Goal: Task Accomplishment & Management: Use online tool/utility

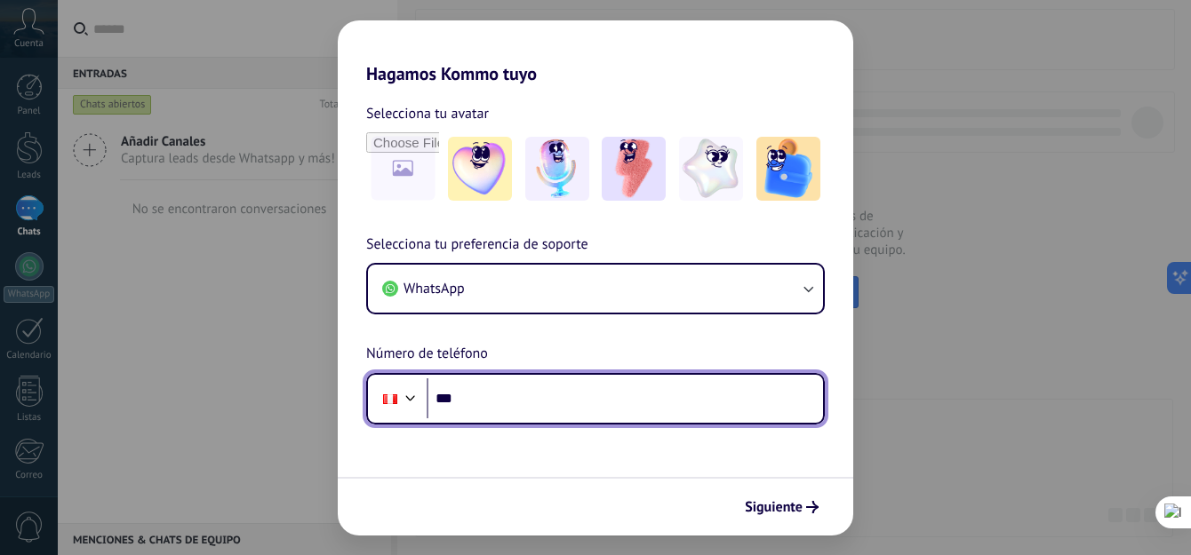
click at [508, 406] on input "***" at bounding box center [625, 399] width 396 height 41
type input "**********"
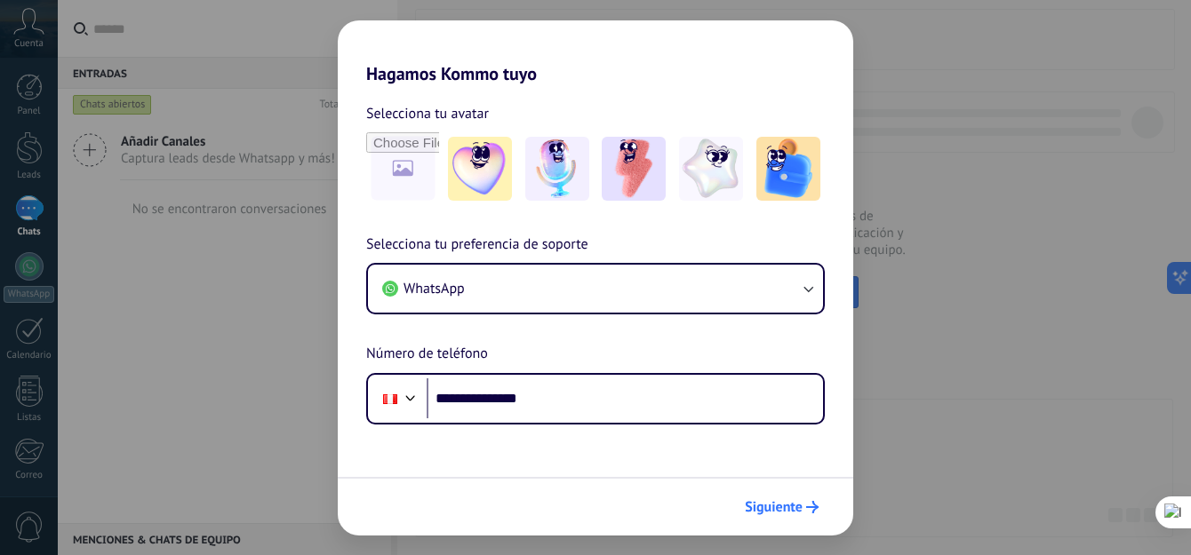
click at [786, 514] on span "Siguiente" at bounding box center [774, 507] width 58 height 12
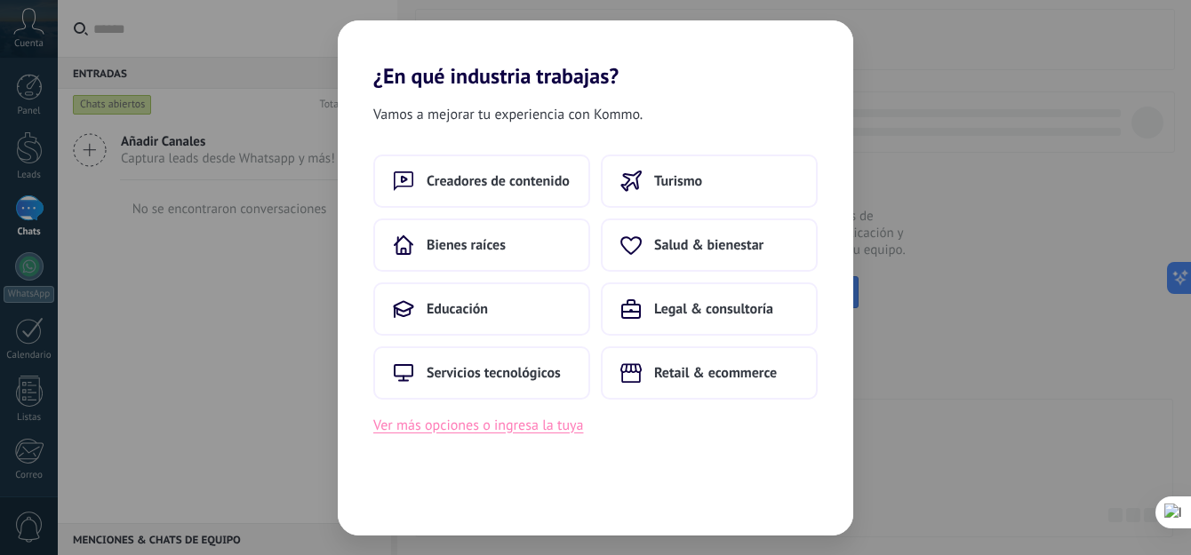
click at [569, 426] on button "Ver más opciones o ingresa la tuya" at bounding box center [478, 425] width 210 height 23
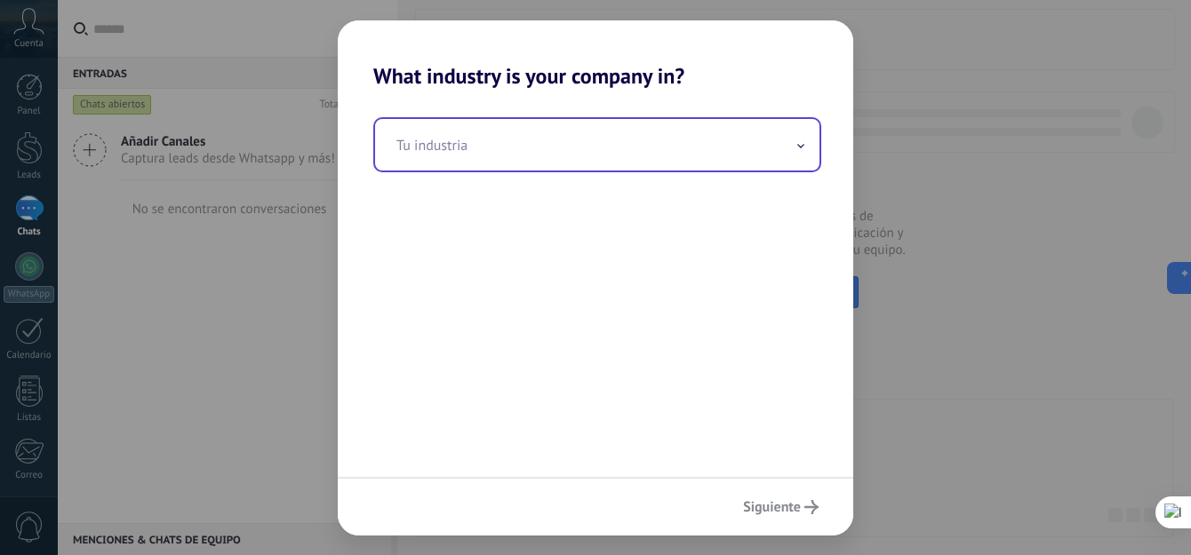
click at [580, 133] on input "text" at bounding box center [597, 145] width 444 height 52
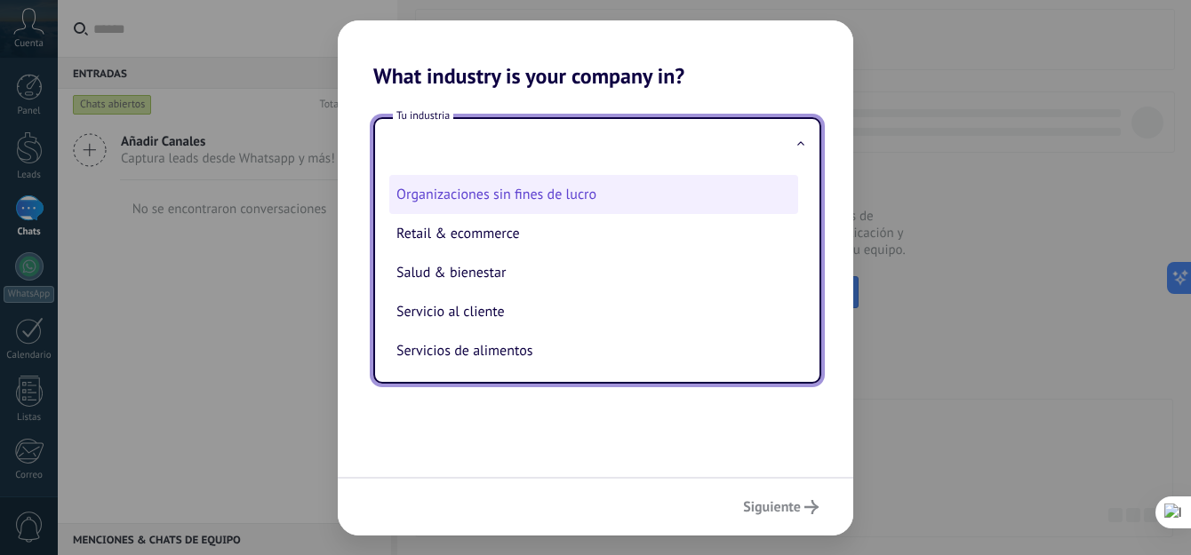
scroll to position [355, 0]
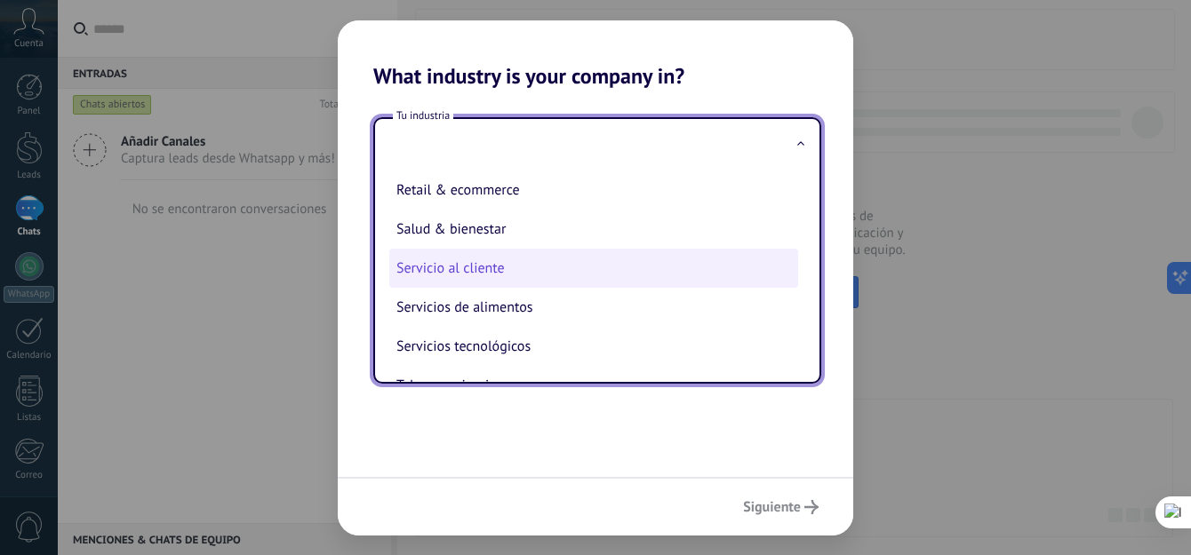
click at [579, 264] on li "Servicio al cliente" at bounding box center [593, 268] width 409 height 39
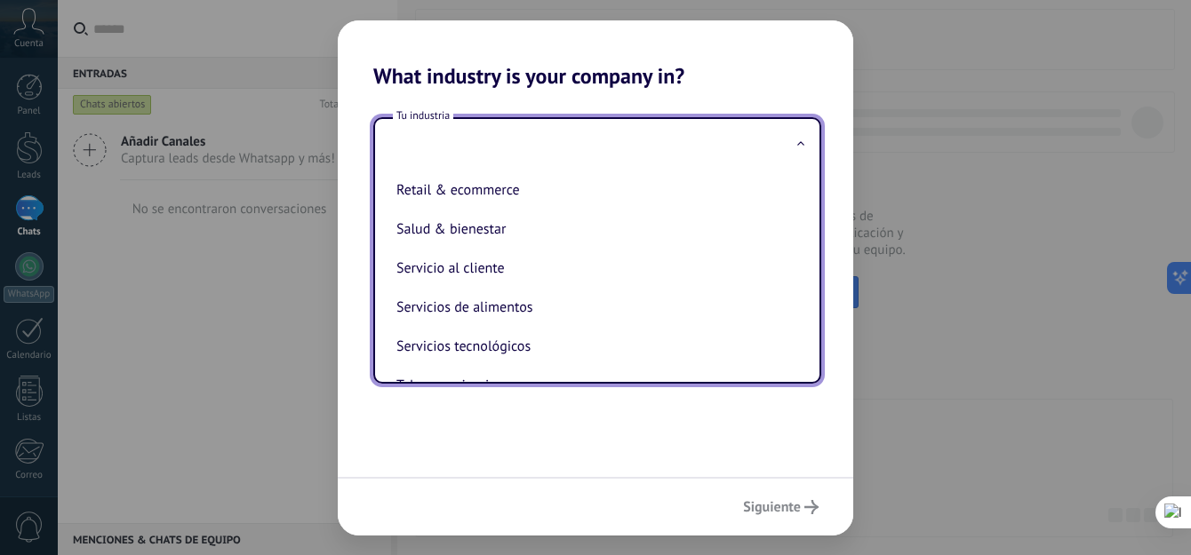
type input "**********"
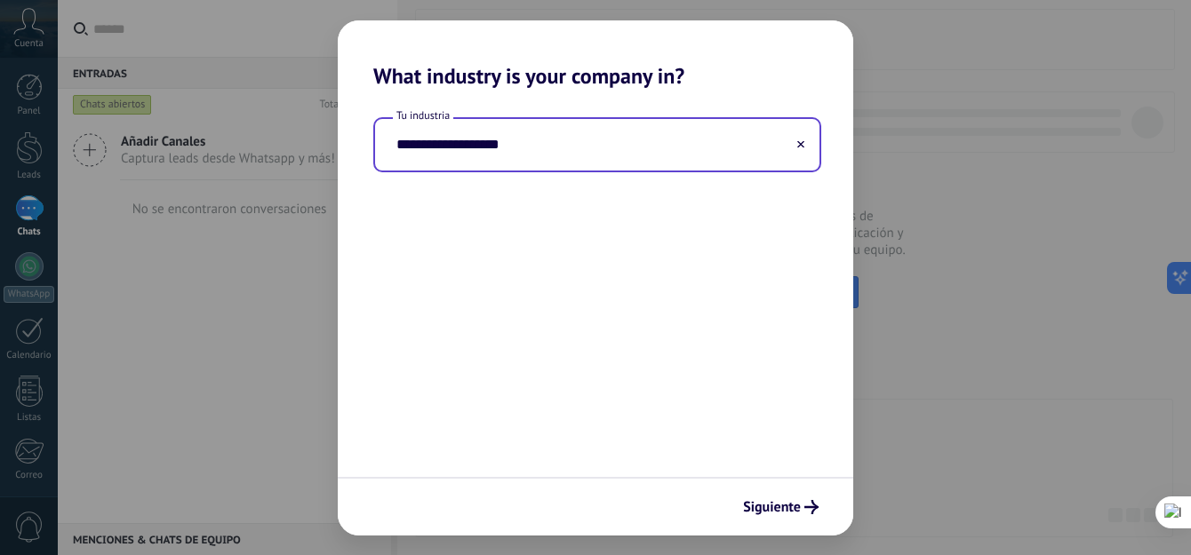
click at [709, 148] on input "**********" at bounding box center [597, 145] width 444 height 52
click at [644, 160] on input "**********" at bounding box center [597, 145] width 444 height 52
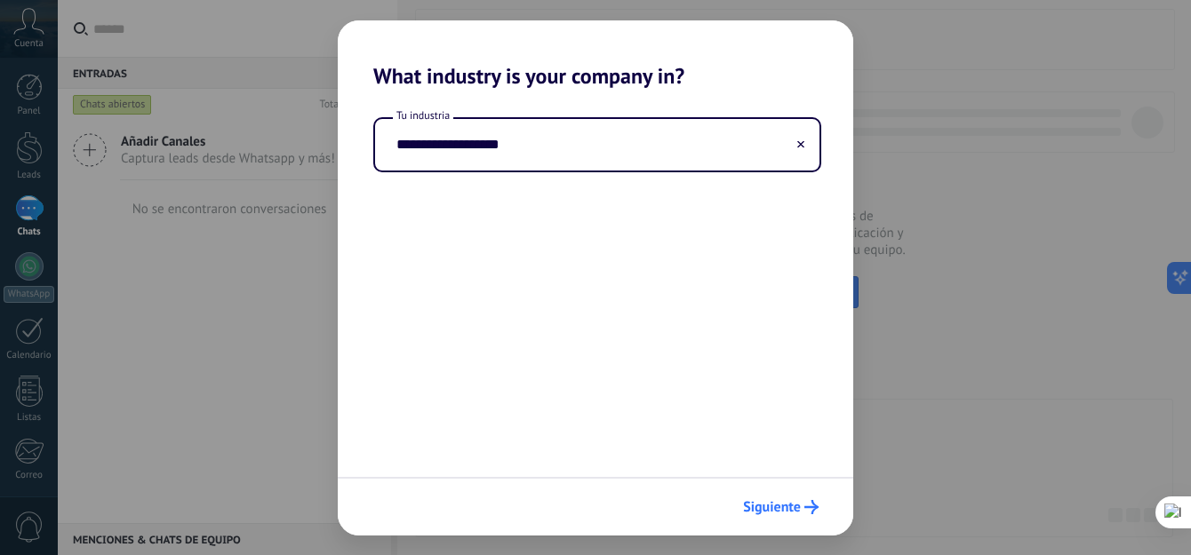
click at [779, 501] on span "Siguiente" at bounding box center [772, 507] width 58 height 12
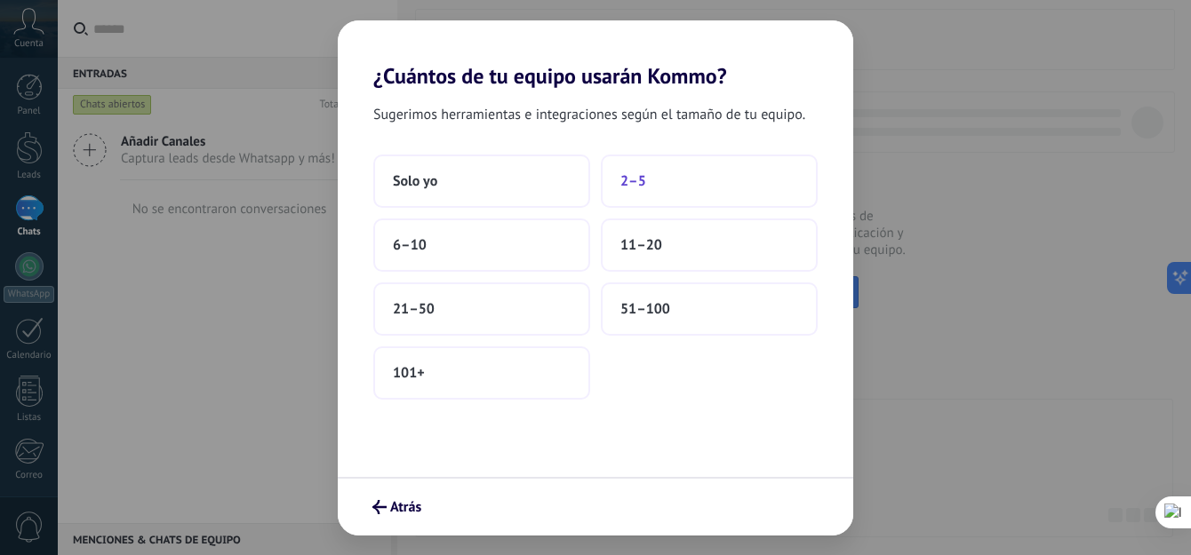
click at [625, 182] on span "2–5" at bounding box center [633, 181] width 26 height 18
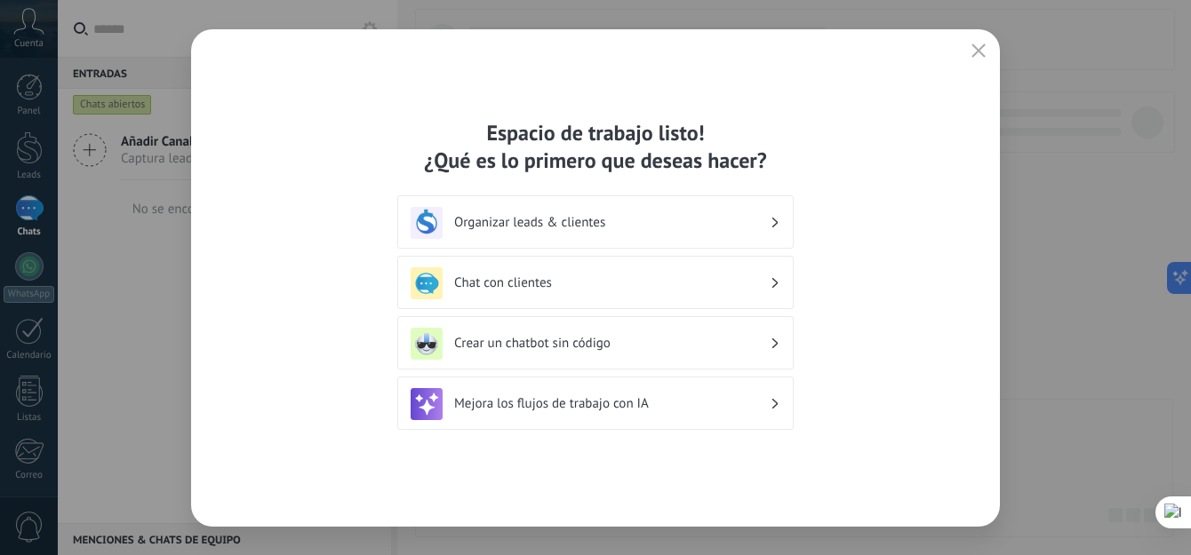
click at [718, 345] on h3 "Crear un chatbot sin código" at bounding box center [611, 343] width 315 height 17
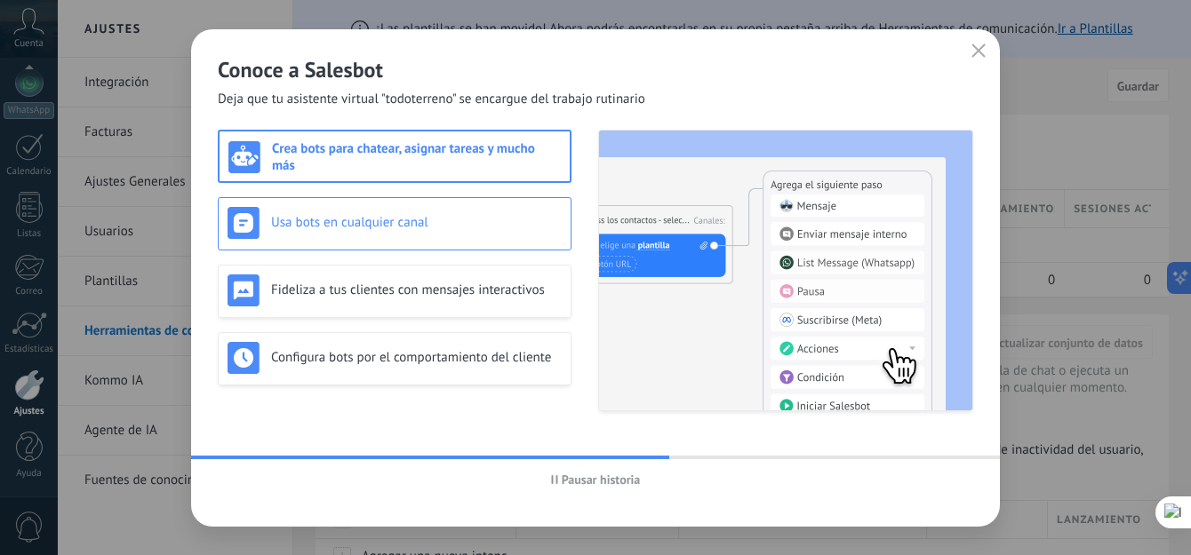
click at [415, 228] on h3 "Usa bots en cualquier canal" at bounding box center [416, 222] width 291 height 17
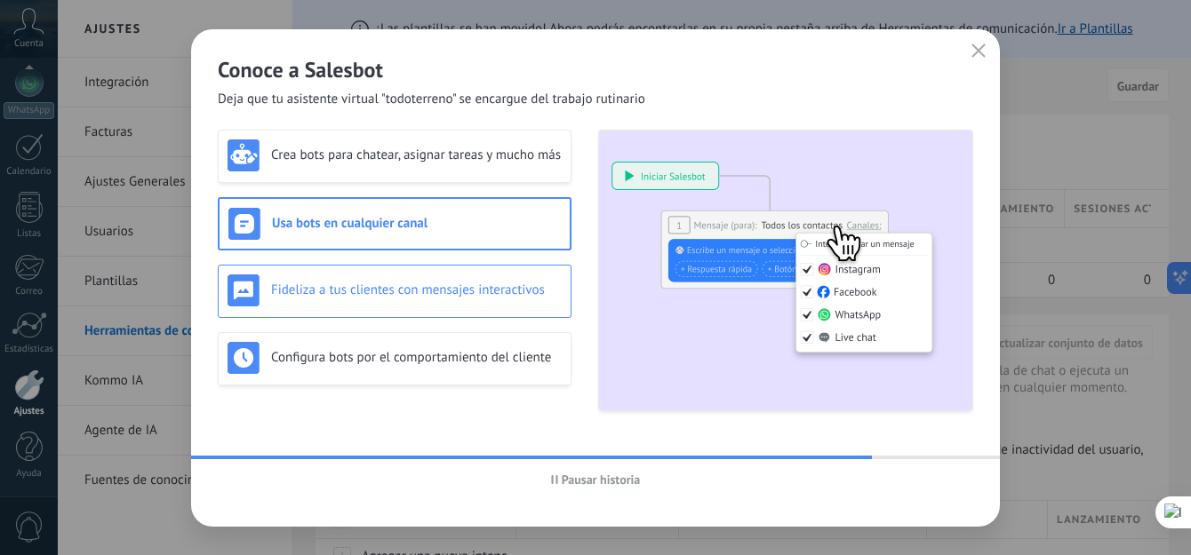
click at [416, 284] on h3 "Fideliza a tus clientes con mensajes interactivos" at bounding box center [416, 290] width 291 height 17
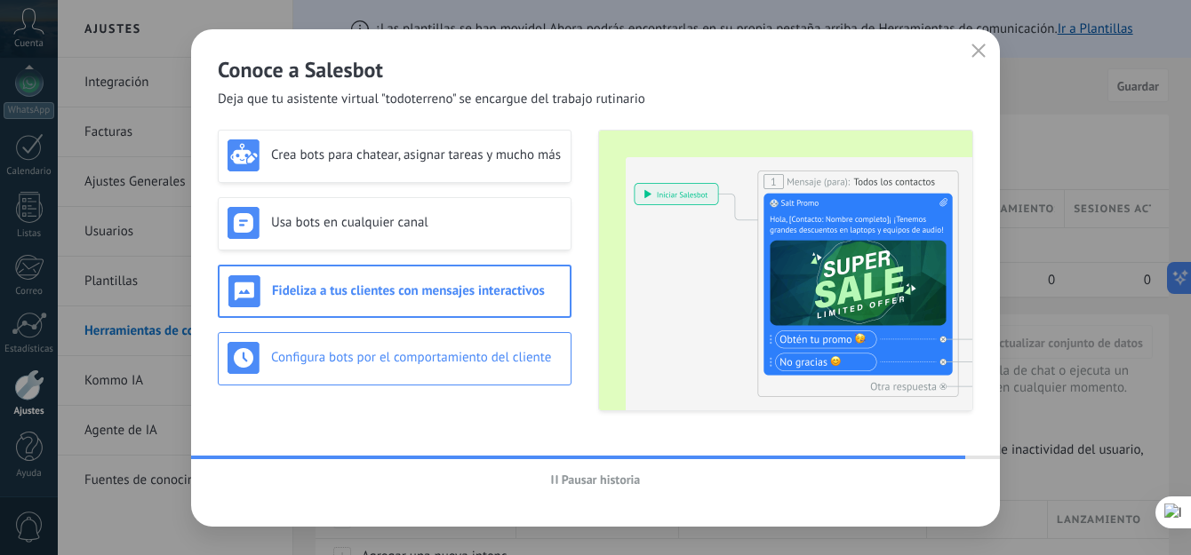
click at [418, 361] on h3 "Configura bots por el comportamiento del cliente" at bounding box center [416, 357] width 291 height 17
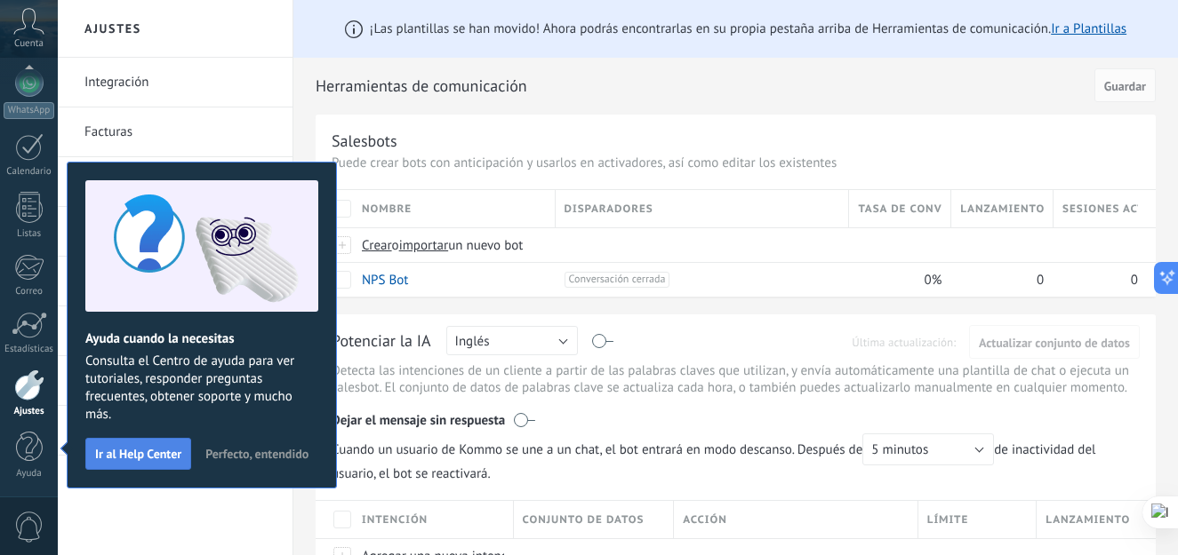
click at [168, 455] on span "Ir al Help Center" at bounding box center [138, 454] width 86 height 12
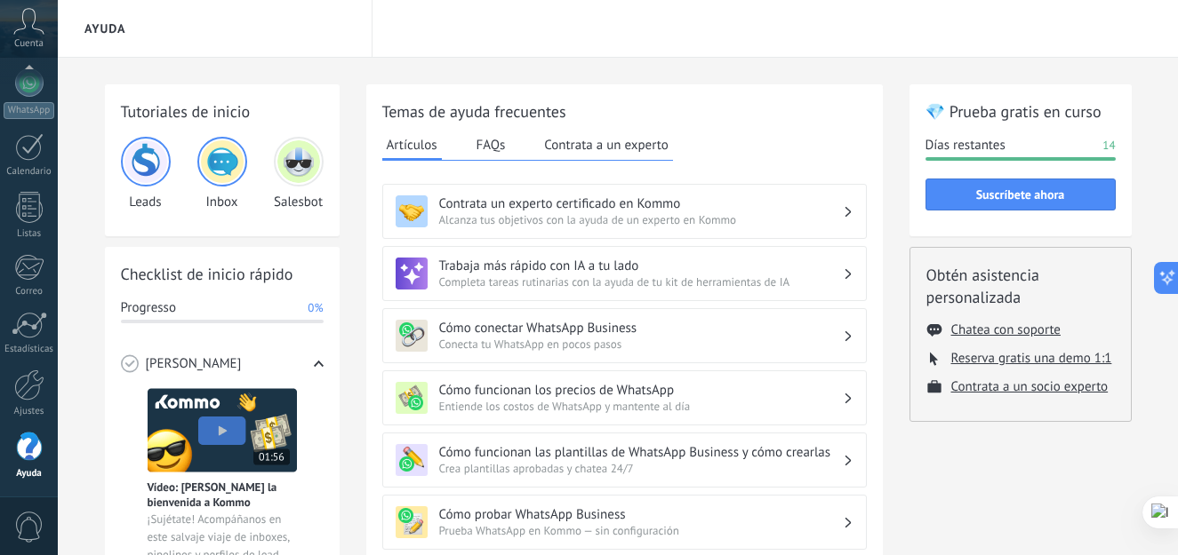
drag, startPoint x: 704, startPoint y: 0, endPoint x: 846, endPoint y: 16, distance: 143.1
click at [846, 16] on div "Ayuda" at bounding box center [618, 29] width 1120 height 58
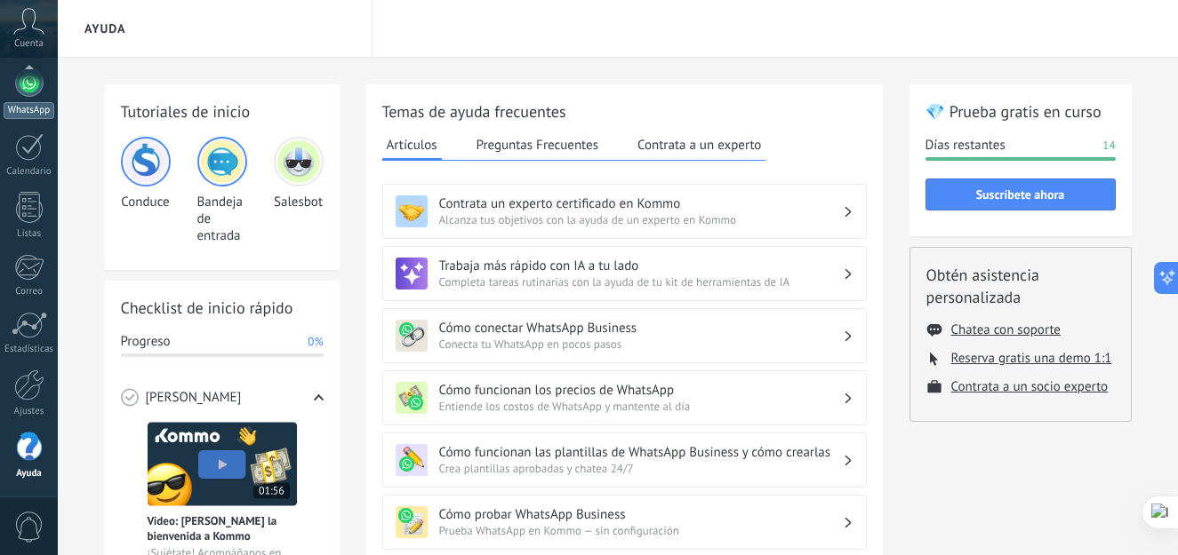
click at [28, 100] on link "WhatsApp" at bounding box center [29, 93] width 58 height 51
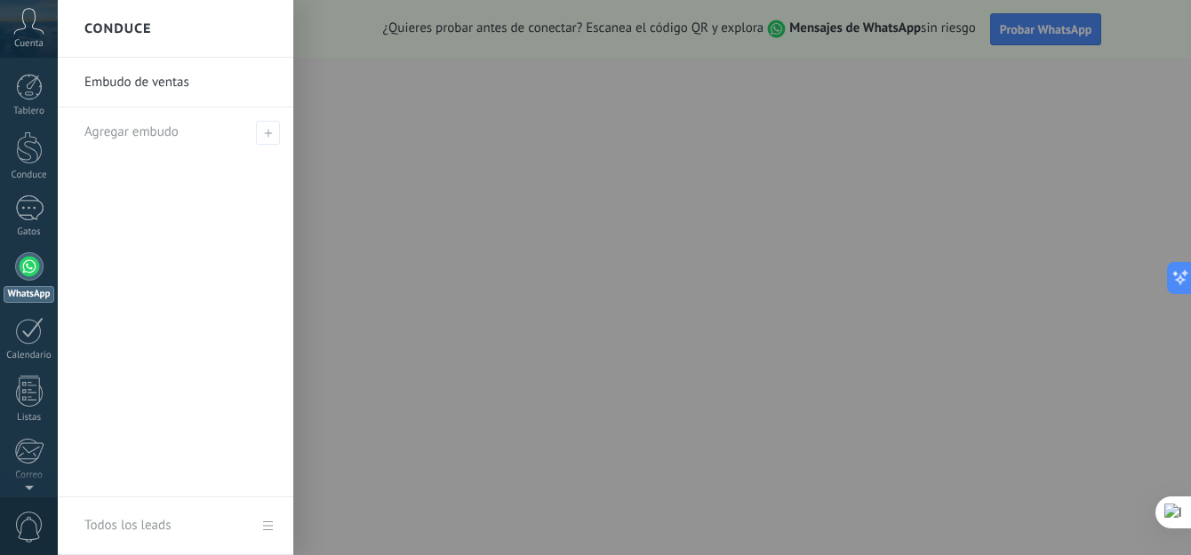
click at [1042, 31] on div at bounding box center [653, 277] width 1191 height 555
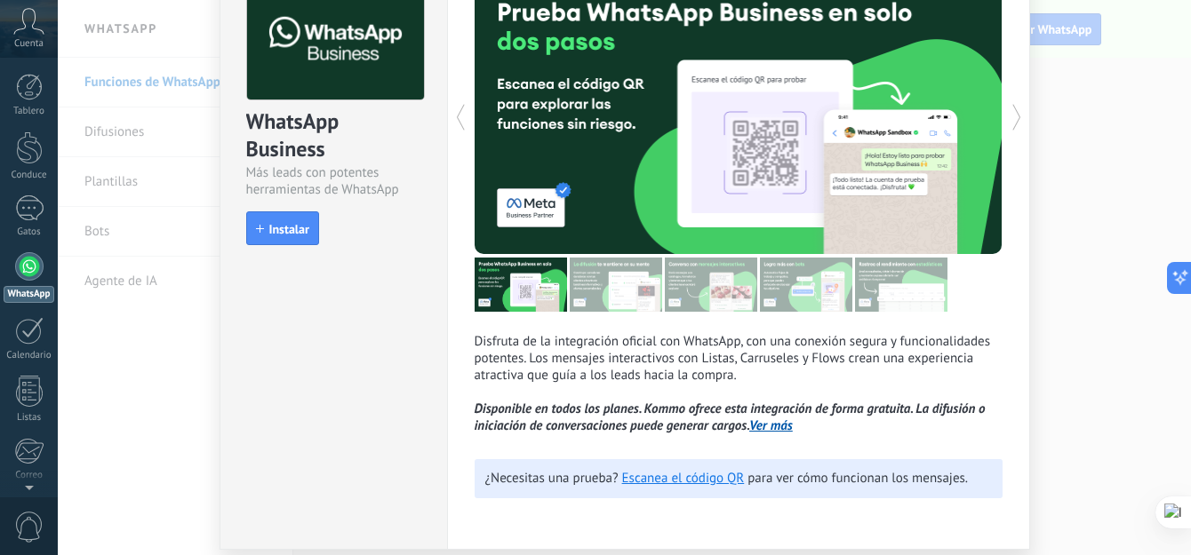
scroll to position [171, 0]
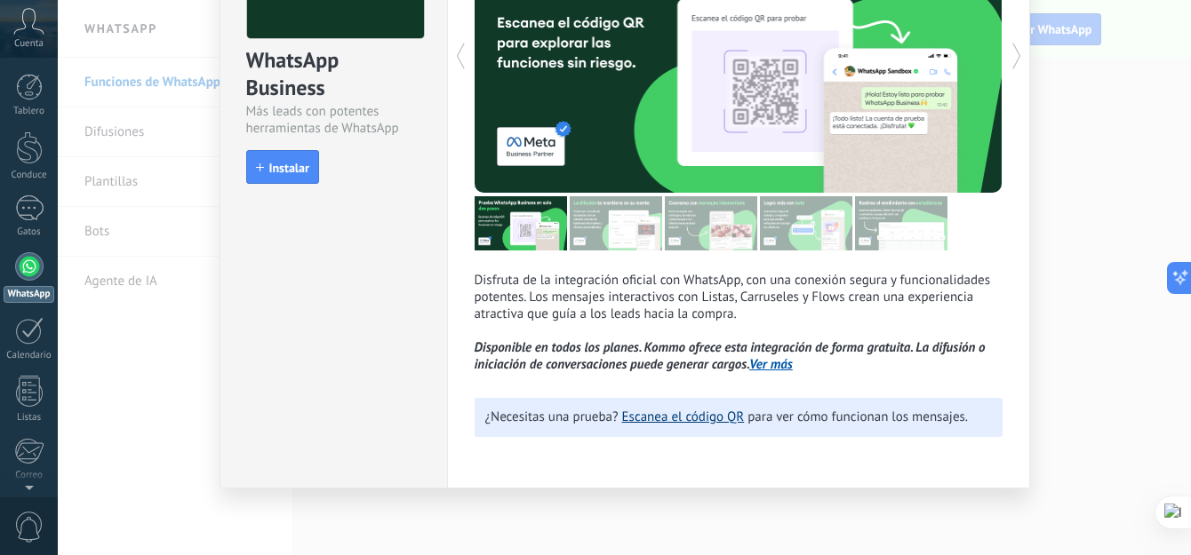
click at [722, 419] on link "Escanea el código QR" at bounding box center [683, 417] width 123 height 17
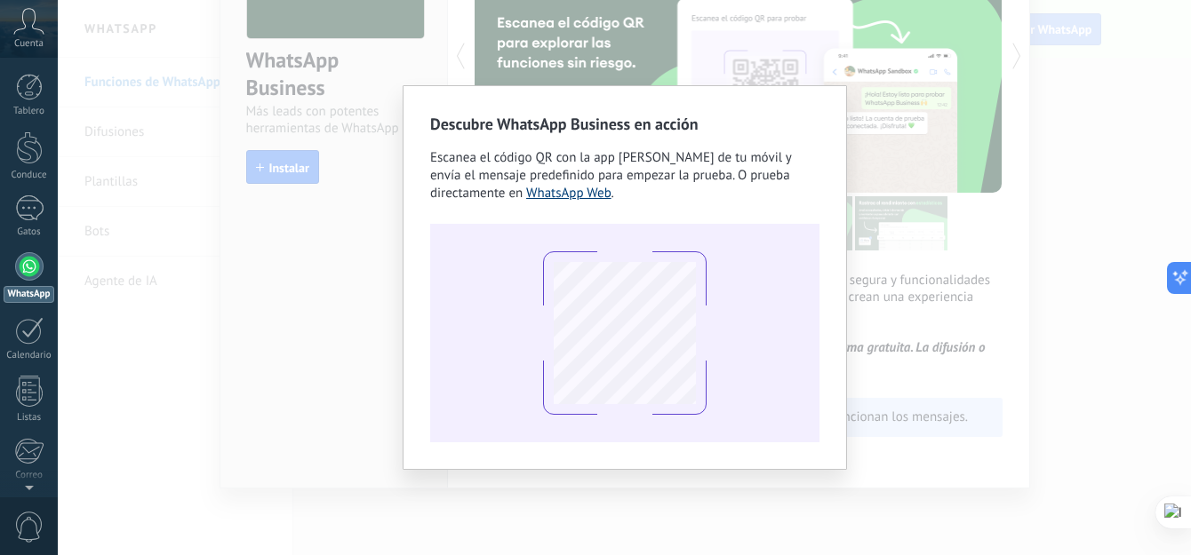
click at [584, 193] on link "WhatsApp Web" at bounding box center [568, 193] width 85 height 17
click at [929, 151] on div "Descubre WhatsApp Business en acción Escanea el código QR con la app de cámara …" at bounding box center [624, 277] width 1133 height 555
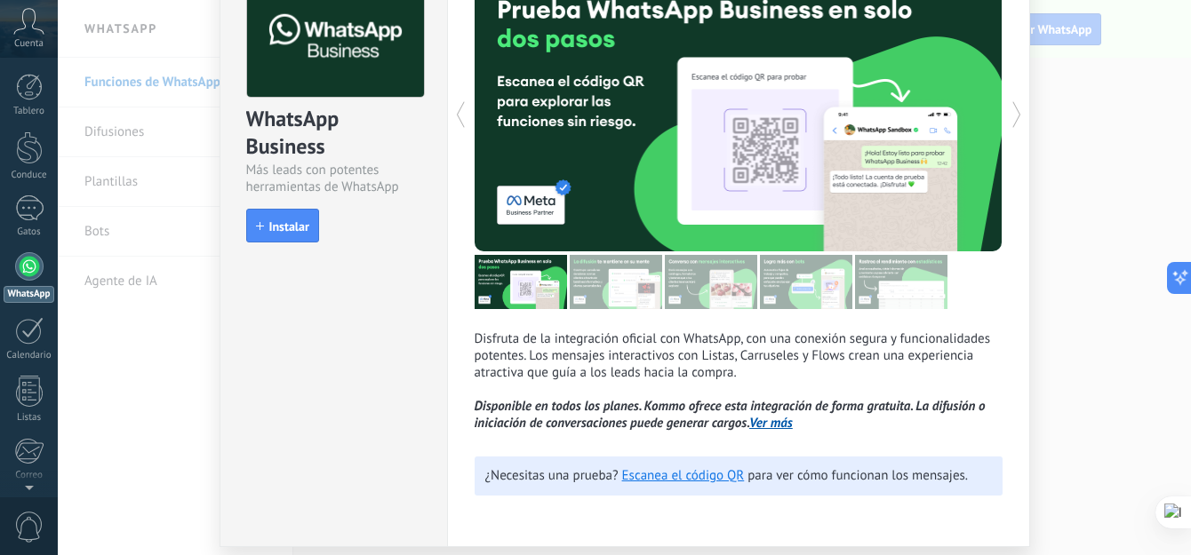
scroll to position [0, 0]
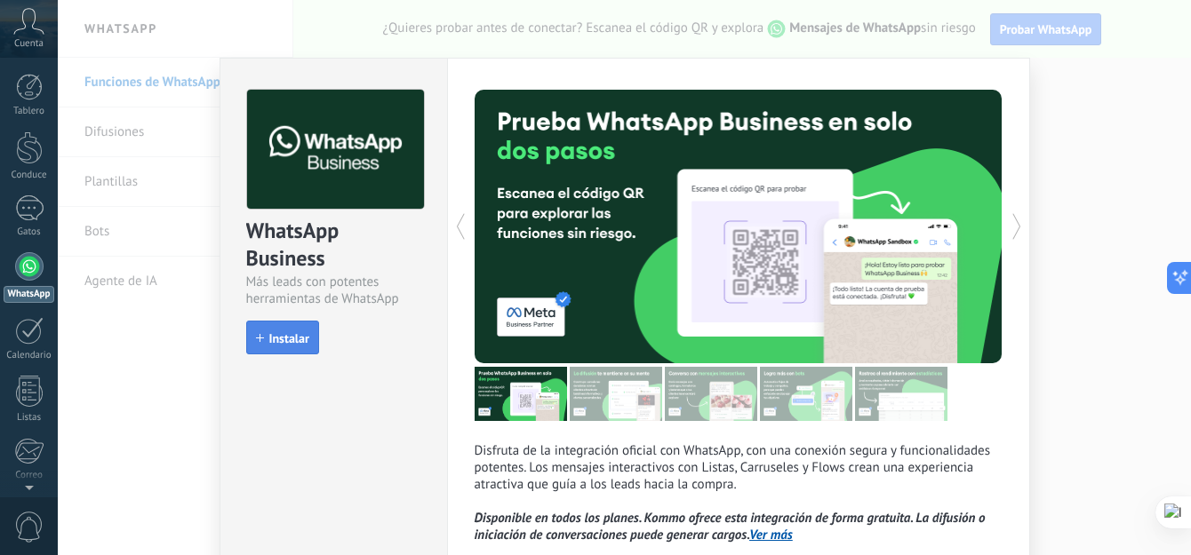
click at [277, 335] on span "Instalar" at bounding box center [289, 338] width 40 height 12
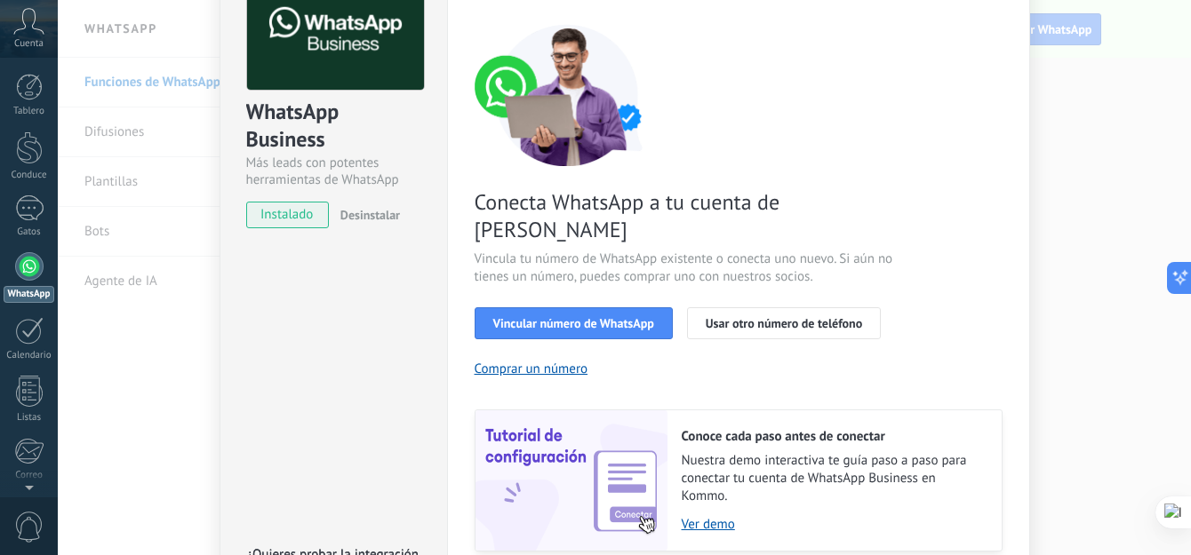
scroll to position [89, 0]
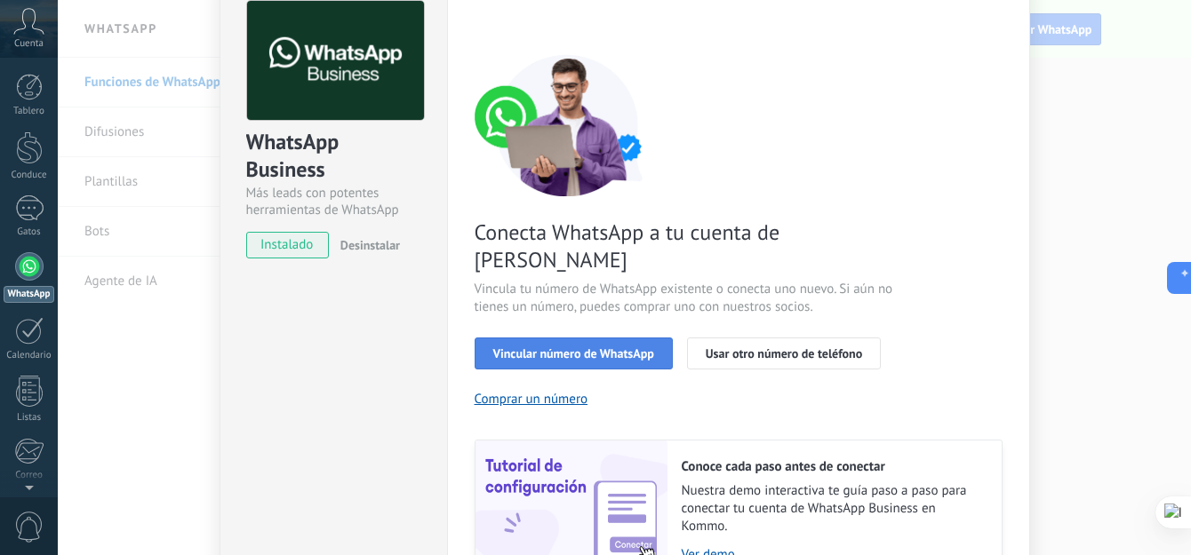
click at [635, 347] on span "Vincular número de WhatsApp" at bounding box center [573, 353] width 161 height 12
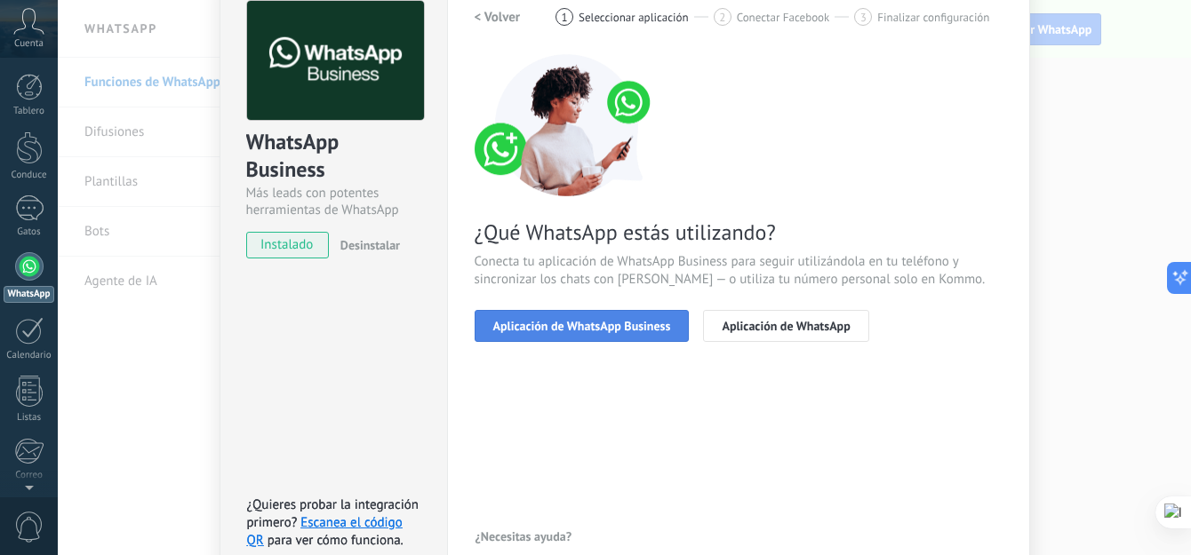
click at [627, 323] on span "Aplicación de WhatsApp Business" at bounding box center [582, 326] width 178 height 12
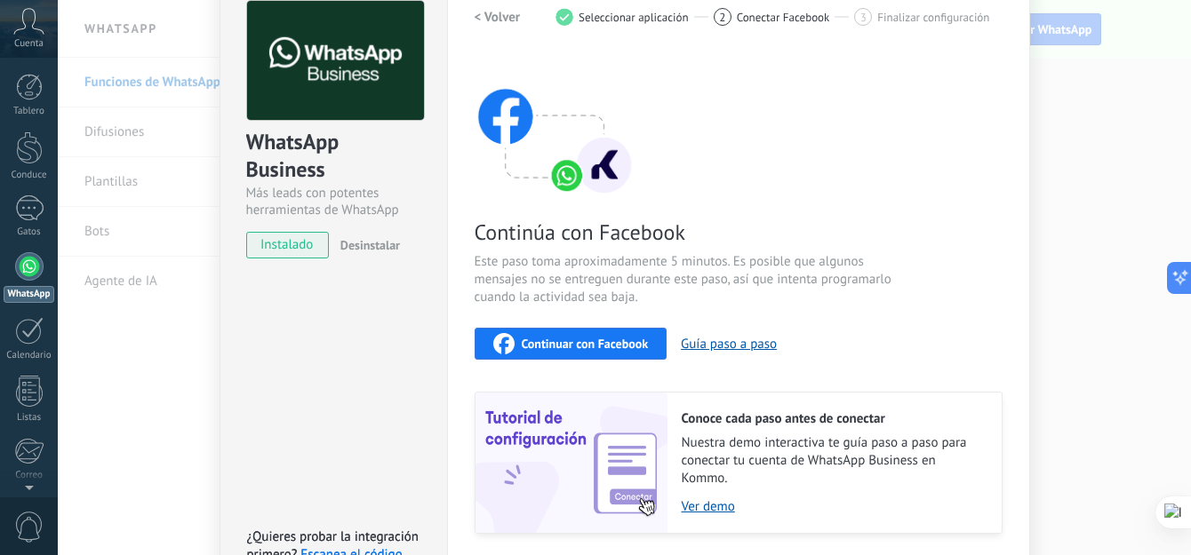
click at [617, 338] on span "Continuar con Facebook" at bounding box center [585, 344] width 127 height 12
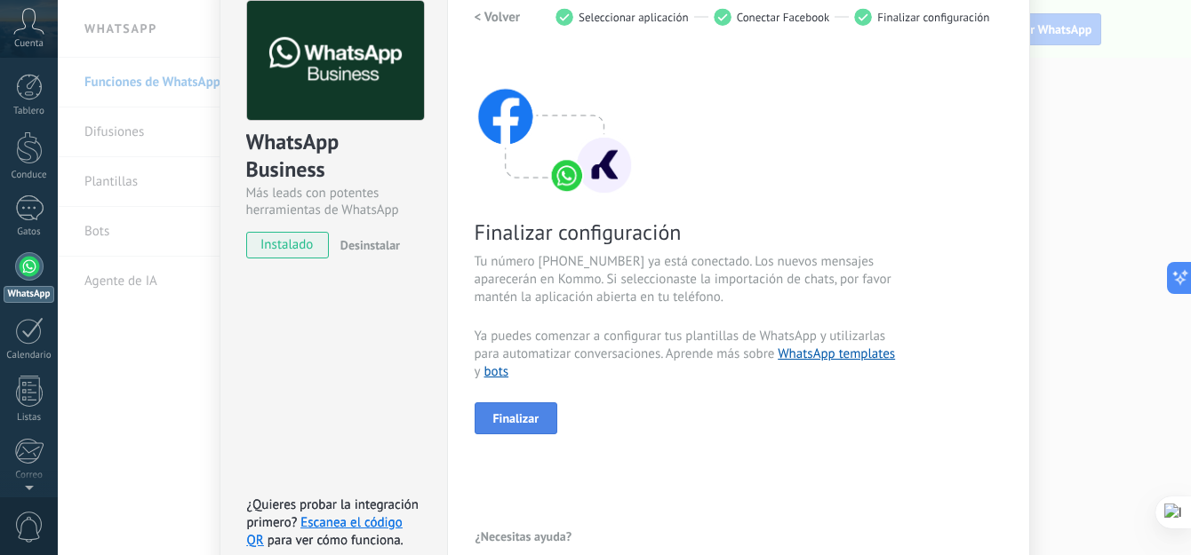
click at [530, 415] on span "Finalizar" at bounding box center [516, 418] width 46 height 12
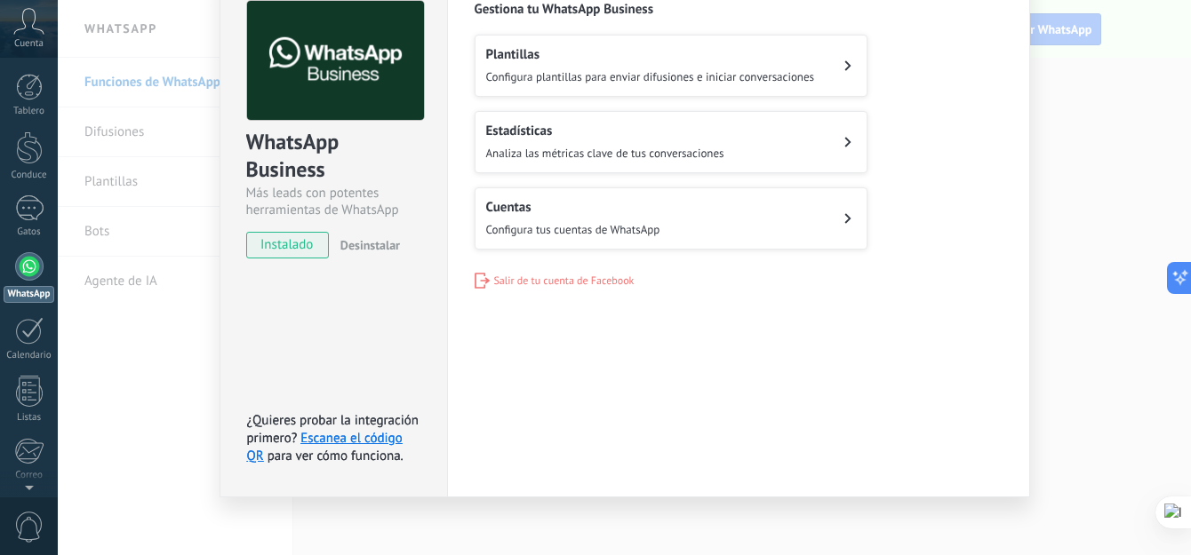
click at [310, 243] on span "instalado" at bounding box center [287, 245] width 81 height 27
click at [1114, 127] on div "WhatsApp Business Más leads con potentes herramientas de WhatsApp instalado Des…" at bounding box center [624, 277] width 1133 height 555
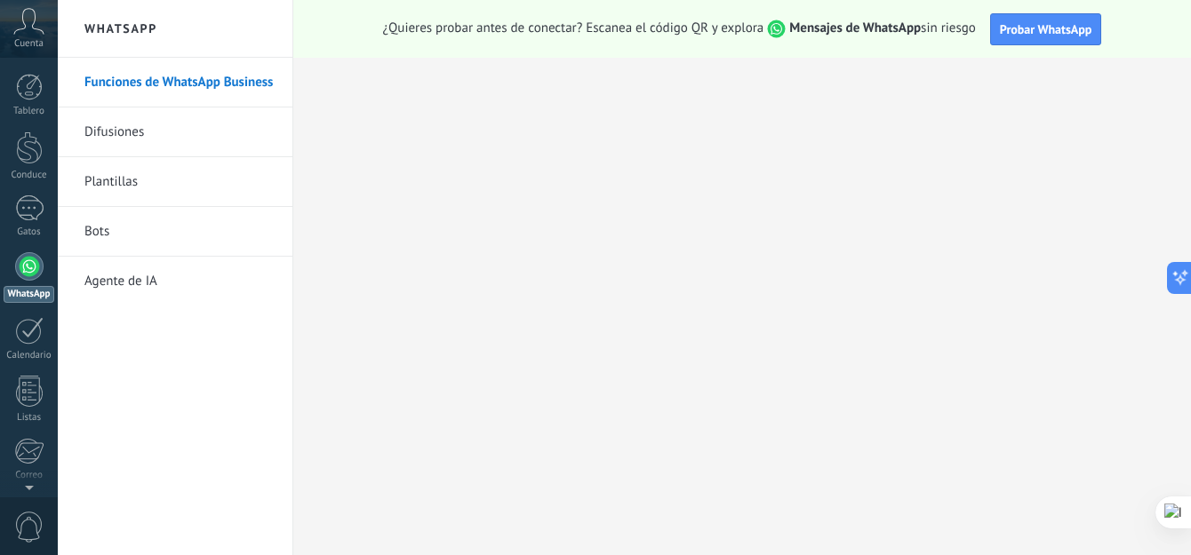
scroll to position [0, 0]
click at [28, 272] on div at bounding box center [29, 266] width 28 height 28
click at [38, 205] on div at bounding box center [29, 209] width 28 height 26
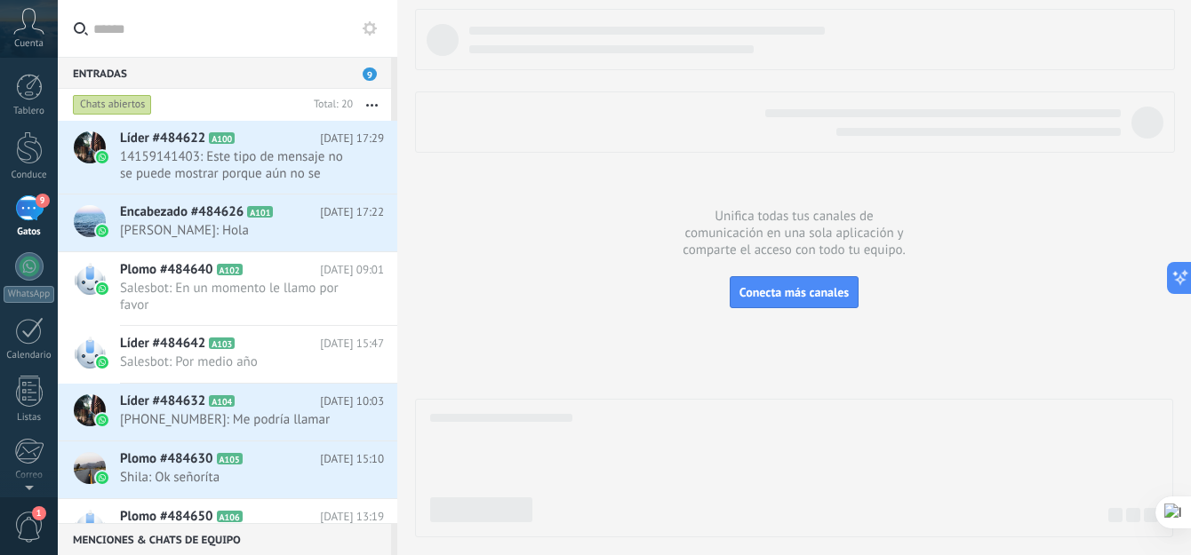
click at [1041, 288] on div at bounding box center [794, 273] width 758 height 529
click at [735, 406] on div at bounding box center [794, 468] width 758 height 139
click at [825, 299] on span "Conecta más canales" at bounding box center [793, 292] width 109 height 16
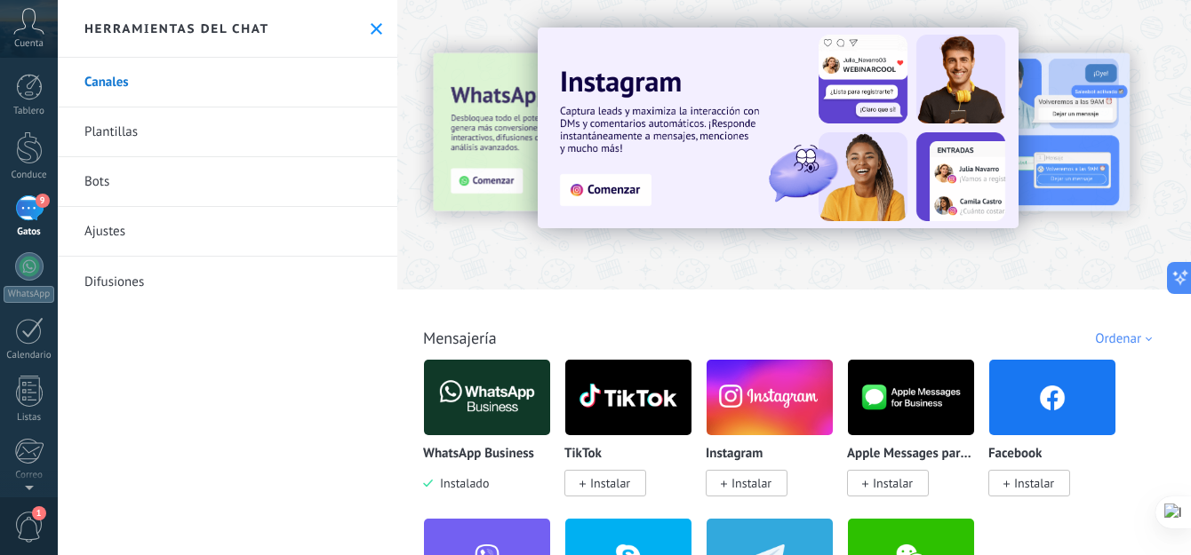
click at [1034, 485] on span "Instalar" at bounding box center [1034, 483] width 40 height 16
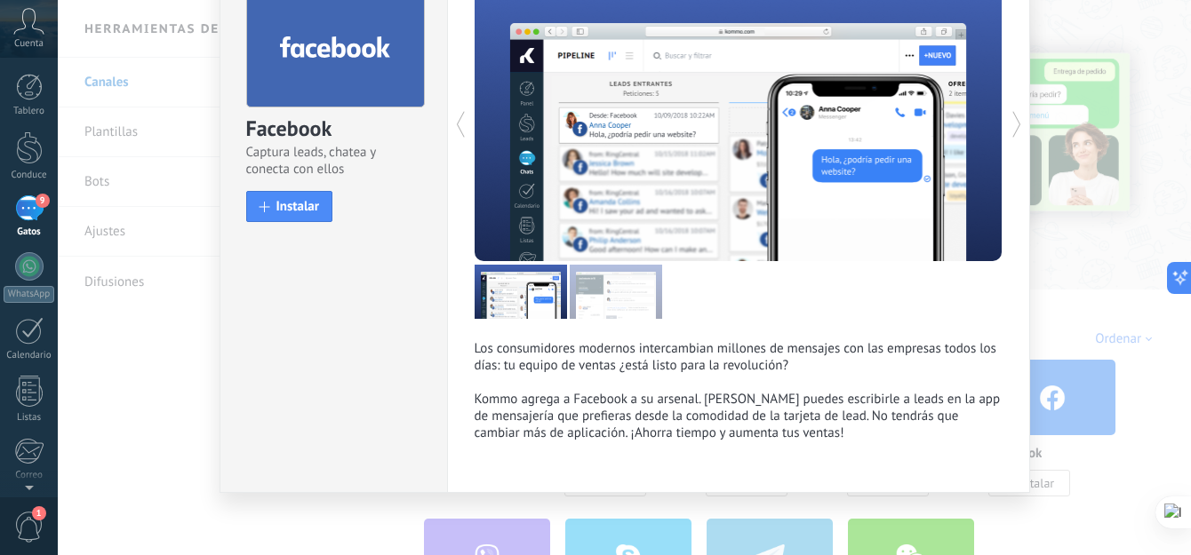
scroll to position [107, 0]
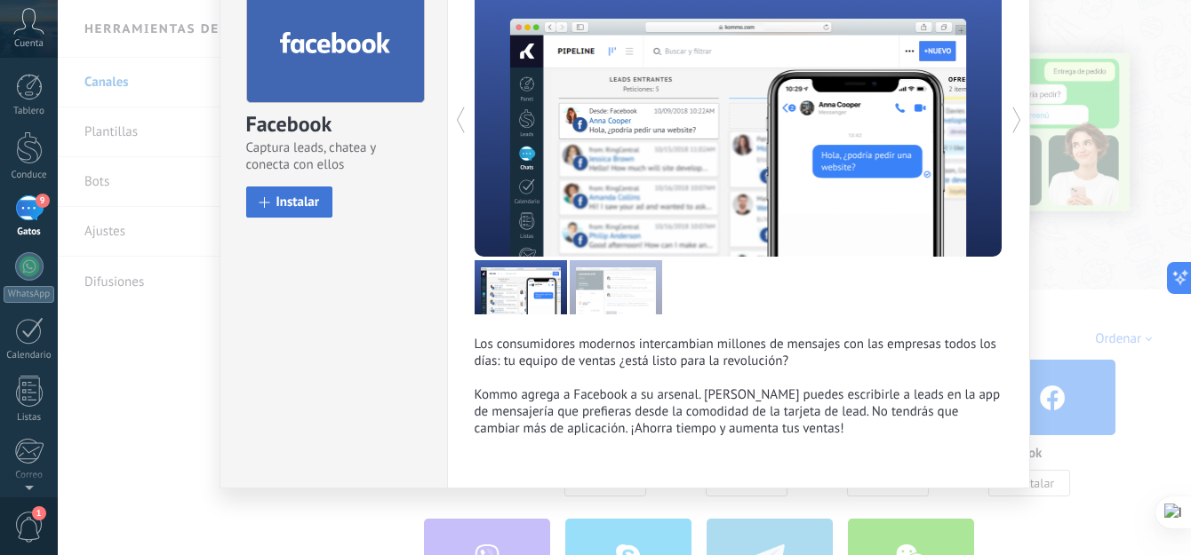
click at [295, 199] on span "Instalar" at bounding box center [298, 202] width 44 height 13
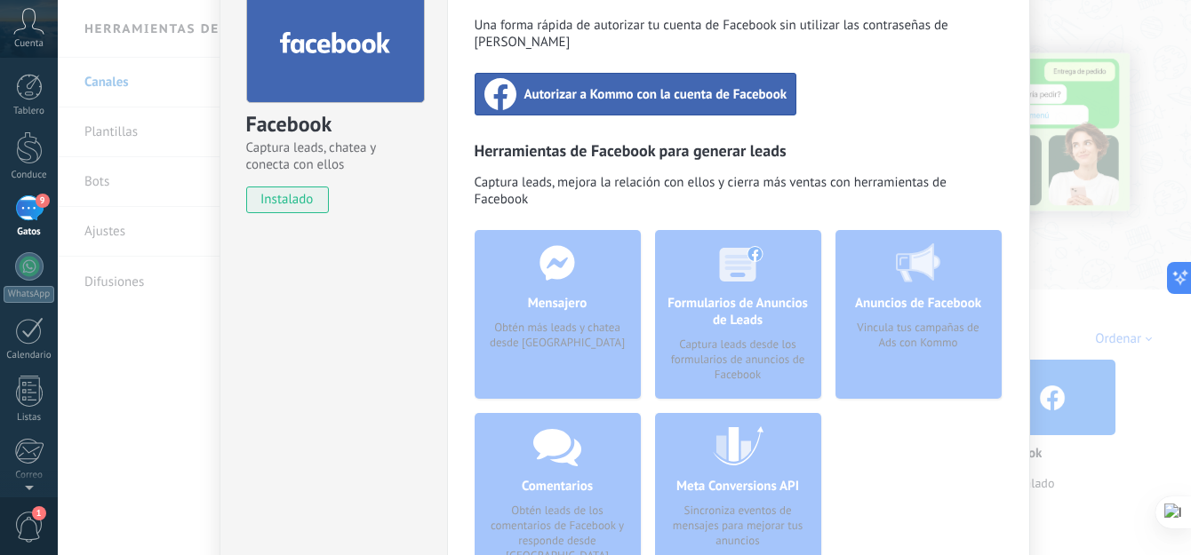
click at [627, 85] on span "Autorizar a Kommo con la cuenta de Facebook" at bounding box center [655, 94] width 263 height 18
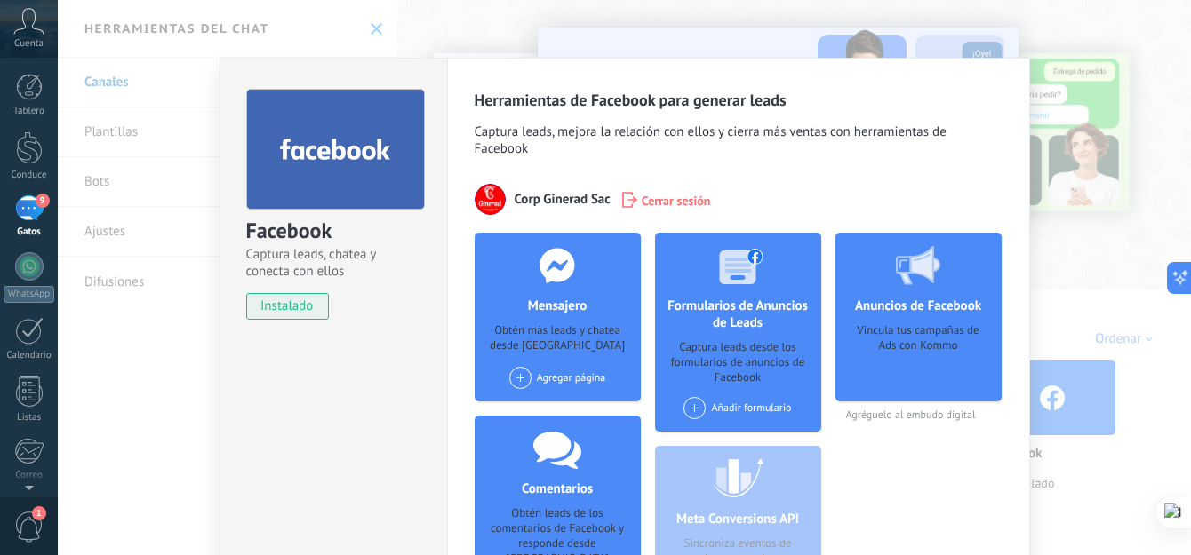
scroll to position [192, 0]
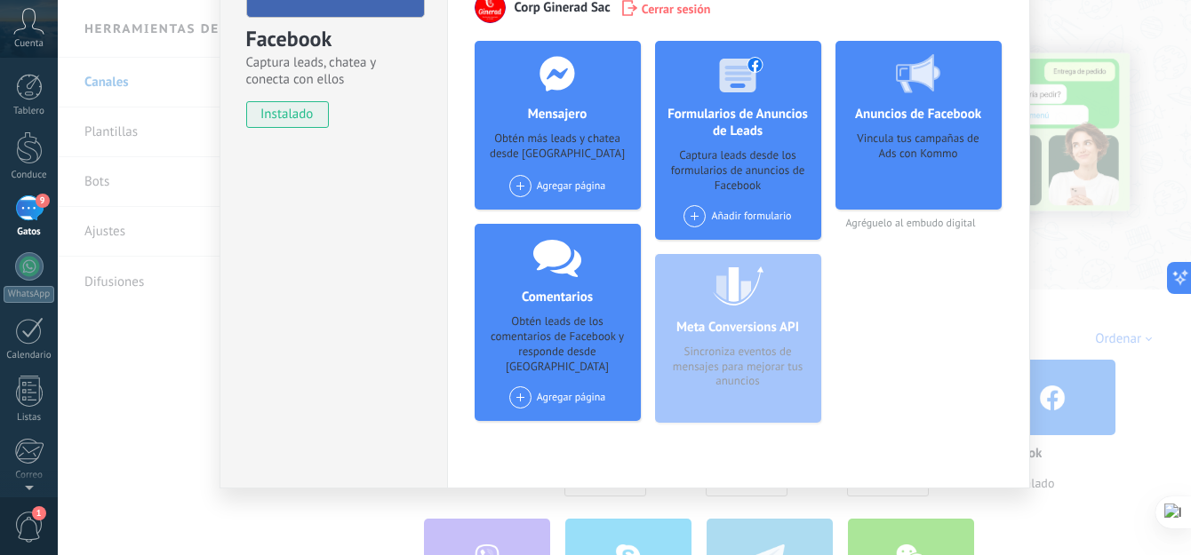
click at [1050, 282] on div "Facebook Captura leads, chatea y conecta con ellos instalado Desinstalar Herram…" at bounding box center [624, 277] width 1133 height 555
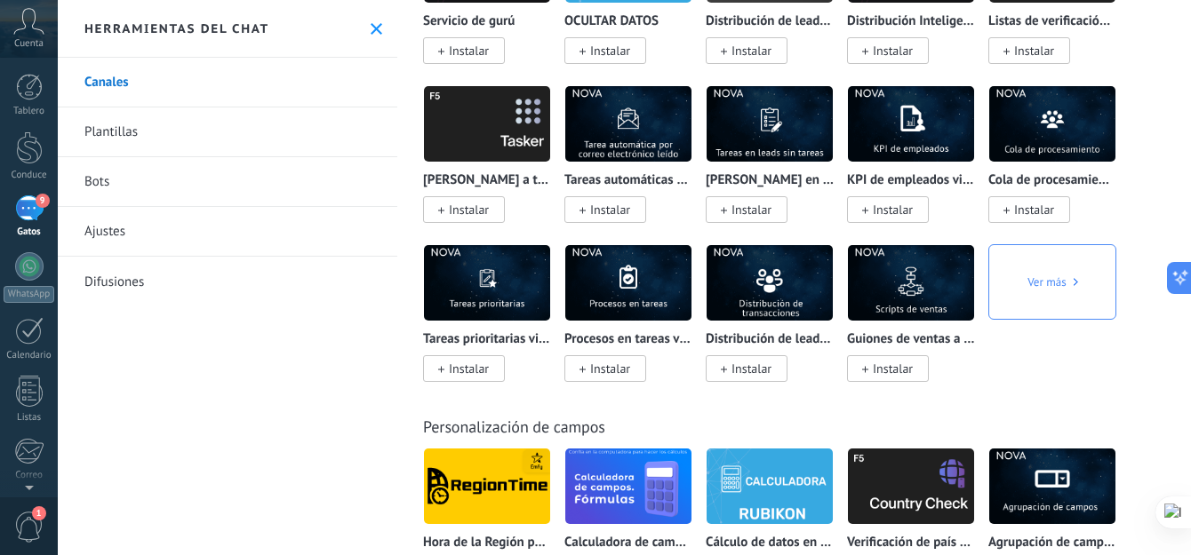
scroll to position [7643, 0]
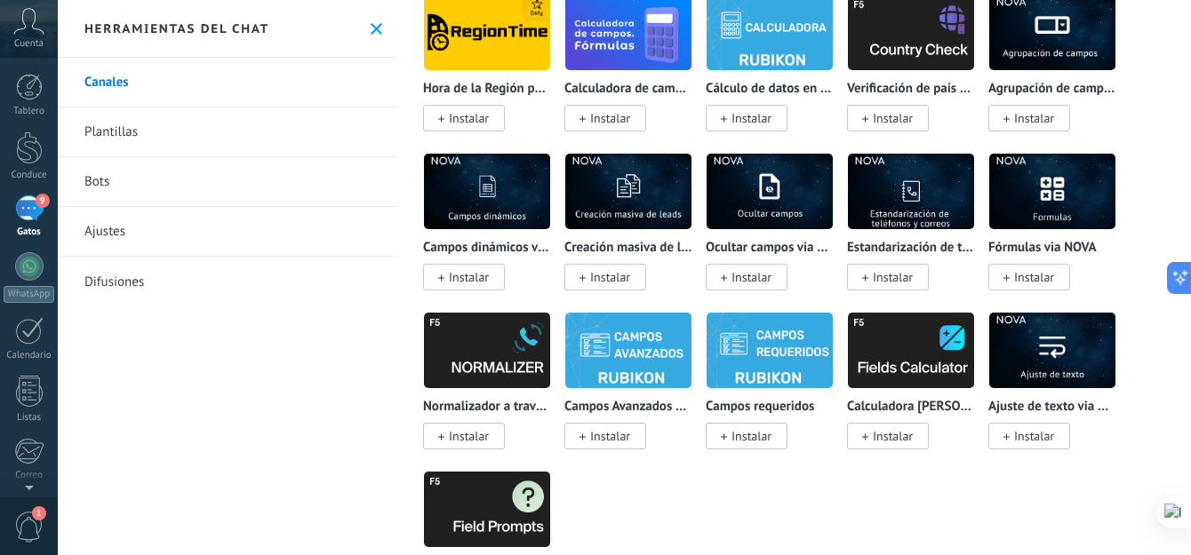
click at [232, 170] on link "Bots" at bounding box center [227, 182] width 339 height 50
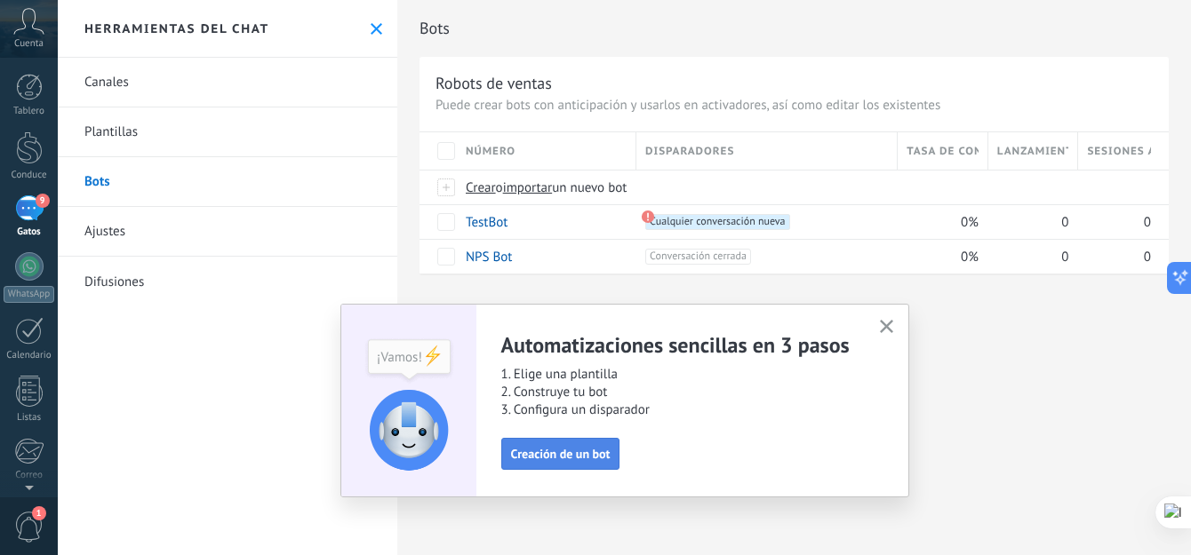
click at [600, 453] on span "Creación de un bot" at bounding box center [561, 454] width 100 height 12
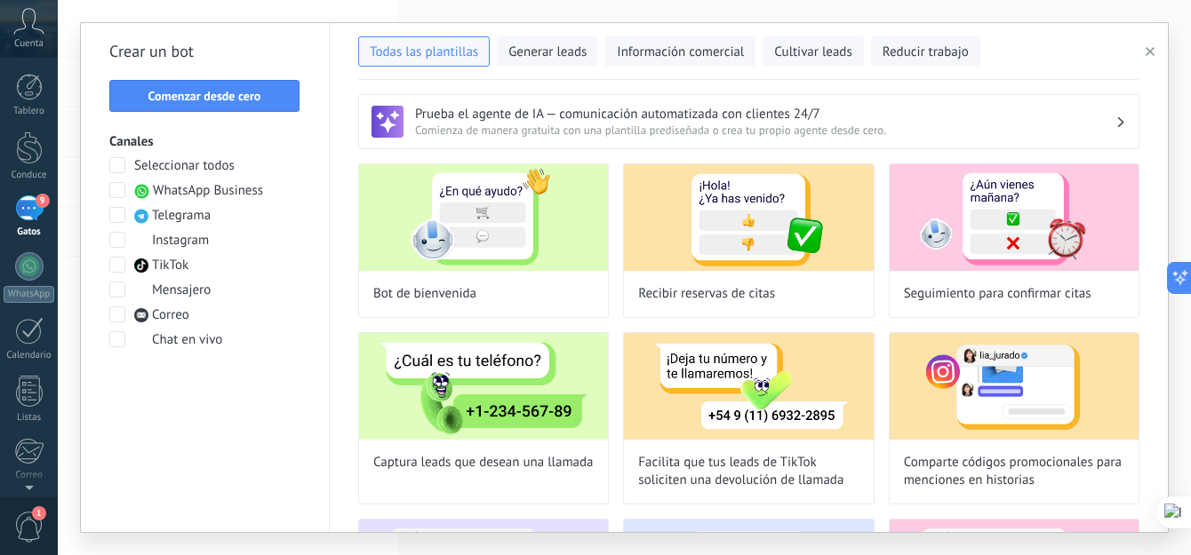
click at [116, 187] on span at bounding box center [117, 190] width 16 height 16
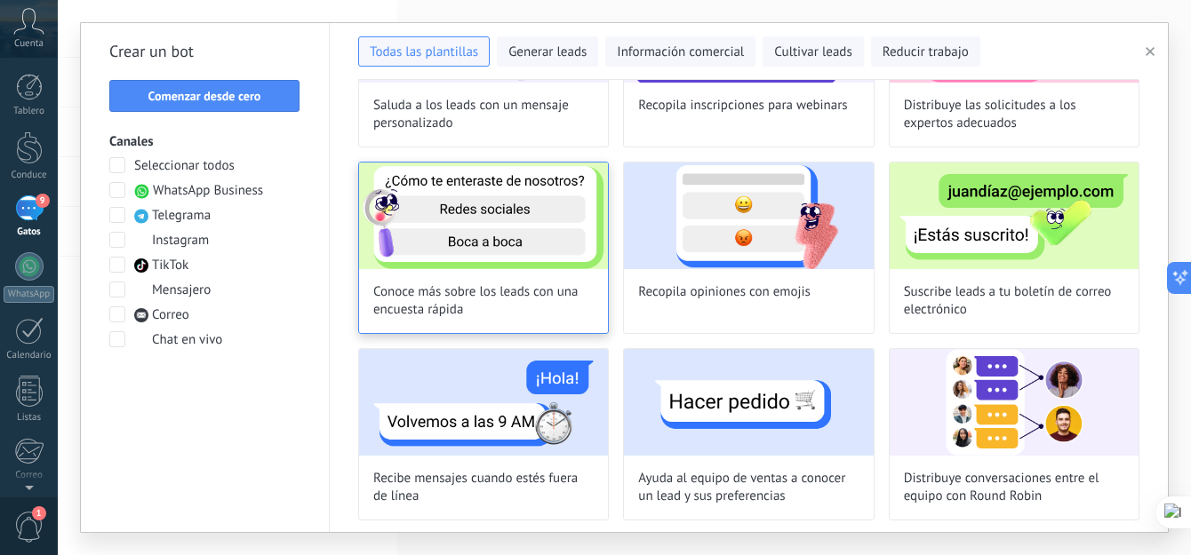
scroll to position [547, 0]
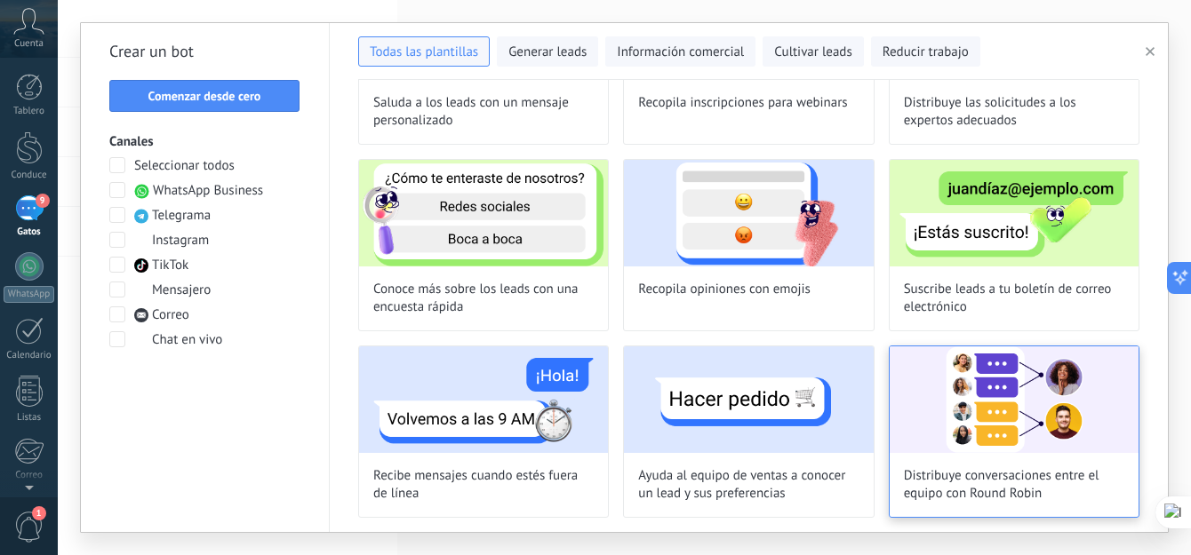
click at [1018, 446] on img at bounding box center [1014, 400] width 249 height 107
type input "**********"
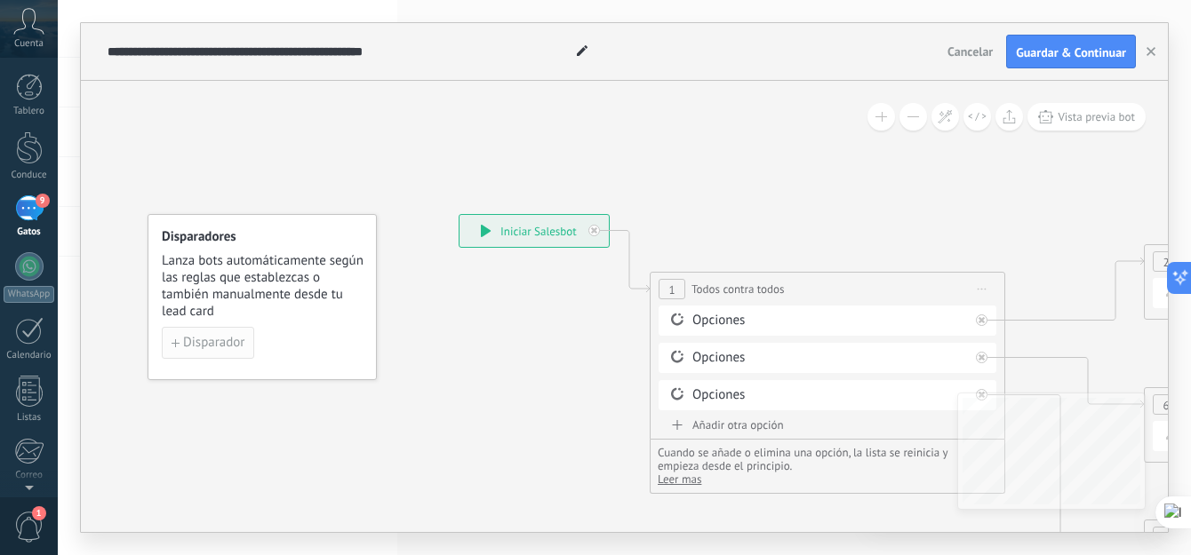
click at [227, 345] on span "Disparador" at bounding box center [213, 343] width 61 height 12
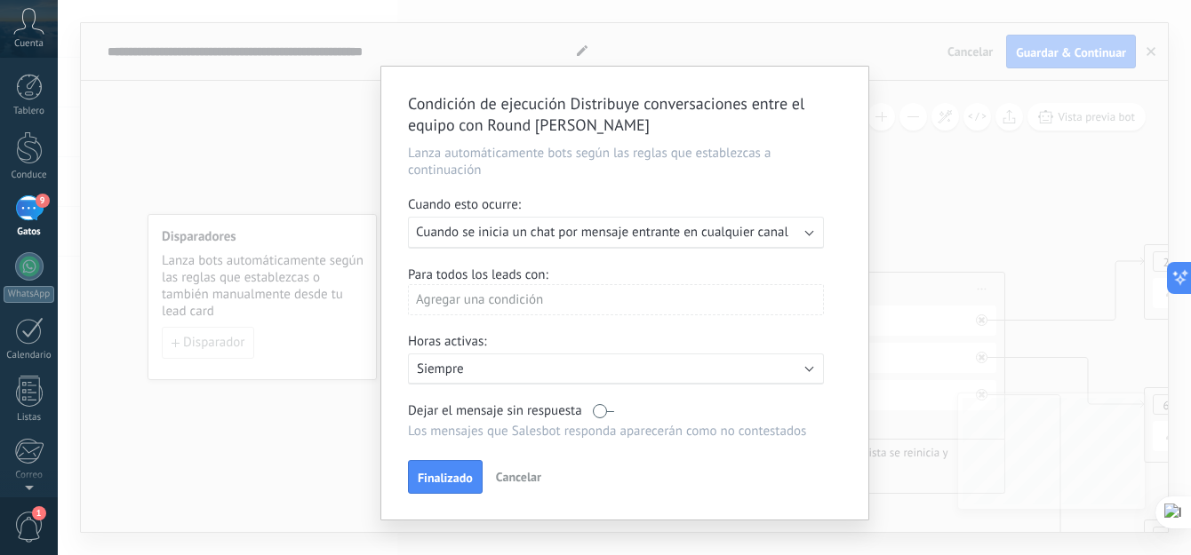
click at [542, 299] on div "Agregar una condición" at bounding box center [616, 299] width 416 height 31
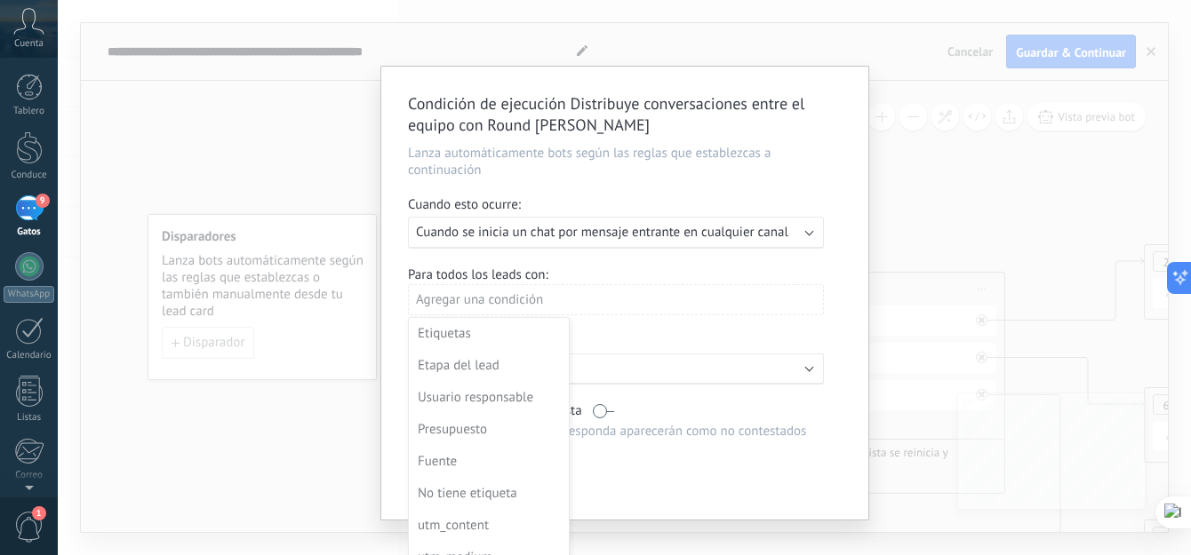
click at [322, 475] on div "Condición de ejecución Distribuye conversaciones entre el equipo con Round Robi…" at bounding box center [624, 277] width 1133 height 555
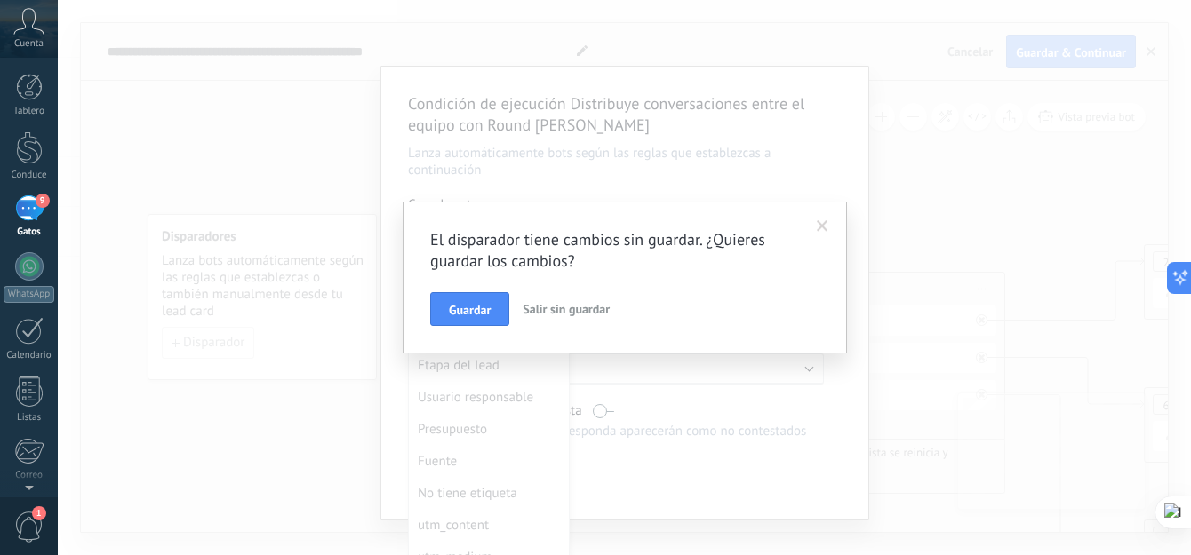
click at [554, 309] on span "Salir sin guardar" at bounding box center [566, 309] width 87 height 16
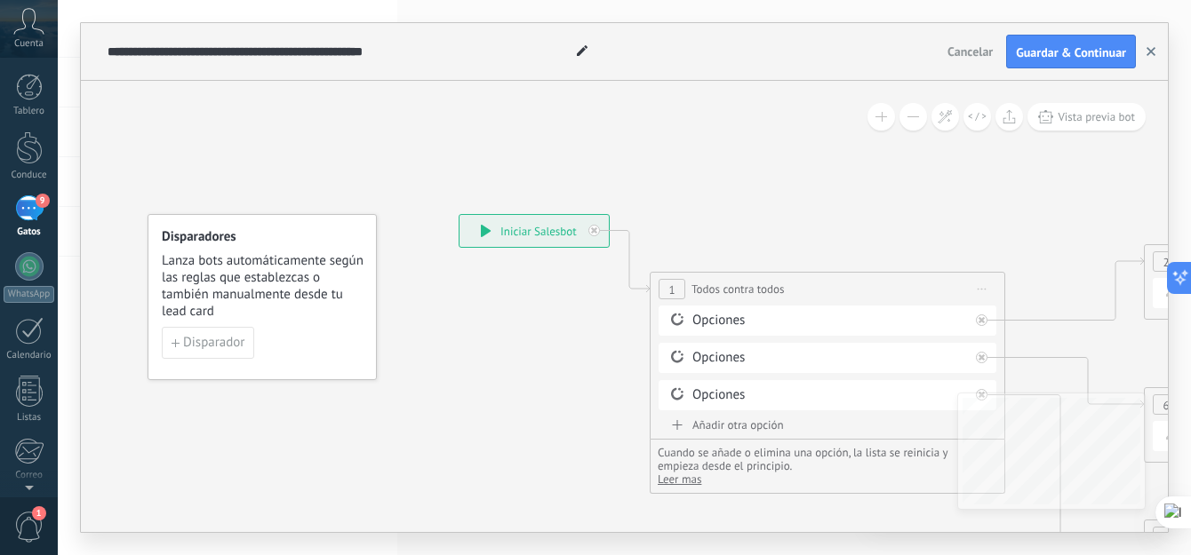
click at [1149, 52] on icon "button" at bounding box center [1150, 51] width 9 height 9
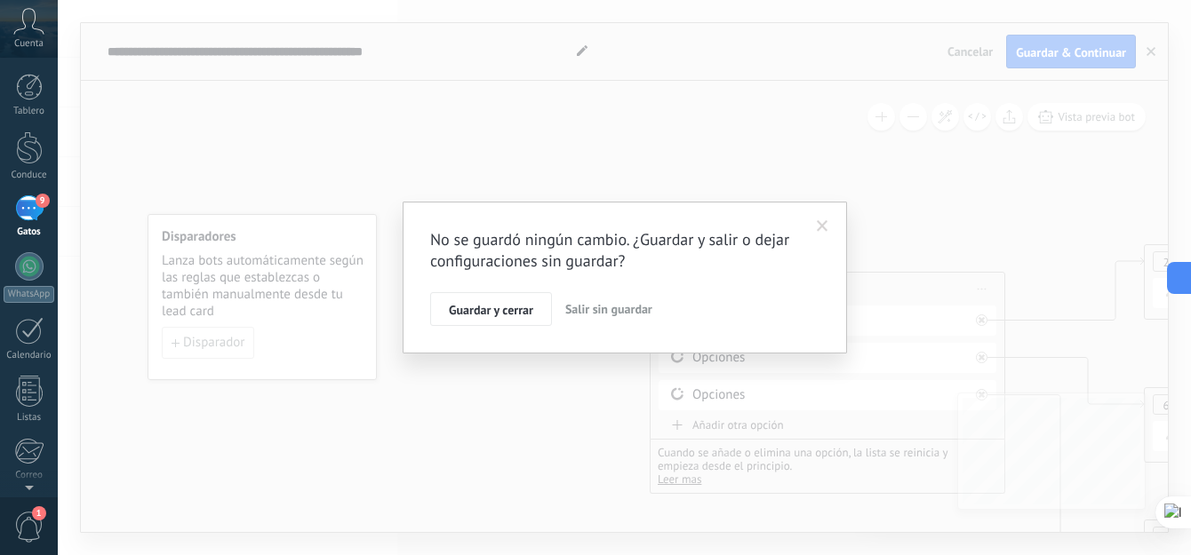
click at [622, 307] on span "Salir sin guardar" at bounding box center [608, 309] width 87 height 16
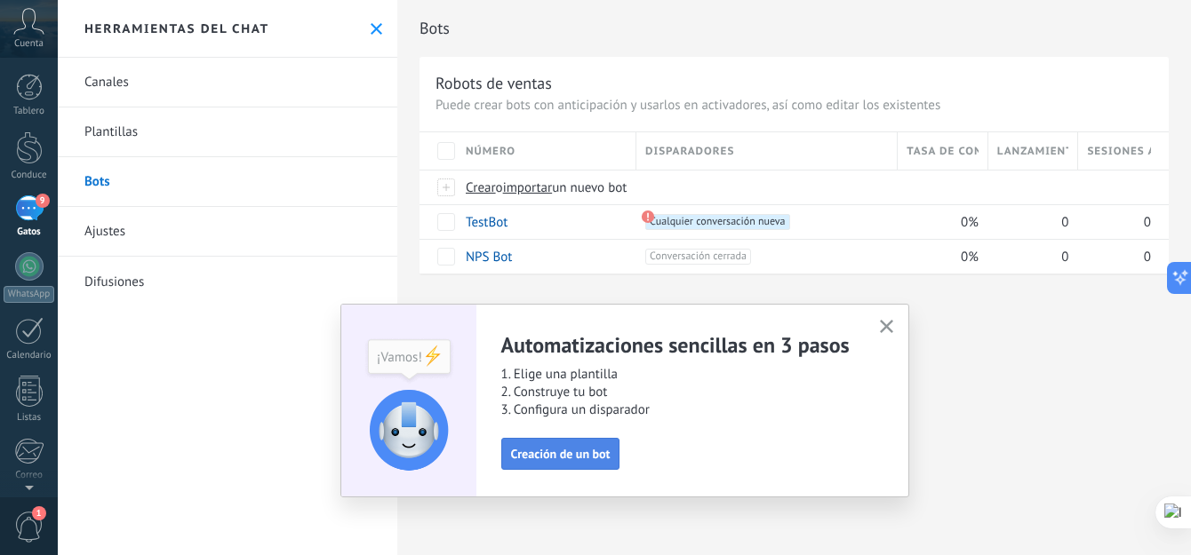
click at [542, 459] on span "Creación de un bot" at bounding box center [561, 454] width 100 height 12
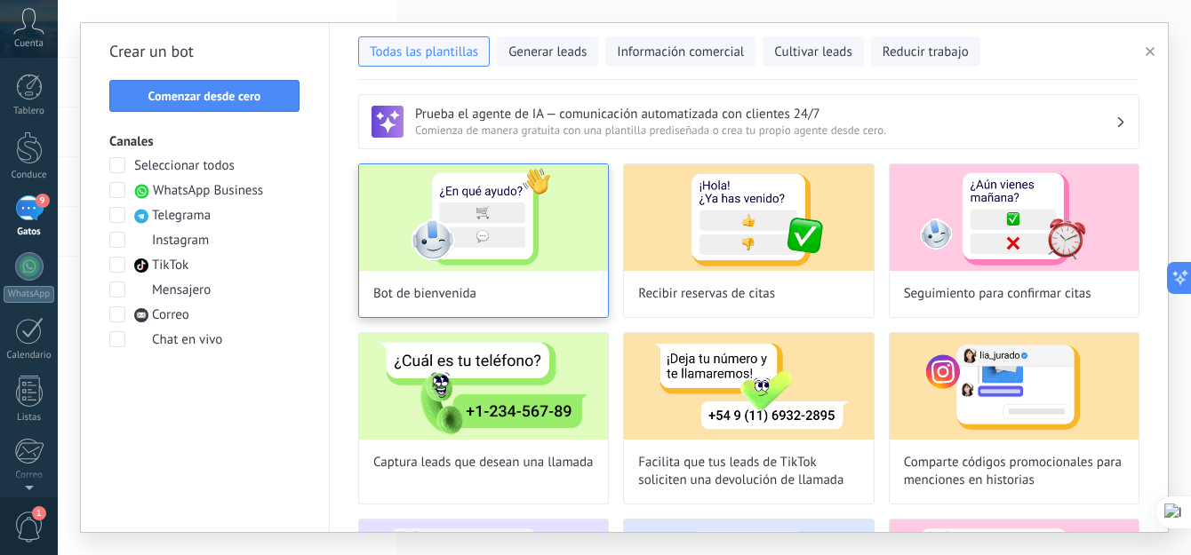
click at [510, 253] on img at bounding box center [483, 217] width 249 height 107
type input "**********"
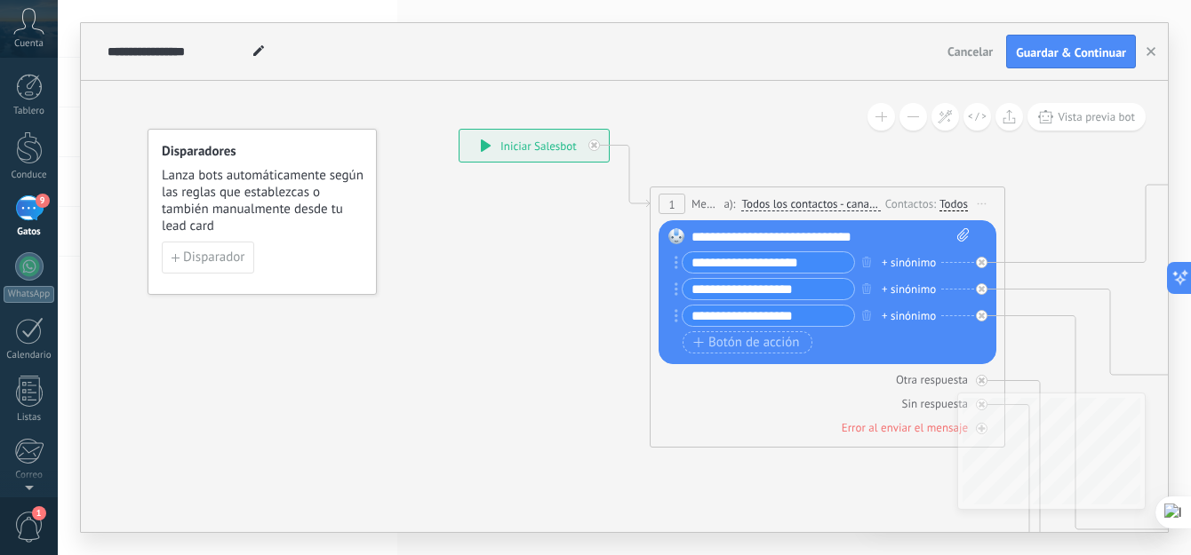
click at [778, 259] on input "**********" at bounding box center [769, 262] width 172 height 20
click at [816, 259] on input "**********" at bounding box center [769, 262] width 172 height 20
click at [933, 262] on div "+ sinónimo" at bounding box center [909, 263] width 54 height 18
click at [915, 237] on div "**********" at bounding box center [830, 237] width 278 height 18
click at [511, 142] on font "Iniciar Salesbot" at bounding box center [538, 146] width 76 height 15
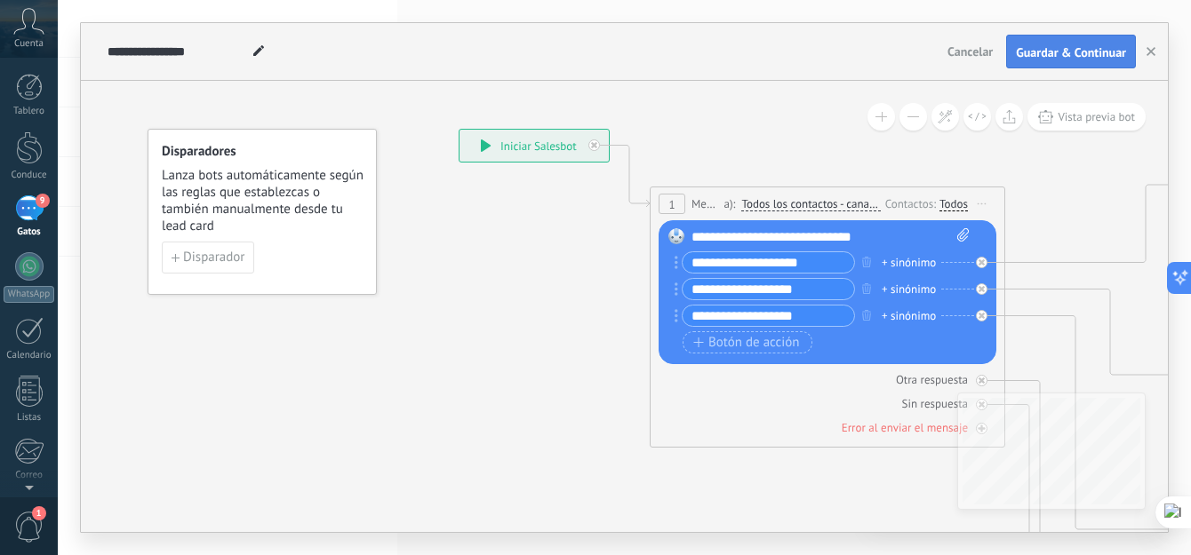
click at [1075, 46] on span "Guardar & Continuar" at bounding box center [1071, 52] width 110 height 12
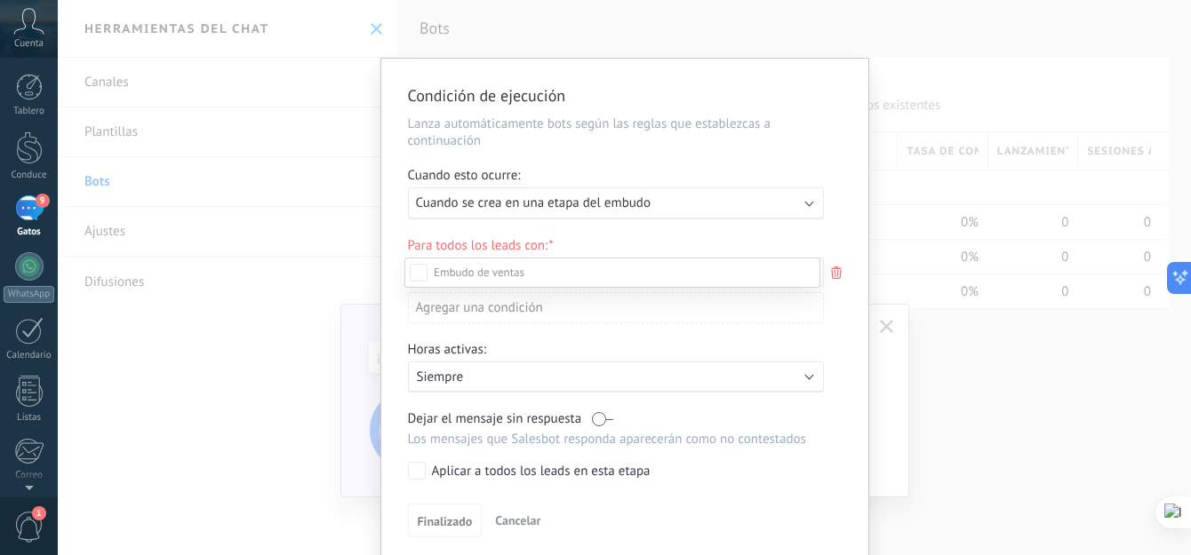
click at [438, 509] on div "Clientes potenciales entrantes Contacto inicial Negociación Debate contractual …" at bounding box center [612, 405] width 416 height 295
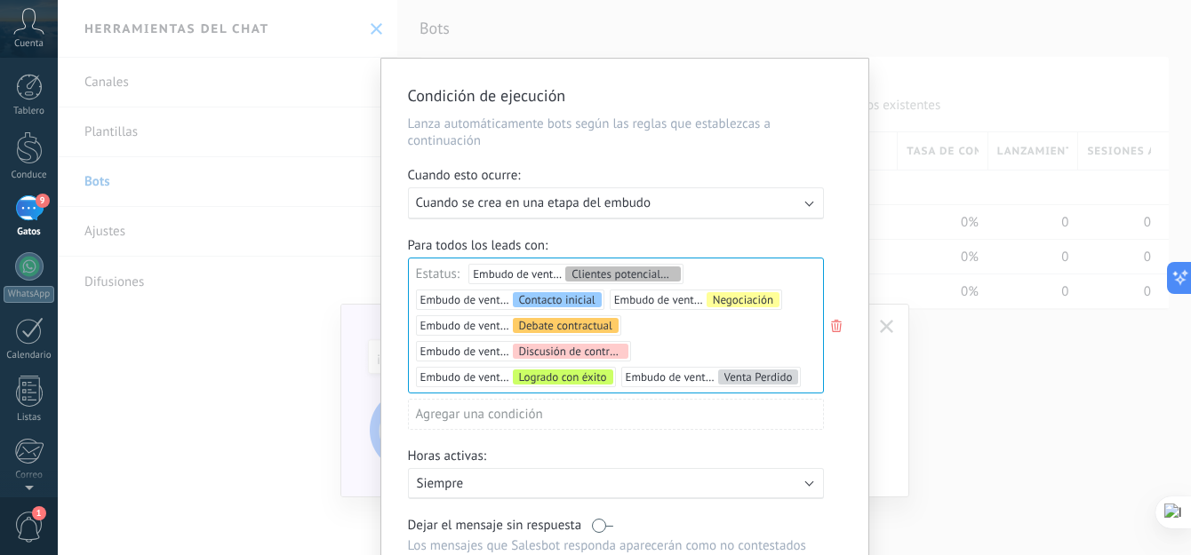
scroll to position [173, 0]
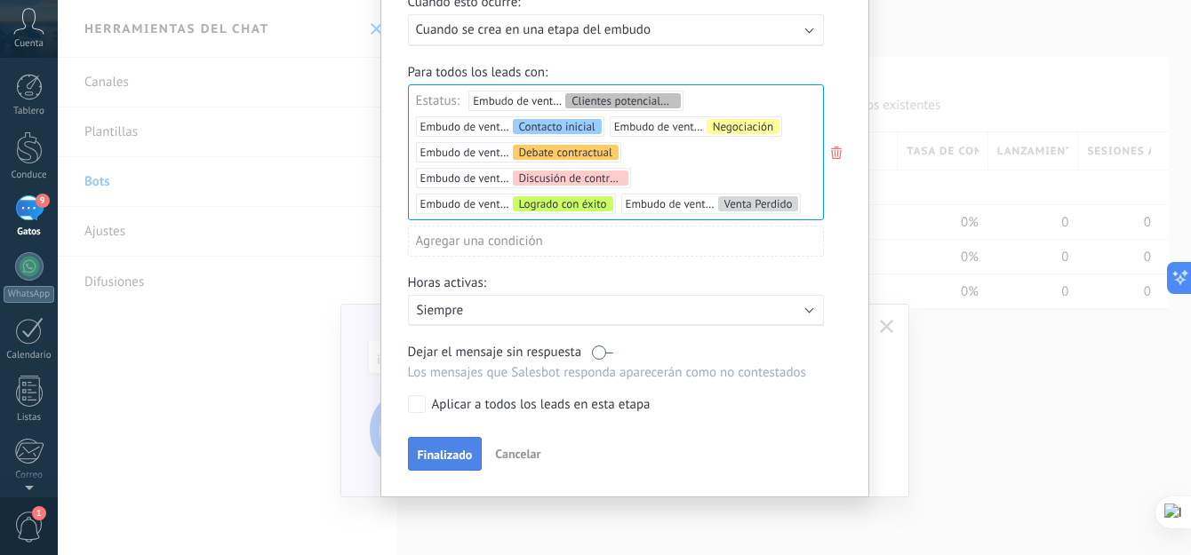
click at [448, 455] on span "Finalizado" at bounding box center [445, 455] width 55 height 12
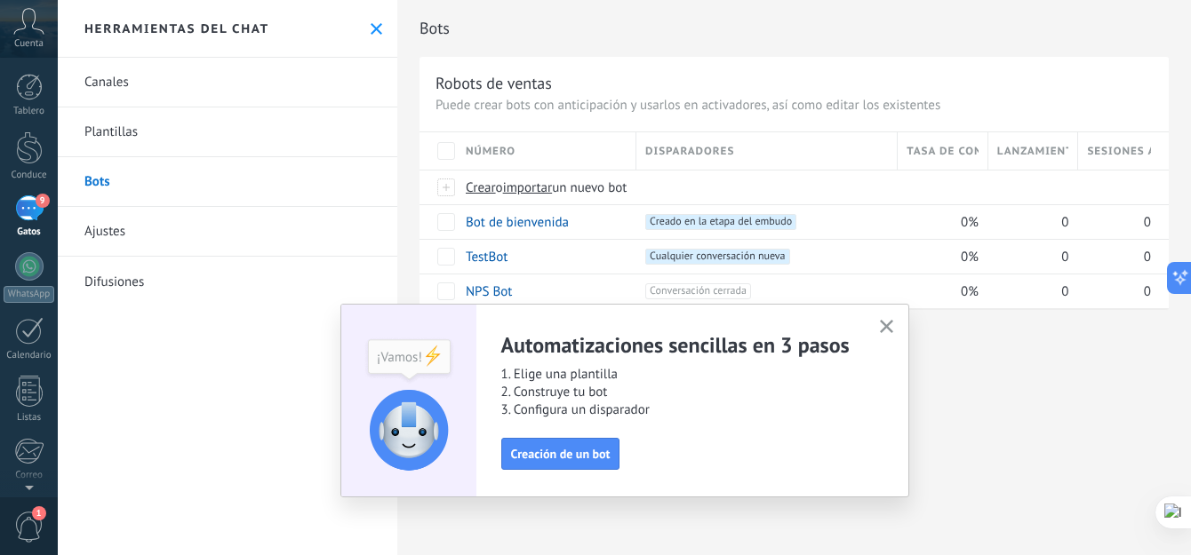
click at [1082, 414] on div "Bots Robots de ventas Puede crear bots con anticipación y usarlos en activadore…" at bounding box center [794, 277] width 794 height 555
click at [890, 323] on use "button" at bounding box center [886, 326] width 13 height 13
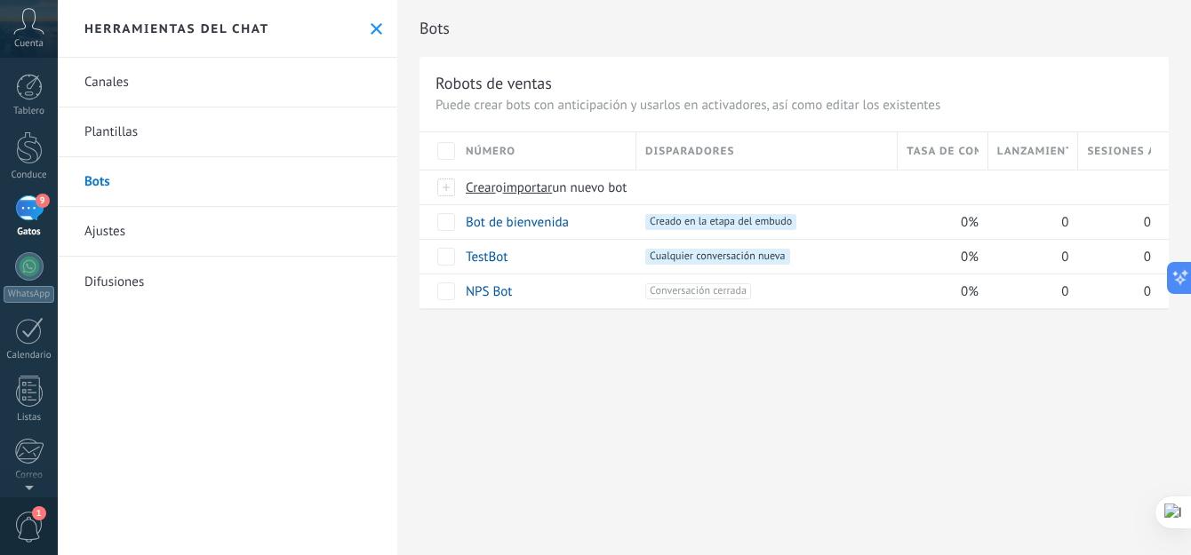
click at [1006, 405] on div "Bots Robots de ventas Puede crear bots con anticipación y usarlos en activadore…" at bounding box center [794, 277] width 794 height 555
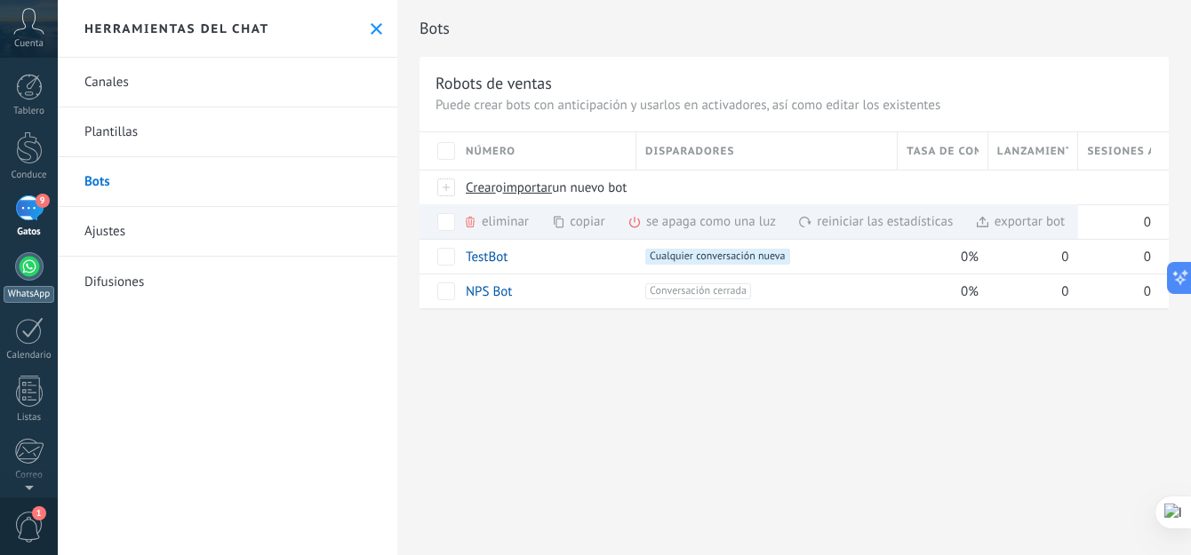
click at [35, 264] on div at bounding box center [29, 266] width 28 height 28
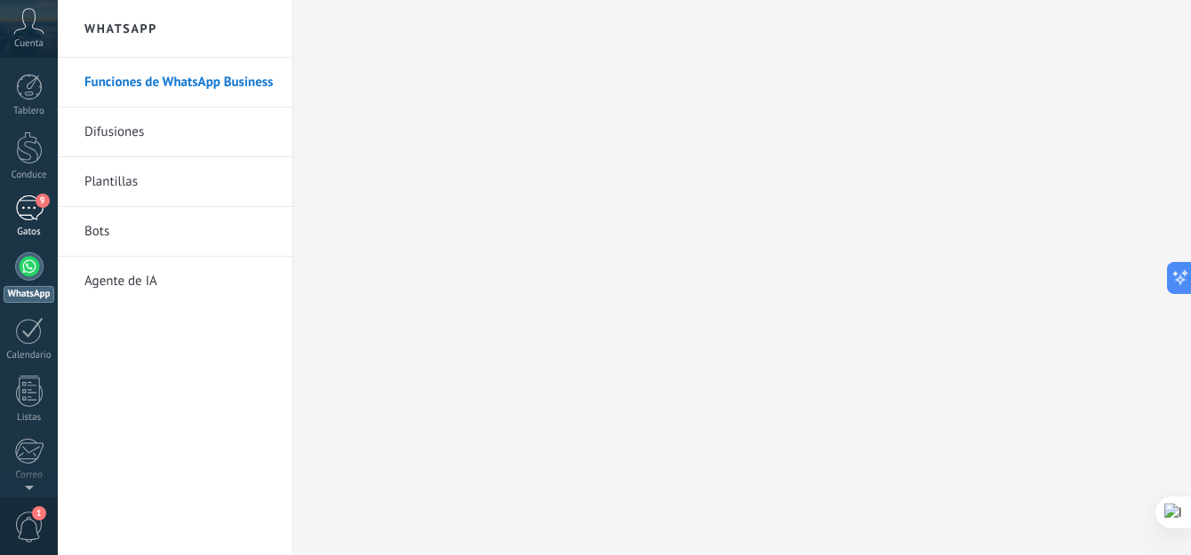
click at [33, 206] on div "9" at bounding box center [29, 209] width 28 height 26
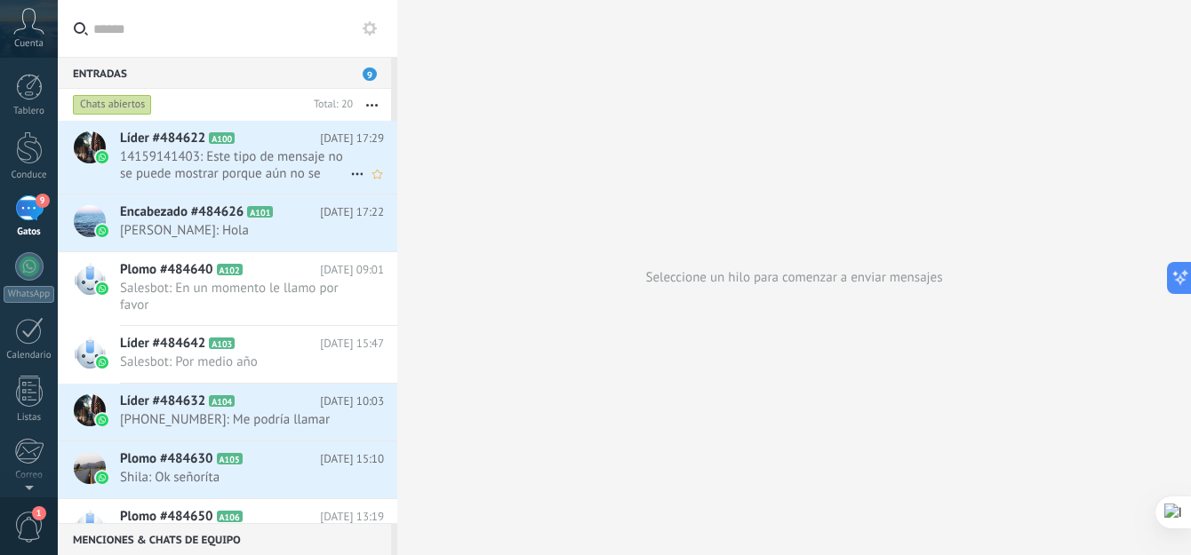
click at [251, 159] on span "14159141403: Este tipo de mensaje no se puede mostrar porque aún no se admite." at bounding box center [235, 165] width 230 height 34
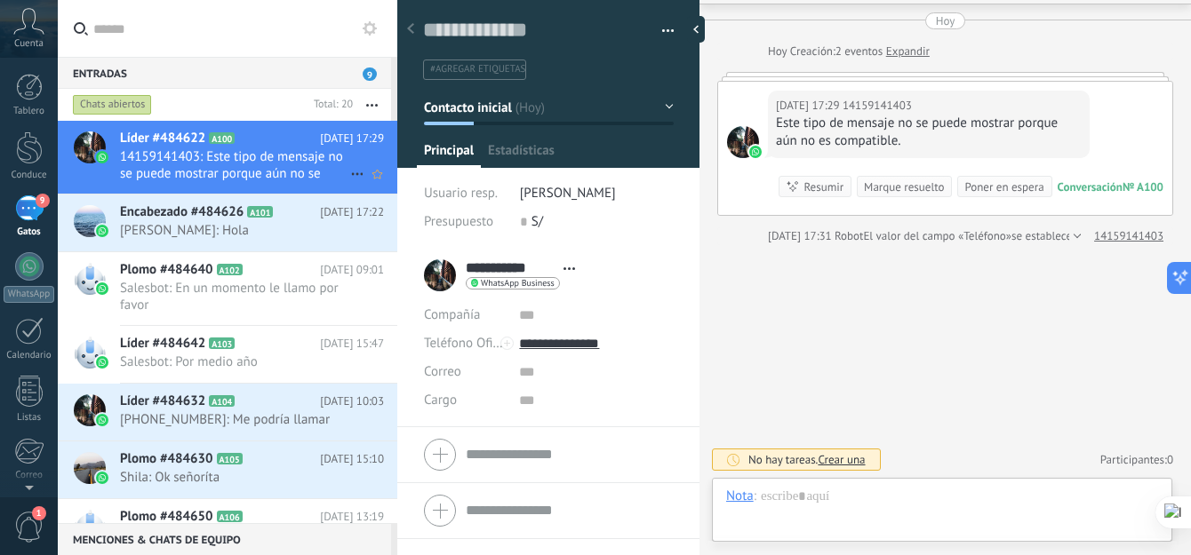
scroll to position [27, 0]
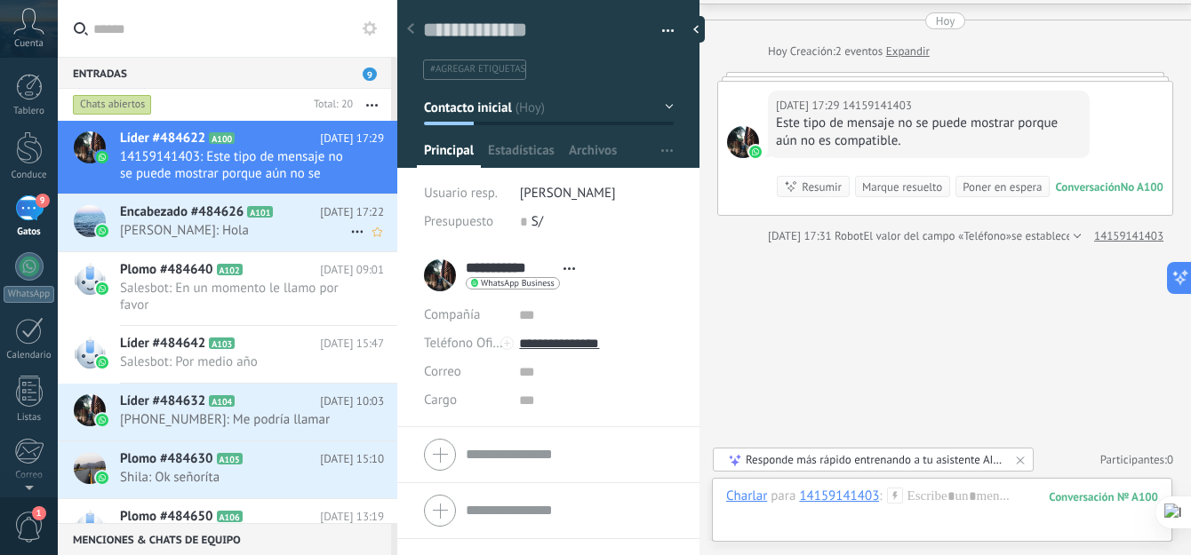
click at [193, 226] on span "Wen Giner: Hola" at bounding box center [235, 230] width 230 height 17
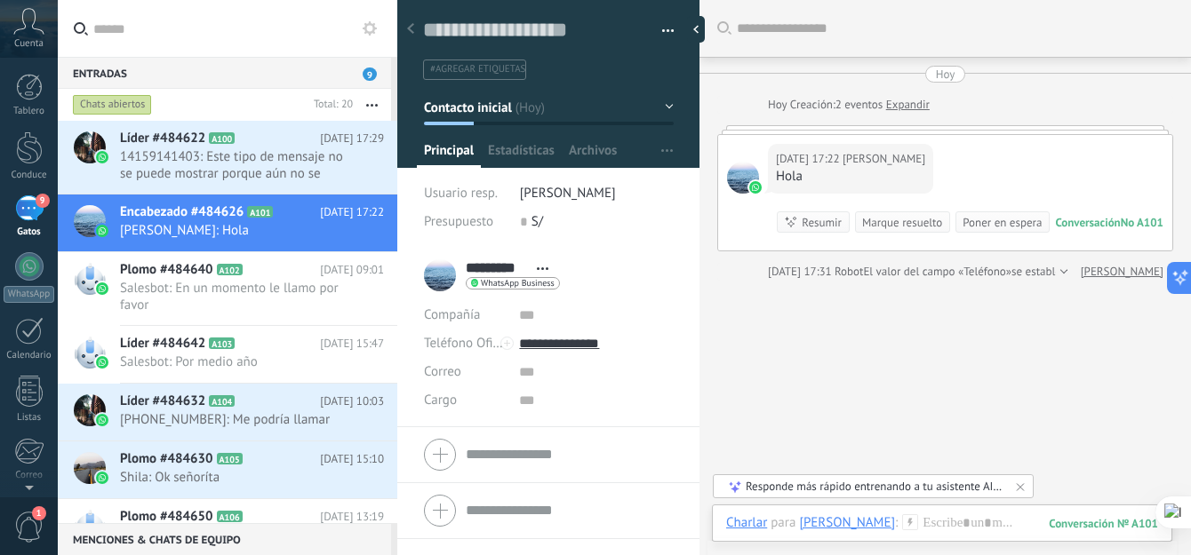
scroll to position [36, 0]
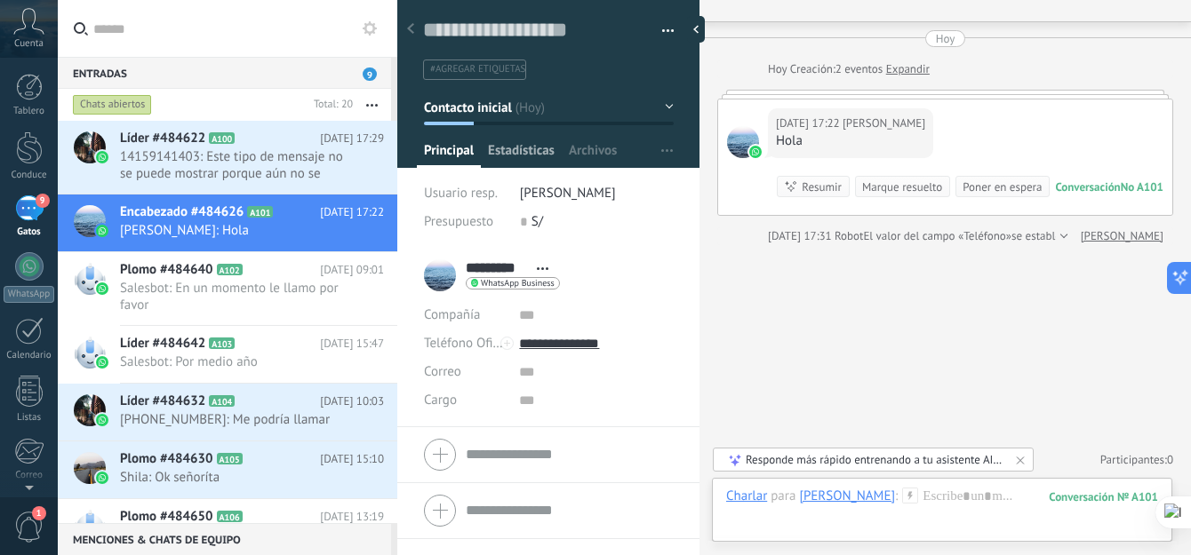
click at [529, 149] on span "Estadísticas" at bounding box center [521, 155] width 67 height 26
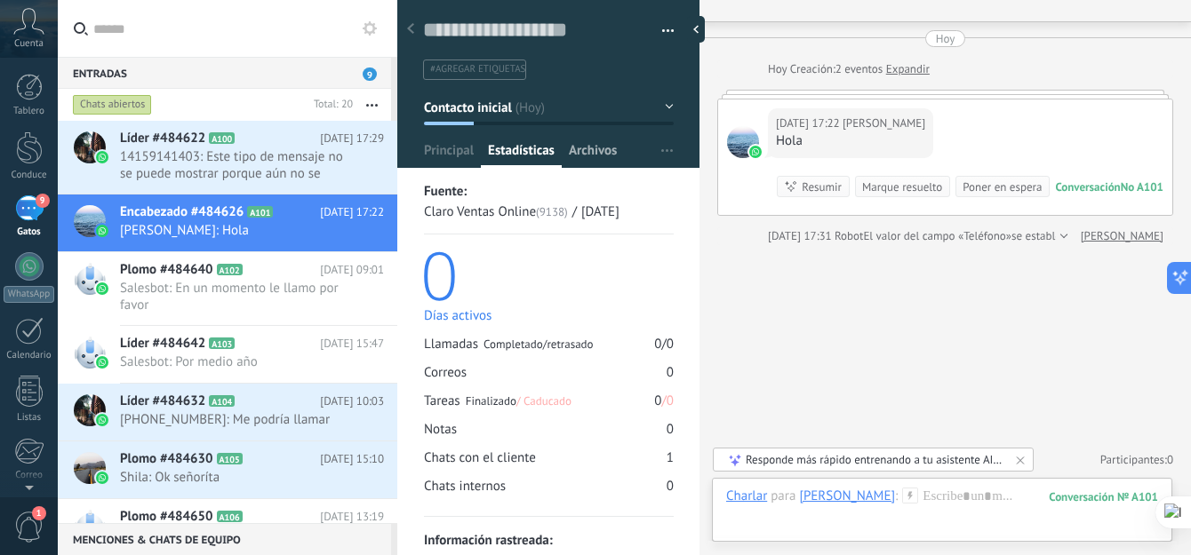
click at [587, 151] on span "Archivos" at bounding box center [593, 155] width 48 height 26
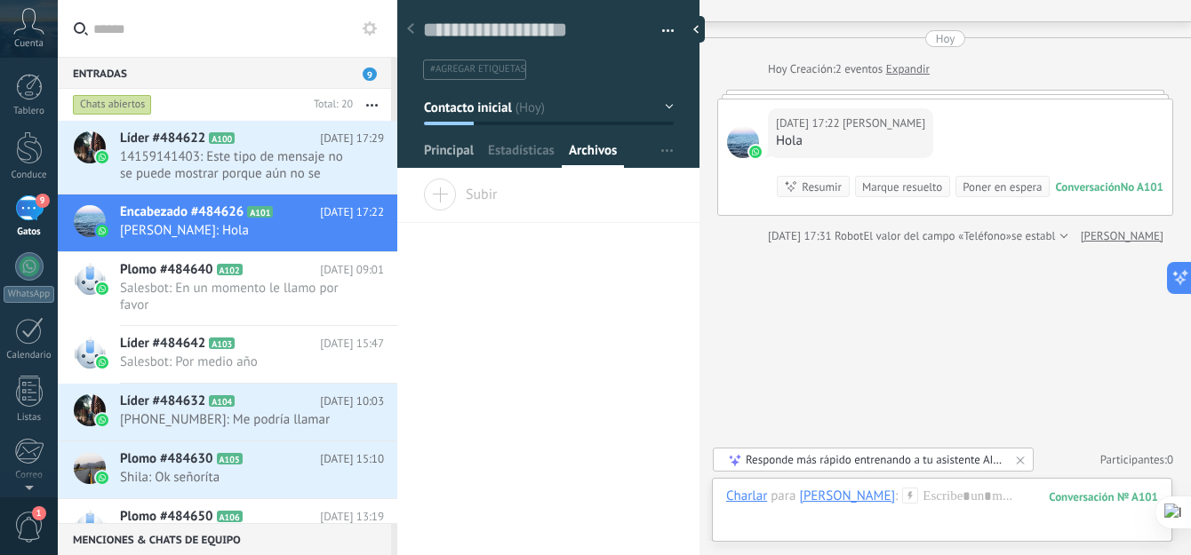
click at [458, 148] on span "Principal" at bounding box center [449, 155] width 50 height 26
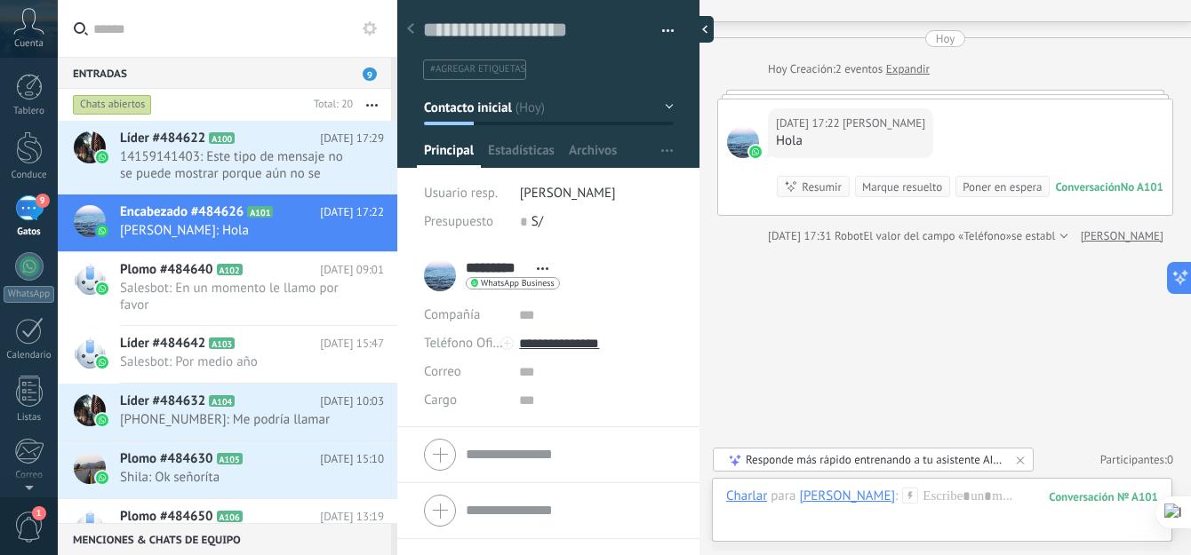
click at [689, 27] on div at bounding box center [700, 29] width 27 height 27
type textarea "**********"
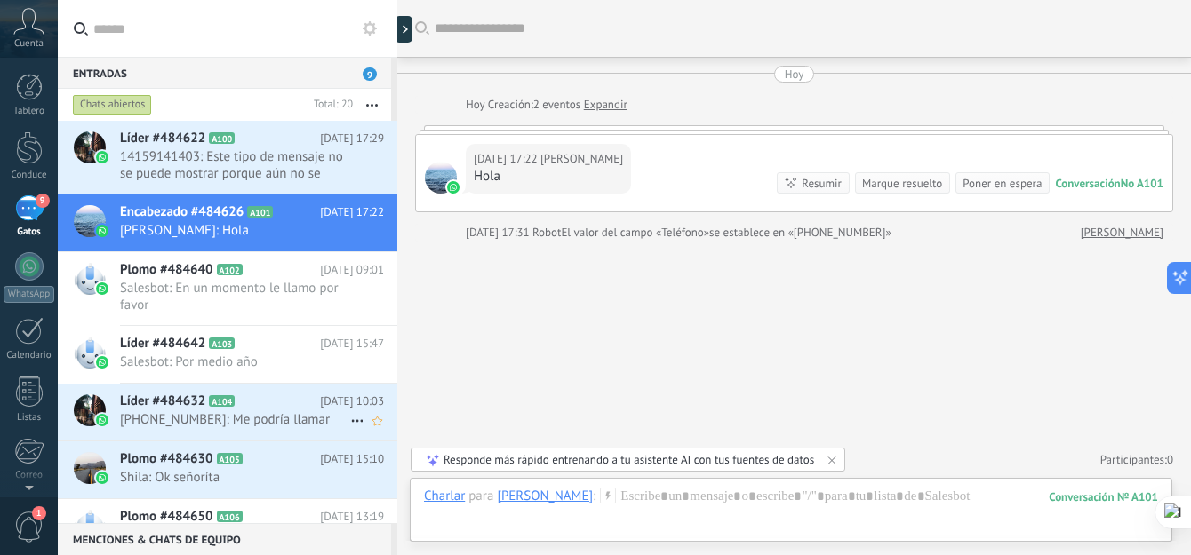
click at [300, 419] on span "+51949502383: Me podría llamar" at bounding box center [235, 419] width 230 height 17
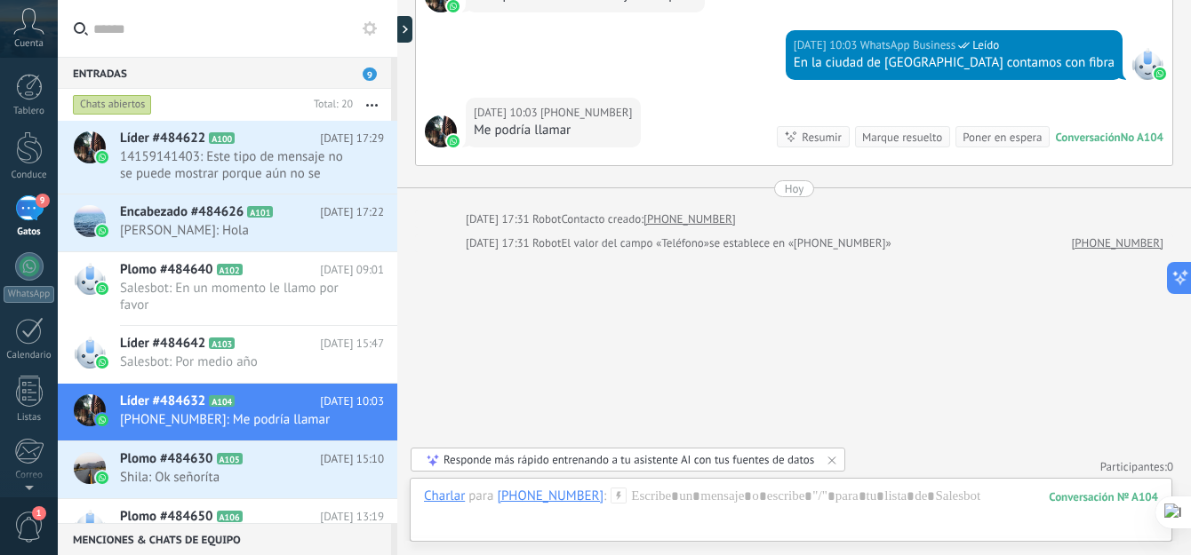
scroll to position [635, 0]
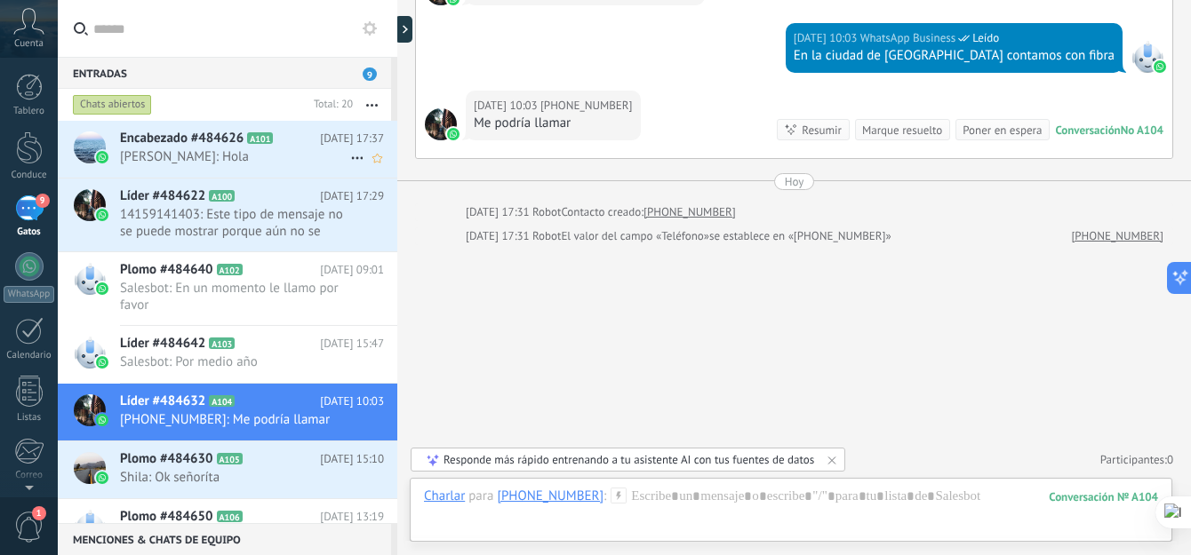
click at [180, 149] on span "Wen Giner: Hola" at bounding box center [235, 156] width 230 height 17
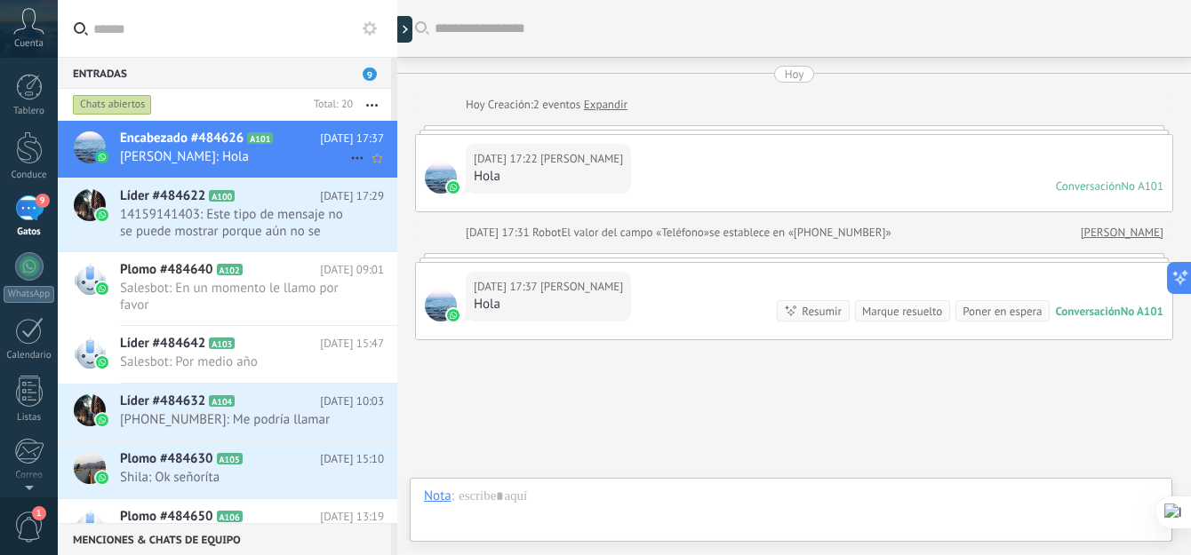
scroll to position [95, 0]
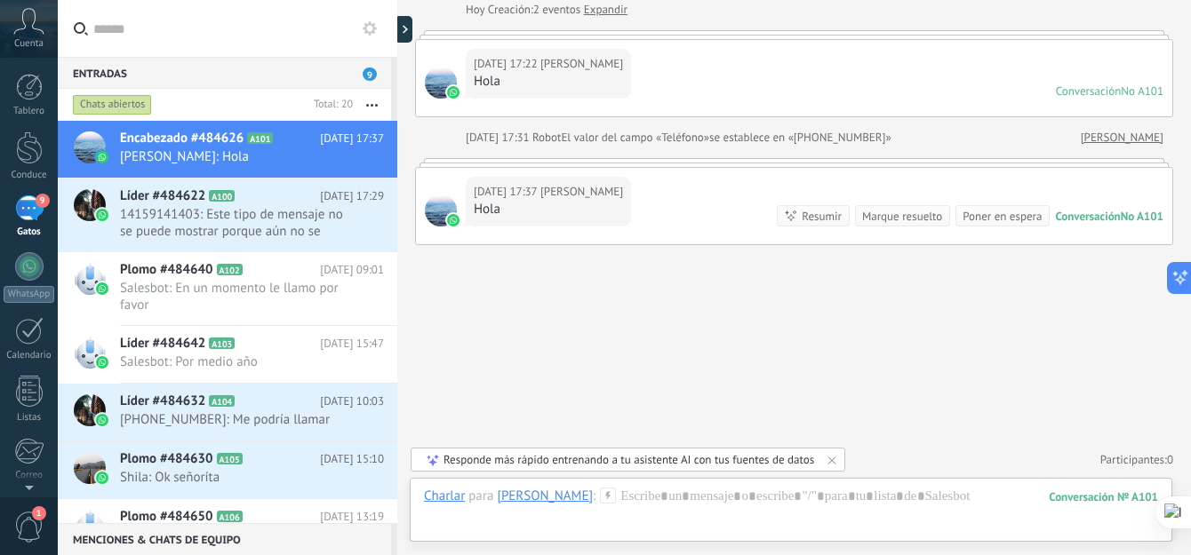
click at [1124, 219] on div "No A101" at bounding box center [1142, 216] width 43 height 15
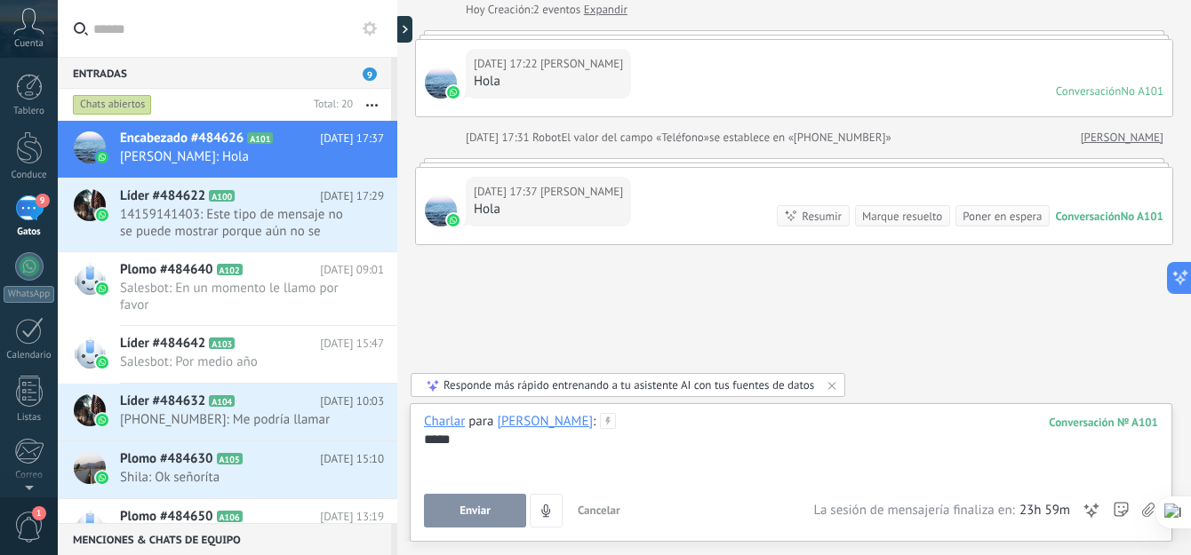
click at [475, 518] on button "Enviar" at bounding box center [475, 511] width 102 height 34
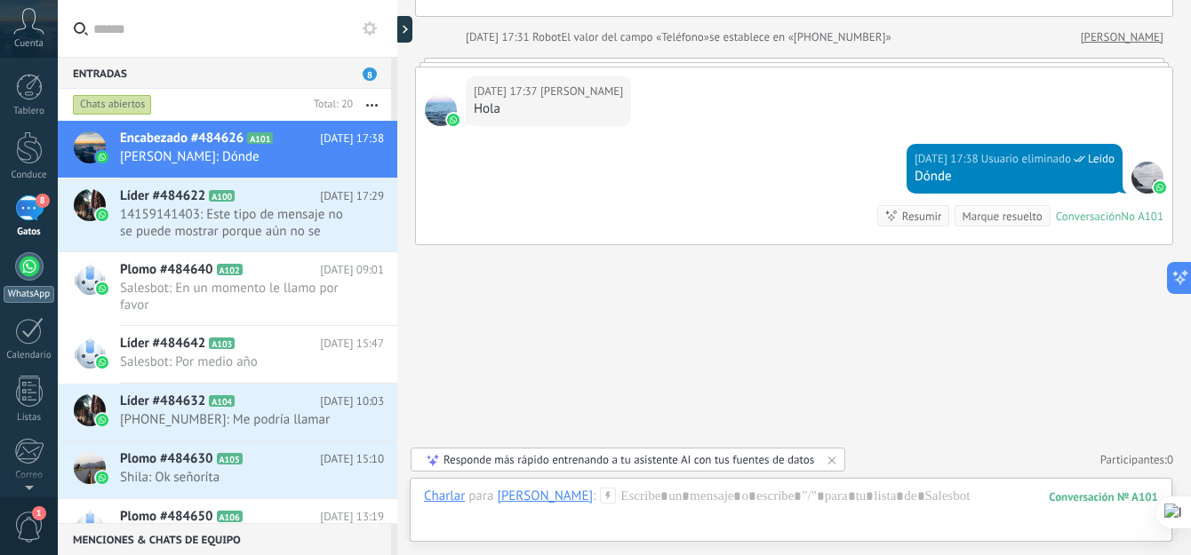
click at [34, 262] on div at bounding box center [29, 266] width 28 height 28
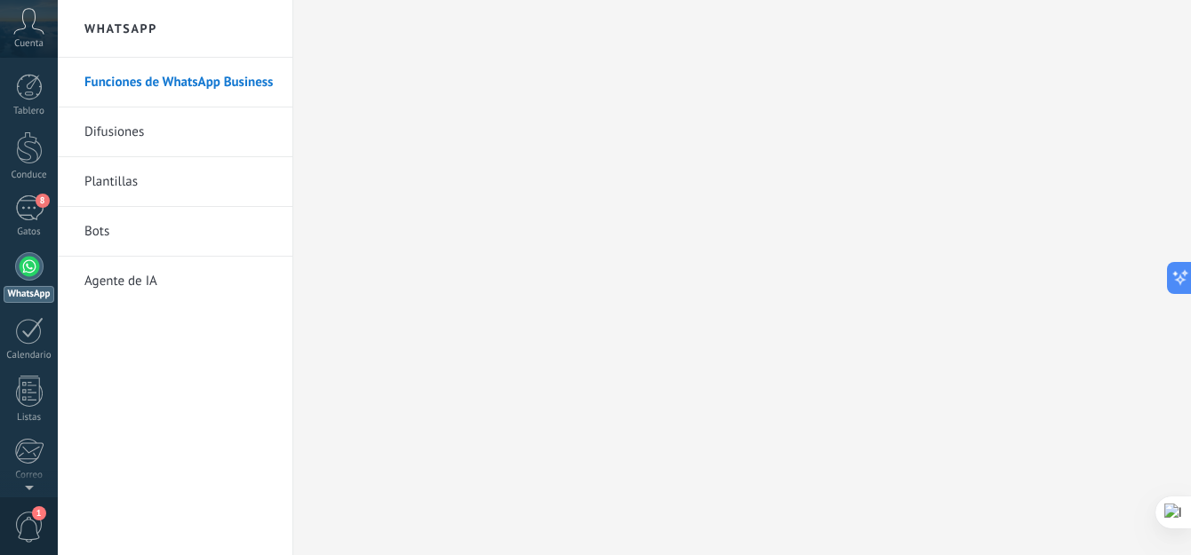
click at [152, 234] on link "Bots" at bounding box center [179, 232] width 190 height 50
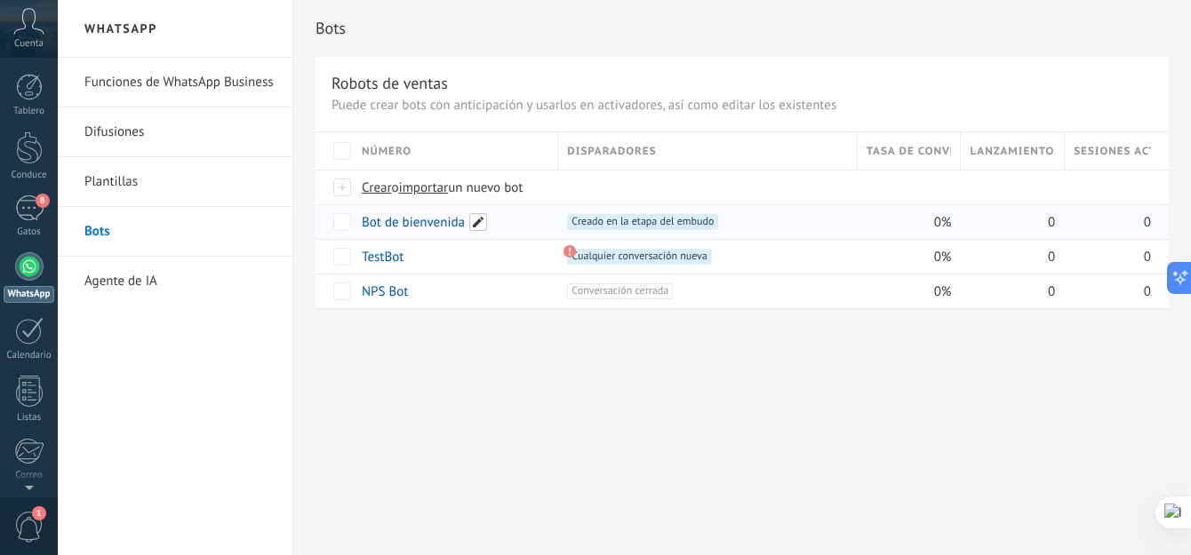
click at [472, 220] on span at bounding box center [478, 222] width 18 height 18
click at [420, 285] on div "**********" at bounding box center [454, 248] width 208 height 89
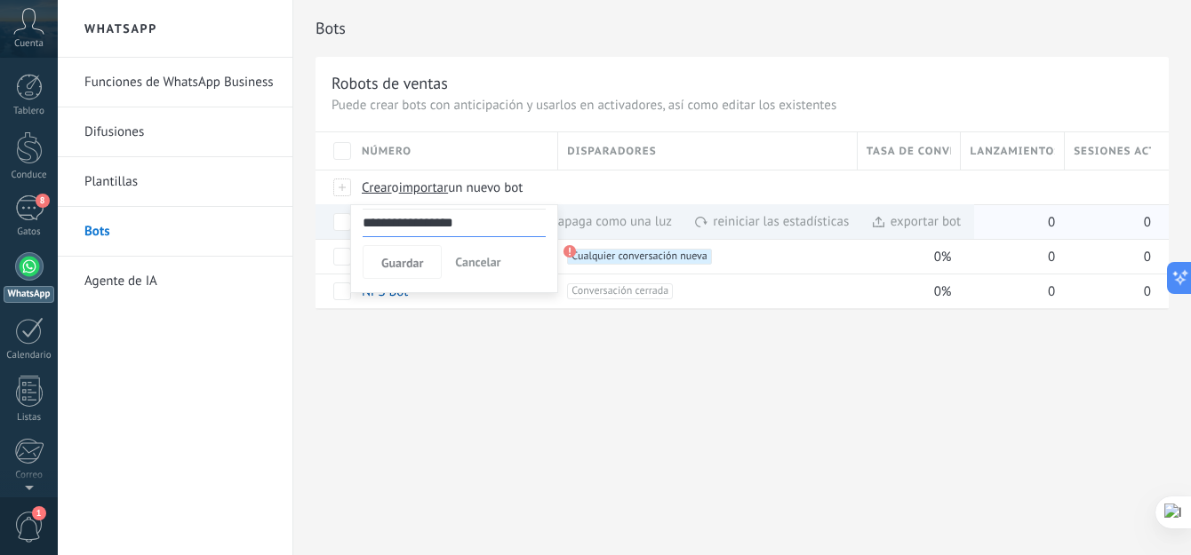
click at [501, 369] on div "**********" at bounding box center [742, 277] width 898 height 555
click at [380, 183] on span "Crear" at bounding box center [377, 188] width 30 height 17
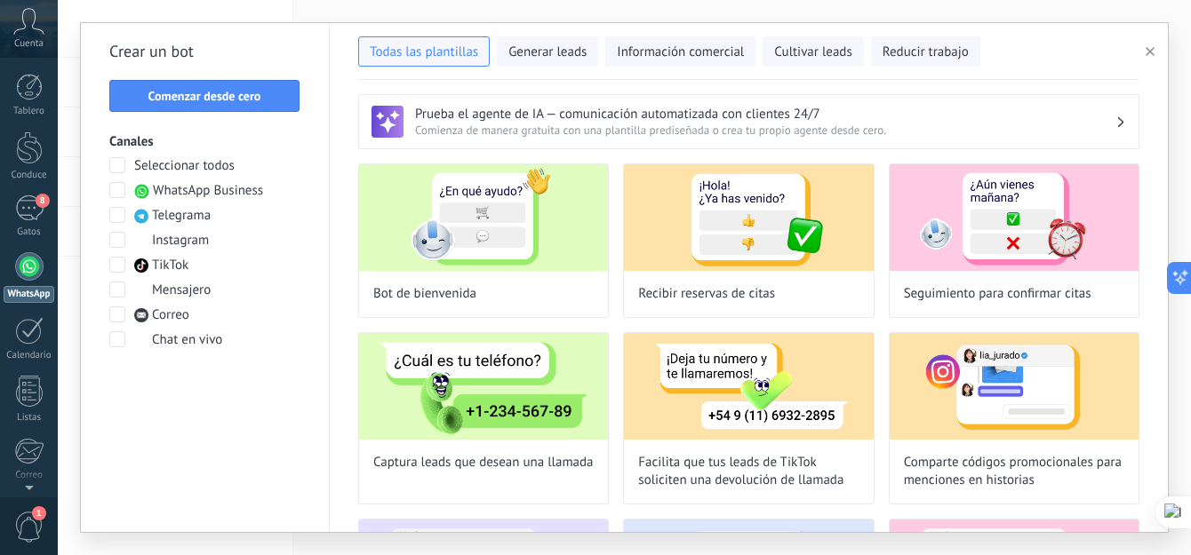
click at [119, 186] on span at bounding box center [117, 190] width 16 height 16
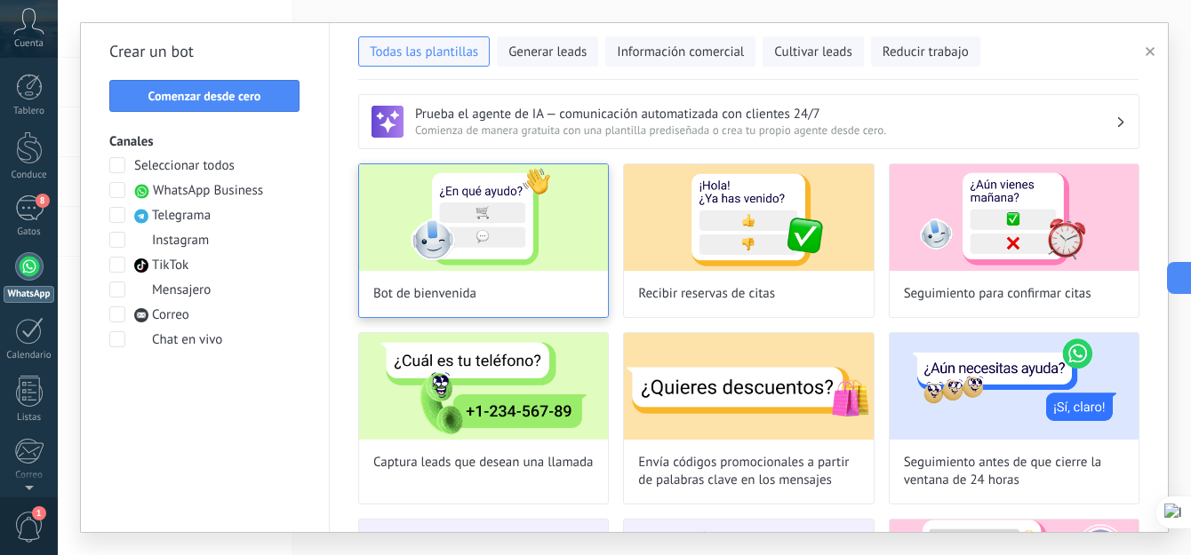
click at [537, 251] on img at bounding box center [483, 217] width 249 height 107
type input "**********"
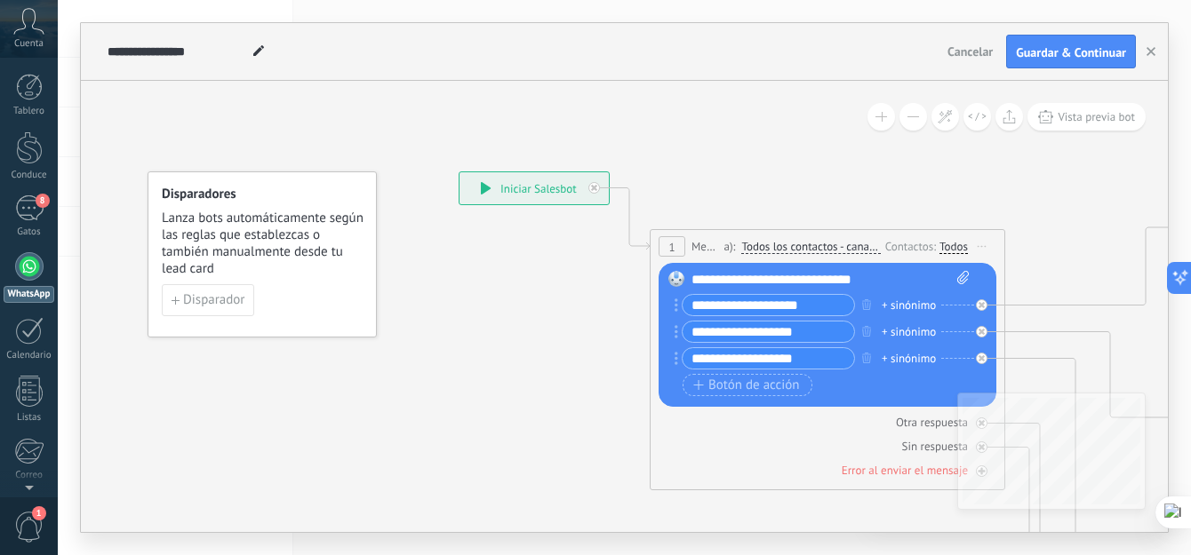
click at [489, 186] on icon at bounding box center [486, 188] width 11 height 12
click at [487, 185] on icon at bounding box center [486, 188] width 11 height 12
click at [1076, 55] on span "Guardar & Continuar" at bounding box center [1071, 52] width 110 height 12
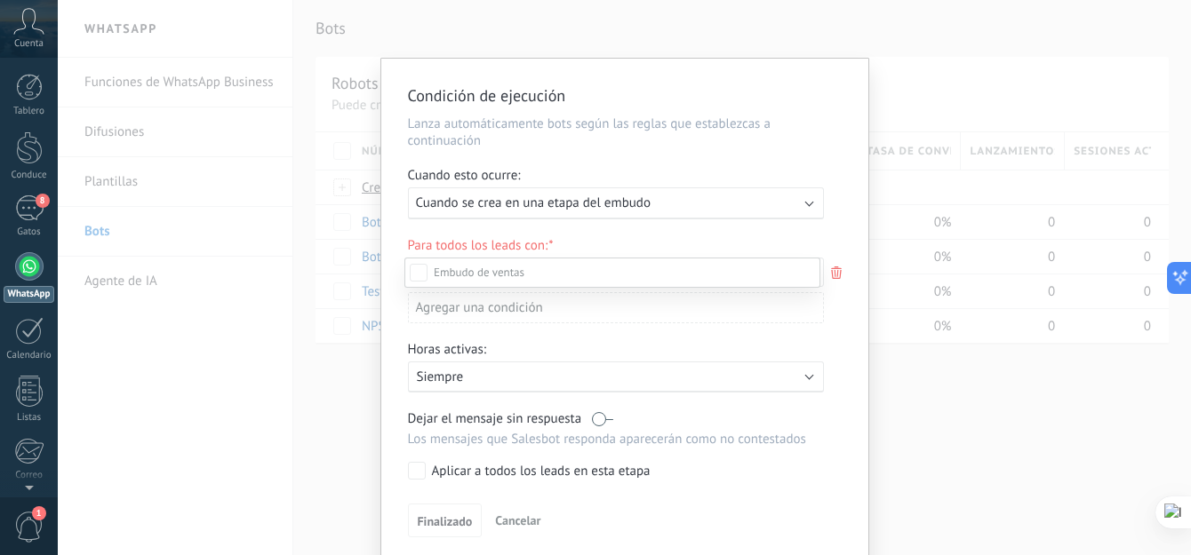
click at [443, 523] on div "Clientes potenciales entrantes Contacto inicial Negociación Debate contractual …" at bounding box center [612, 405] width 416 height 295
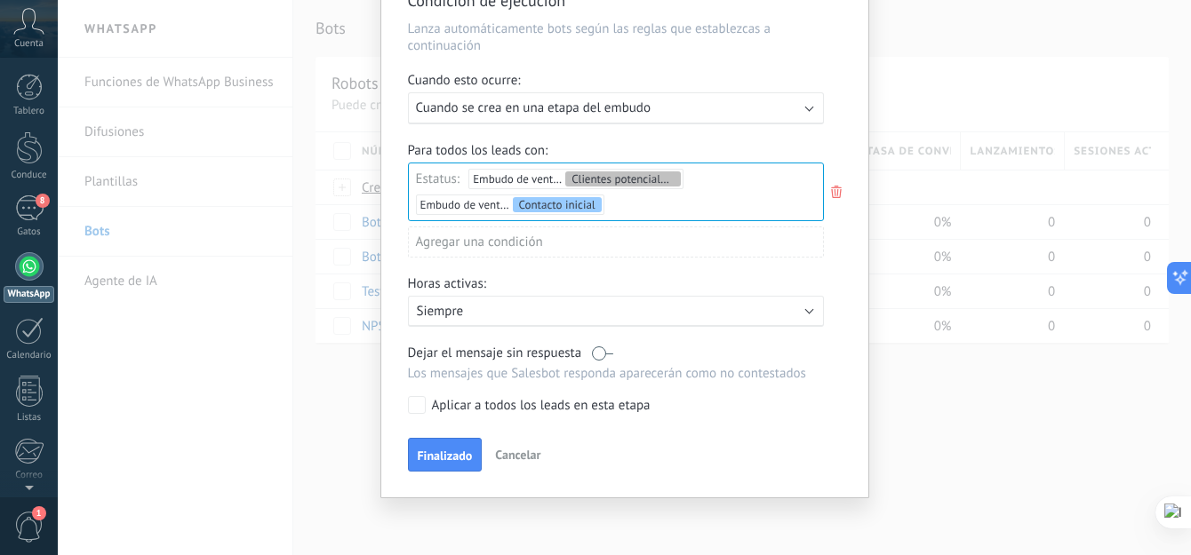
scroll to position [96, 0]
click at [443, 444] on button "Finalizado" at bounding box center [445, 454] width 75 height 34
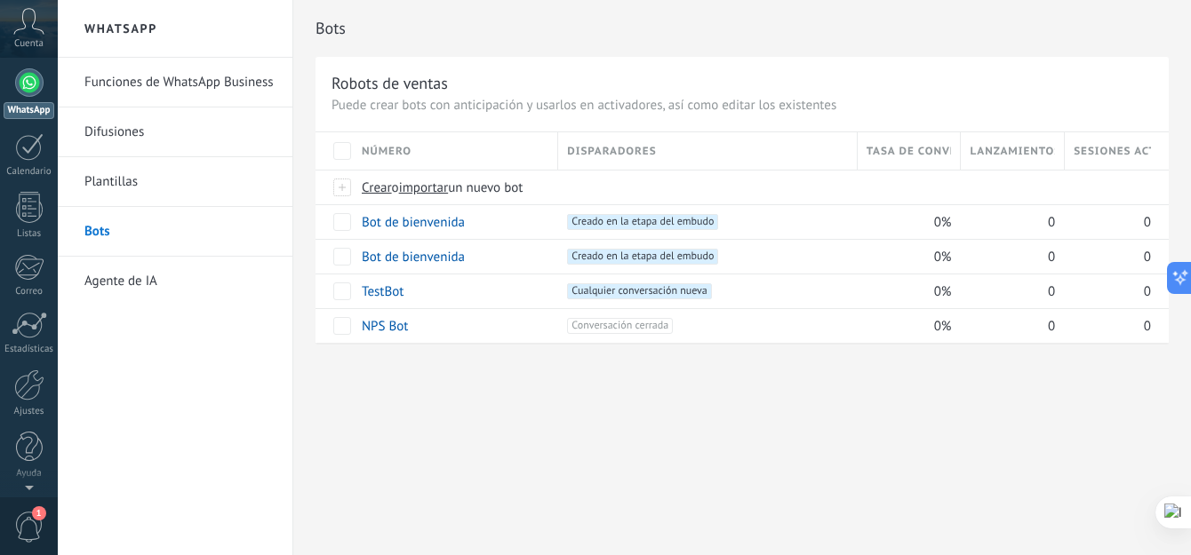
scroll to position [0, 0]
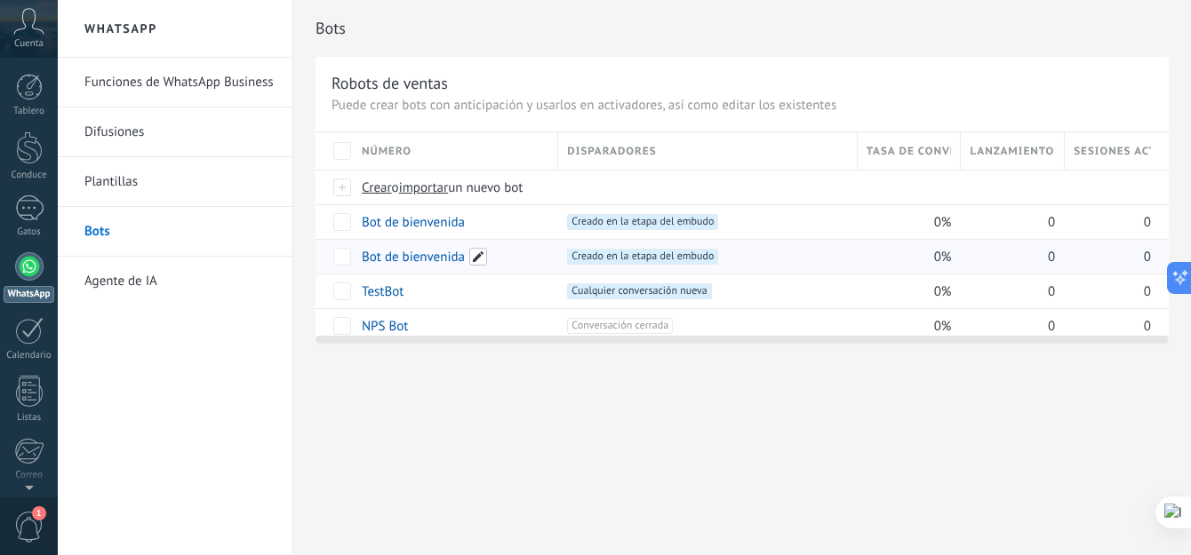
click at [481, 255] on span at bounding box center [478, 257] width 18 height 18
click at [543, 84] on div "Robots de ventas" at bounding box center [741, 83] width 821 height 20
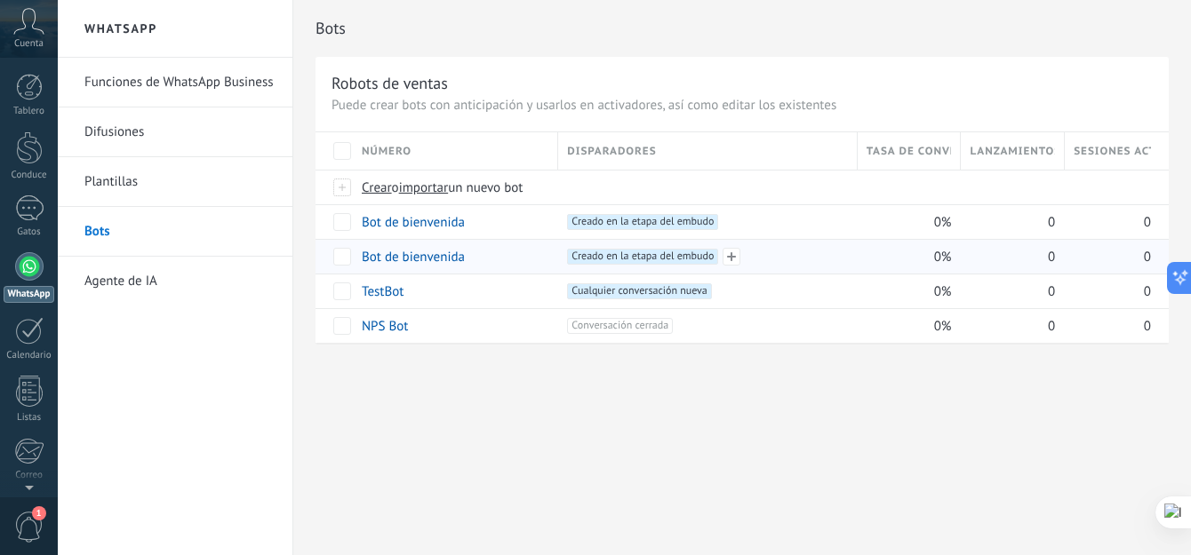
click at [654, 251] on span "Creado en la etapa del embudo +0" at bounding box center [642, 257] width 151 height 16
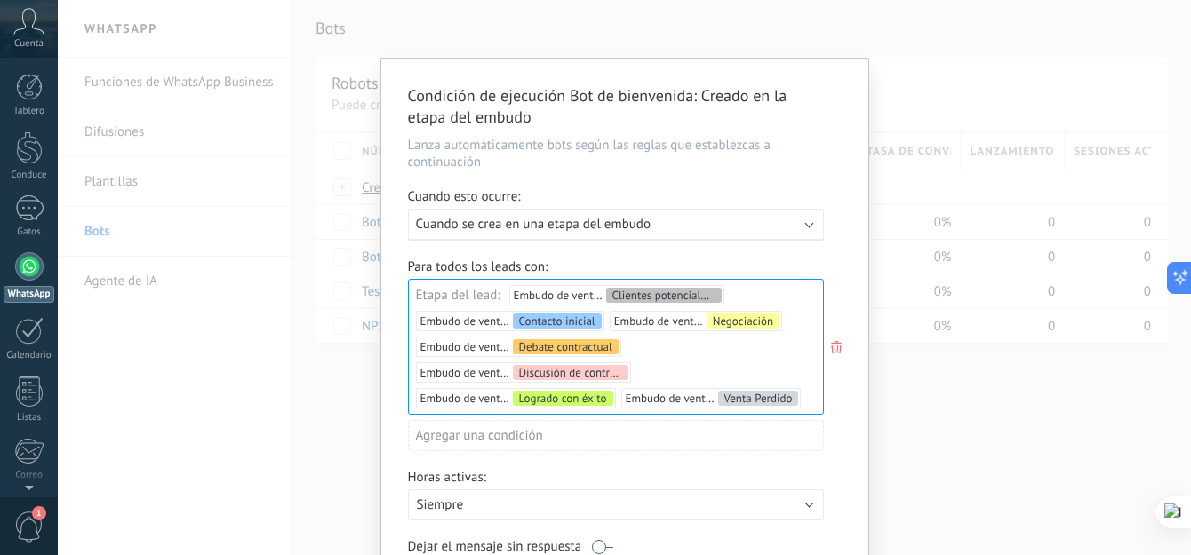
click at [854, 74] on div "Condición de ejecución Bot de bienvenida : Creado en la etapa del embudo Lanza …" at bounding box center [624, 375] width 487 height 633
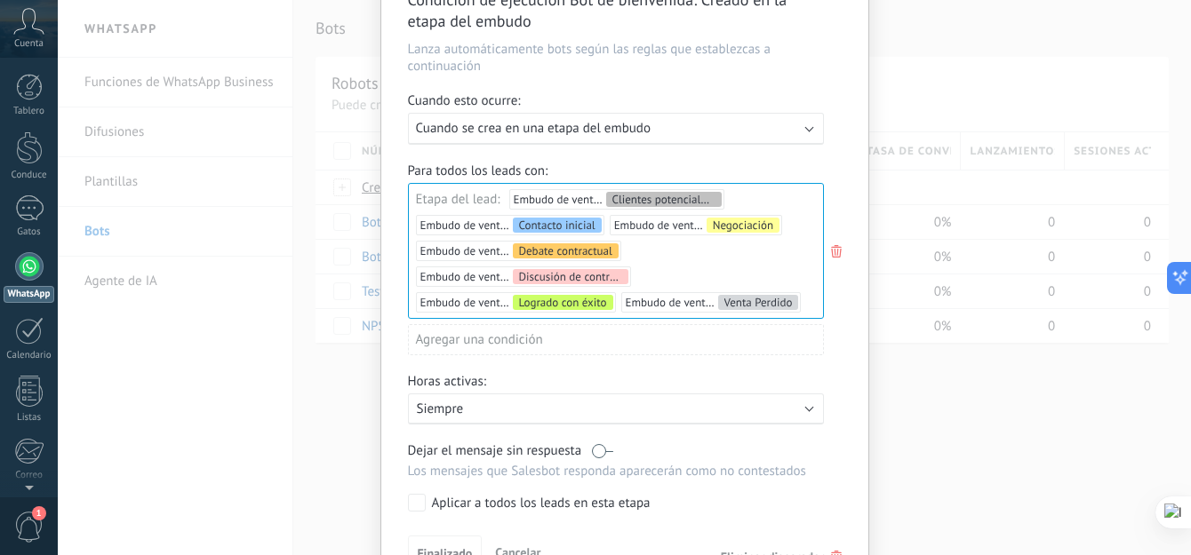
scroll to position [195, 0]
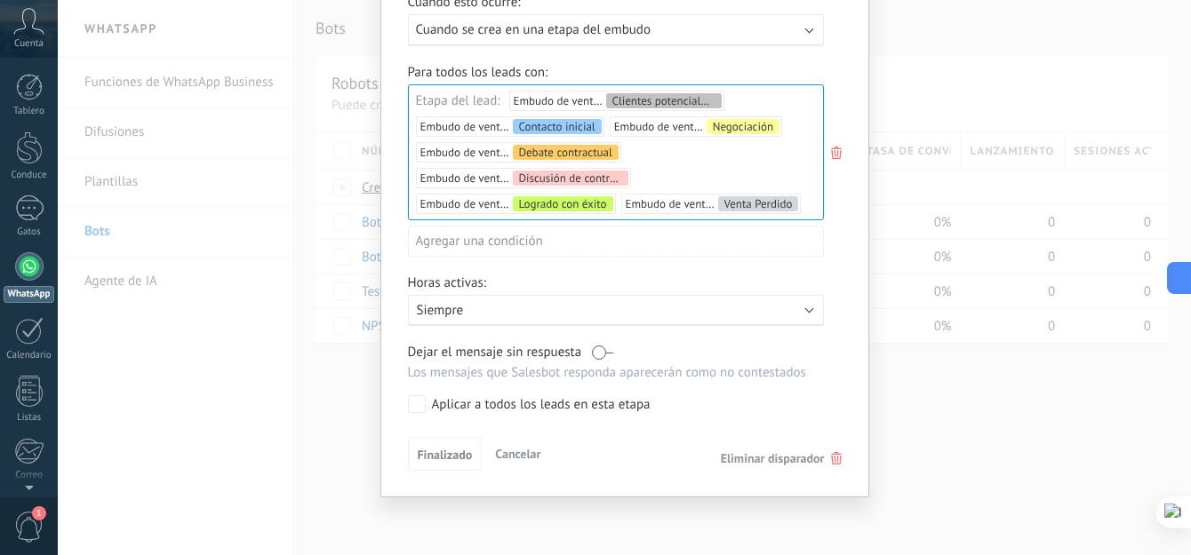
click at [506, 454] on span "Cancelar" at bounding box center [517, 454] width 45 height 16
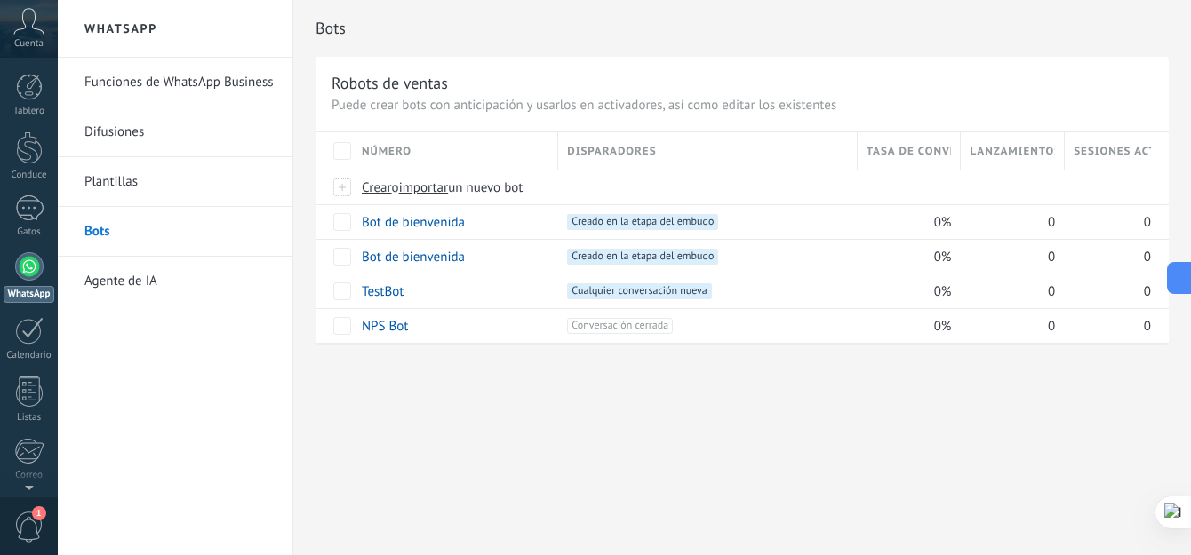
scroll to position [0, 0]
click at [387, 181] on span "Crear" at bounding box center [377, 188] width 30 height 17
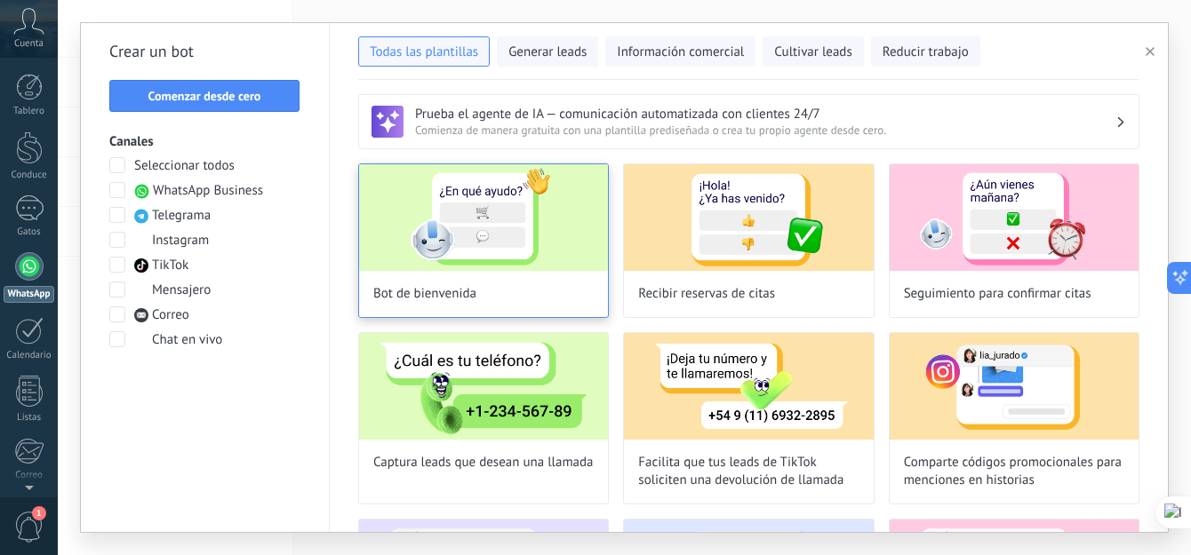
click at [489, 255] on img at bounding box center [483, 217] width 249 height 107
type input "**********"
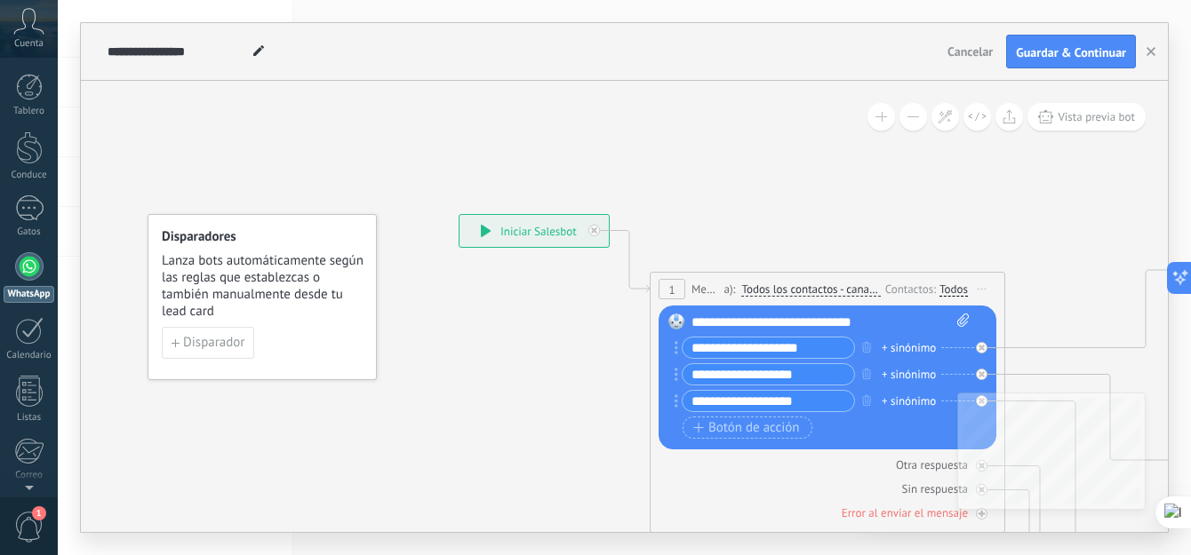
click at [817, 355] on input "**********" at bounding box center [769, 348] width 172 height 20
drag, startPoint x: 816, startPoint y: 343, endPoint x: 675, endPoint y: 346, distance: 141.3
click at [675, 346] on div "**********" at bounding box center [765, 348] width 180 height 22
type input "*"
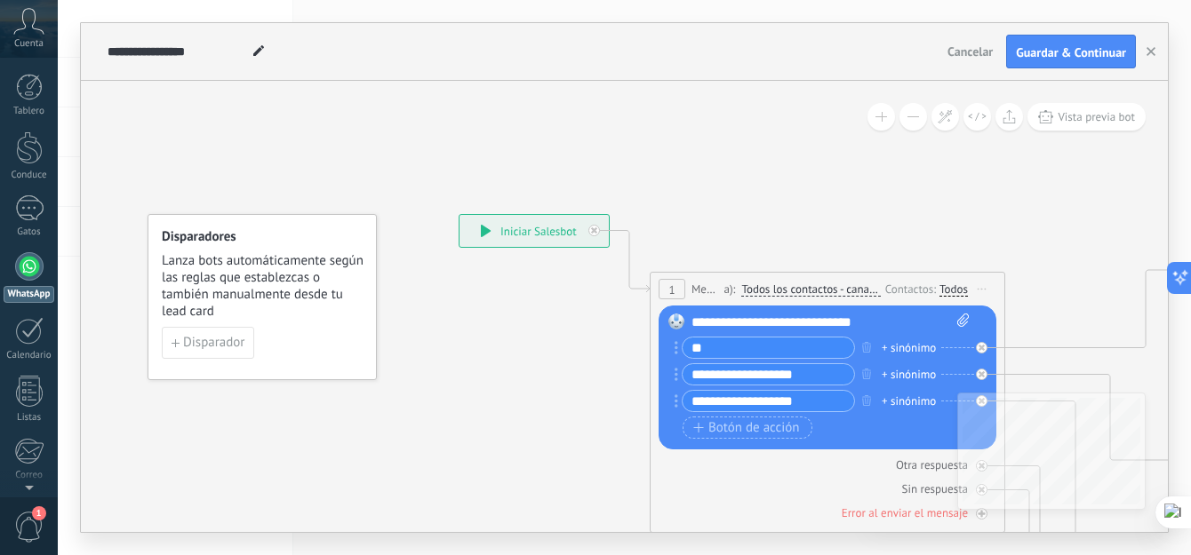
type input "*"
type input "**********"
drag, startPoint x: 806, startPoint y: 379, endPoint x: 699, endPoint y: 375, distance: 106.7
click at [699, 375] on input "**********" at bounding box center [769, 374] width 172 height 20
drag, startPoint x: 809, startPoint y: 377, endPoint x: 675, endPoint y: 369, distance: 134.4
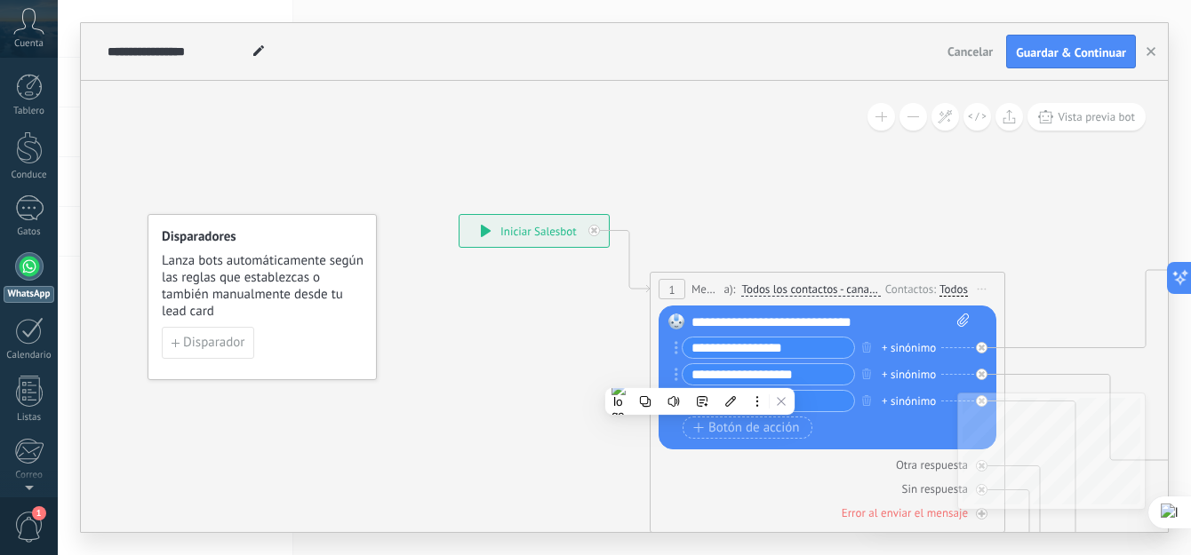
click at [675, 369] on div "**********" at bounding box center [765, 374] width 180 height 22
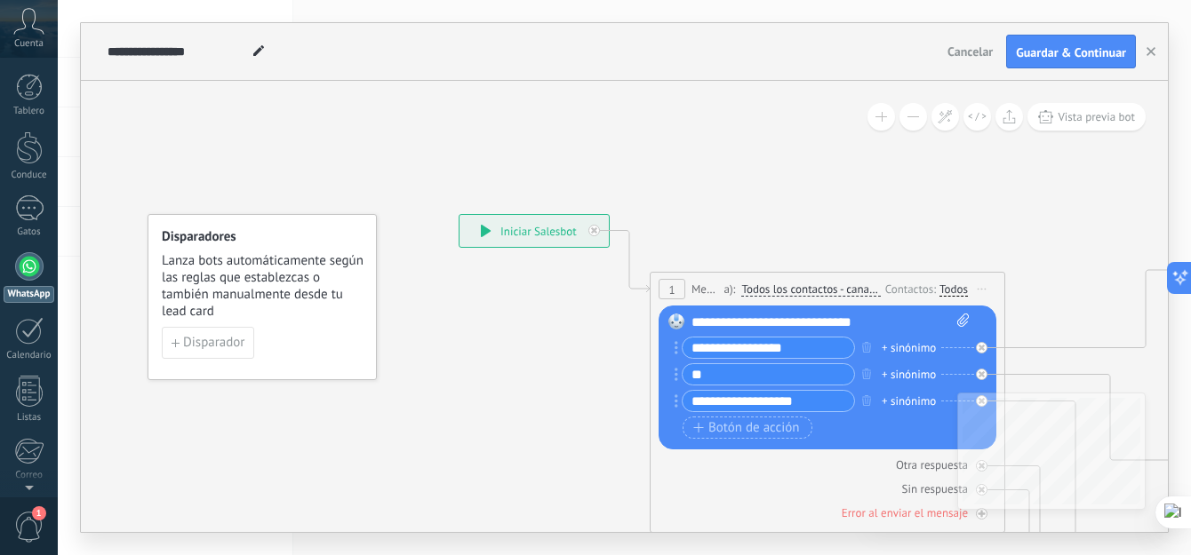
type input "*"
type input "**********"
drag, startPoint x: 807, startPoint y: 401, endPoint x: 694, endPoint y: 391, distance: 113.3
click at [692, 391] on input "**********" at bounding box center [769, 401] width 172 height 20
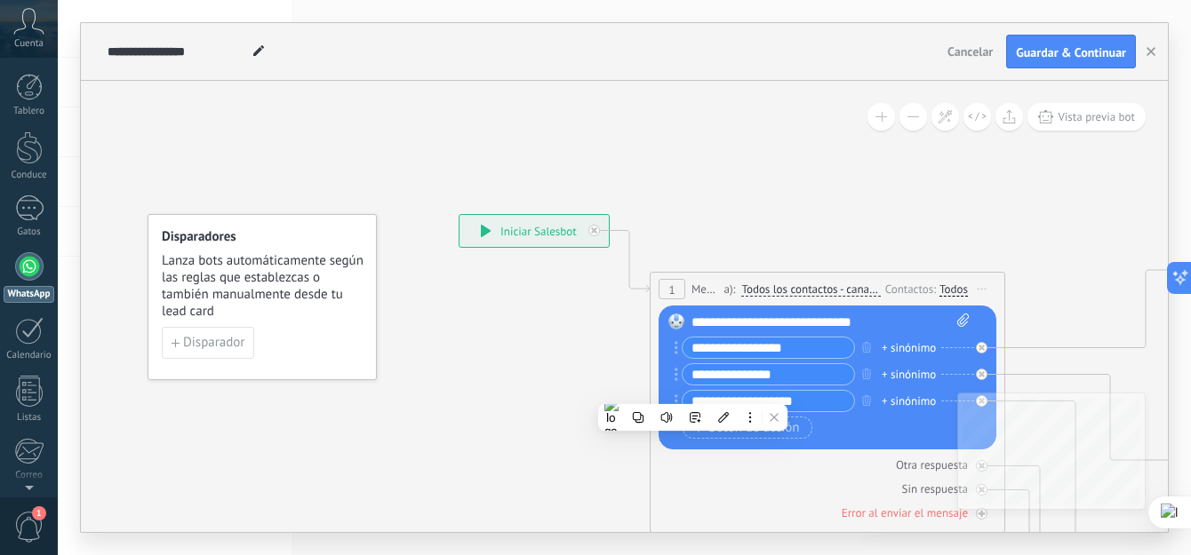
drag, startPoint x: 805, startPoint y: 395, endPoint x: 730, endPoint y: 396, distance: 75.5
click at [730, 396] on input "**********" at bounding box center [769, 401] width 172 height 20
type input "**********"
click at [914, 347] on div "+ sinónimo" at bounding box center [909, 348] width 54 height 18
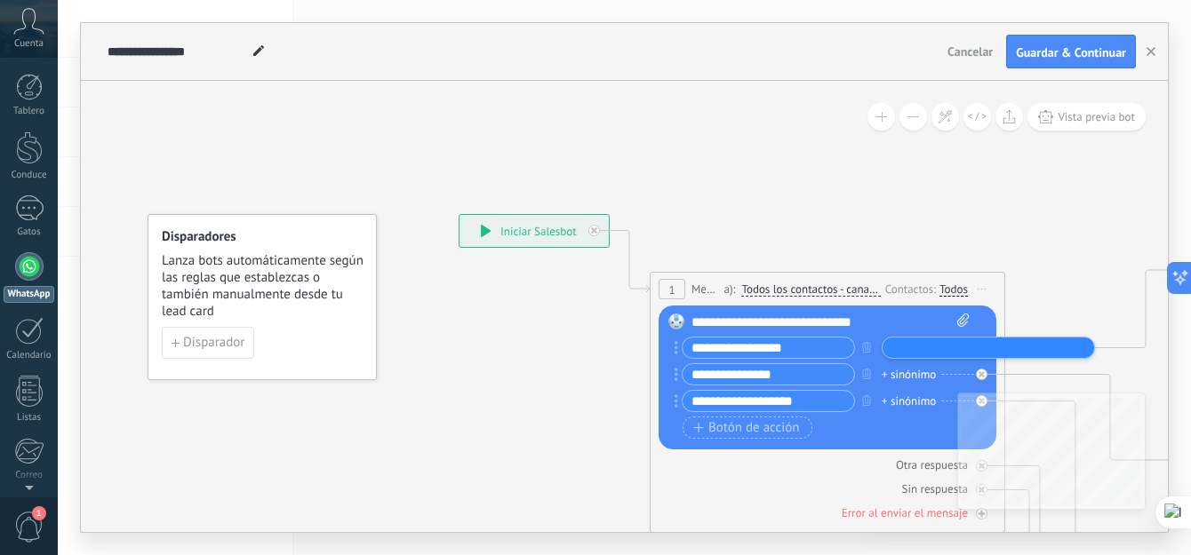
click at [899, 413] on div "**********" at bounding box center [826, 377] width 286 height 80
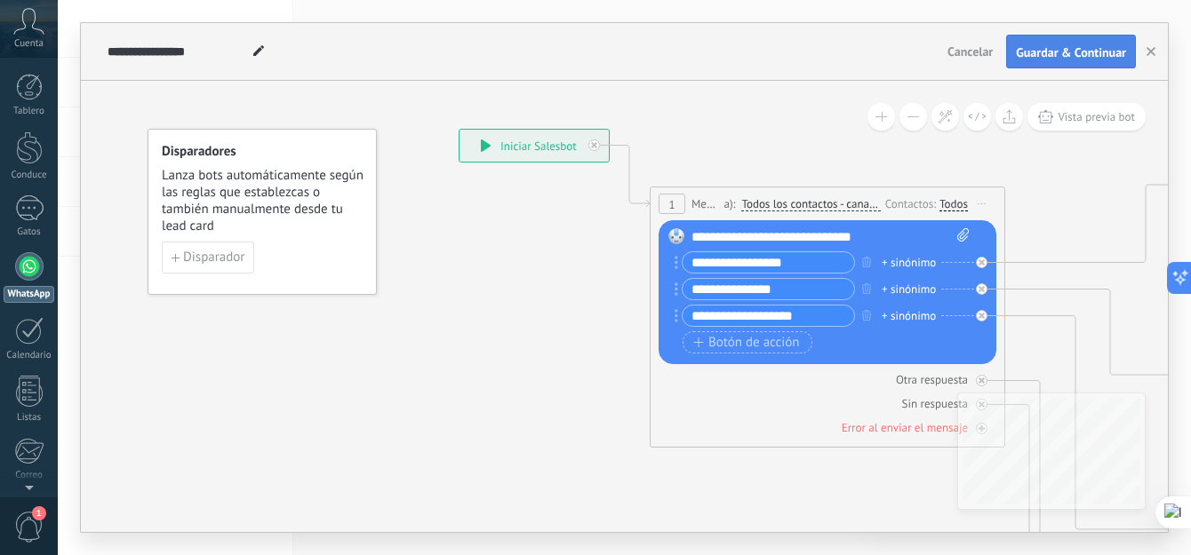
click at [1088, 52] on span "Guardar & Continuar" at bounding box center [1071, 52] width 110 height 12
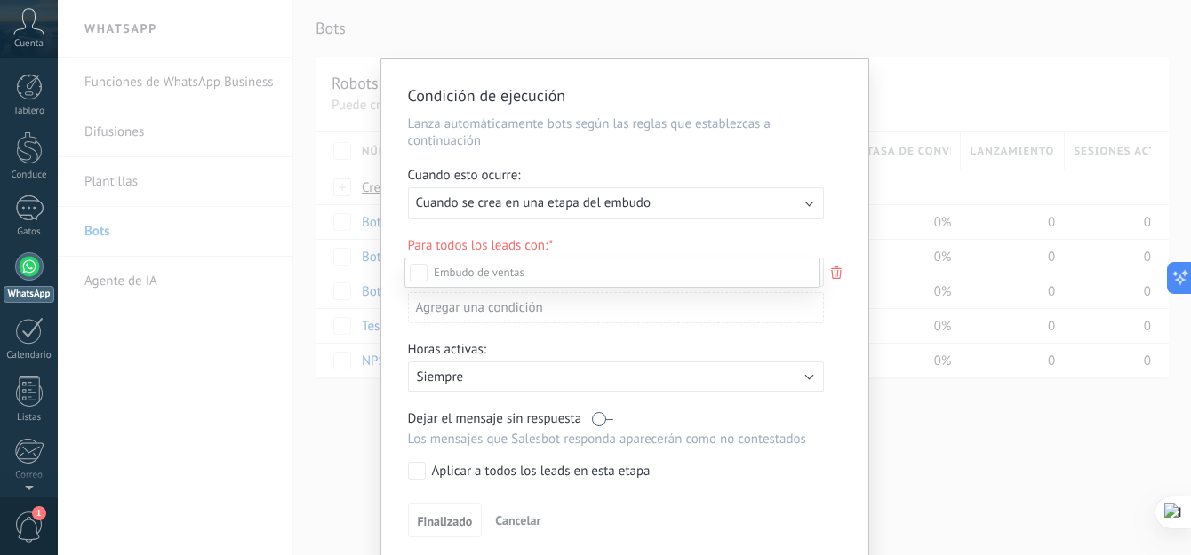
click at [411, 258] on label at bounding box center [612, 273] width 416 height 30
click at [801, 377] on div "Clientes potenciales entrantes Contacto inicial Negociación Debate contractual …" at bounding box center [612, 405] width 416 height 295
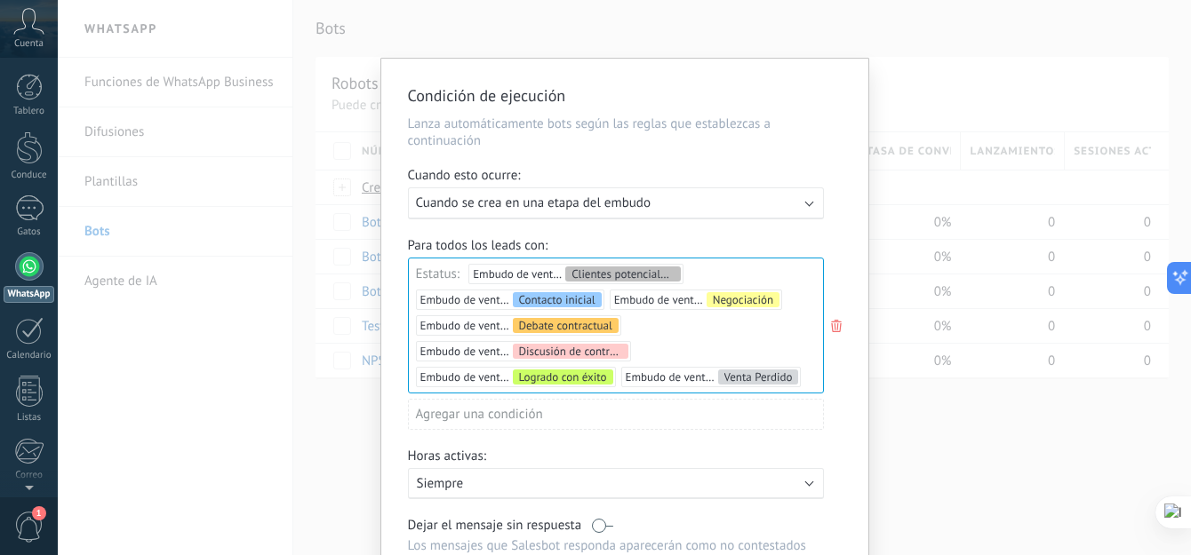
click at [855, 293] on div "Condición de ejecución Lanza automáticamente bots según las reglas que establez…" at bounding box center [624, 364] width 487 height 611
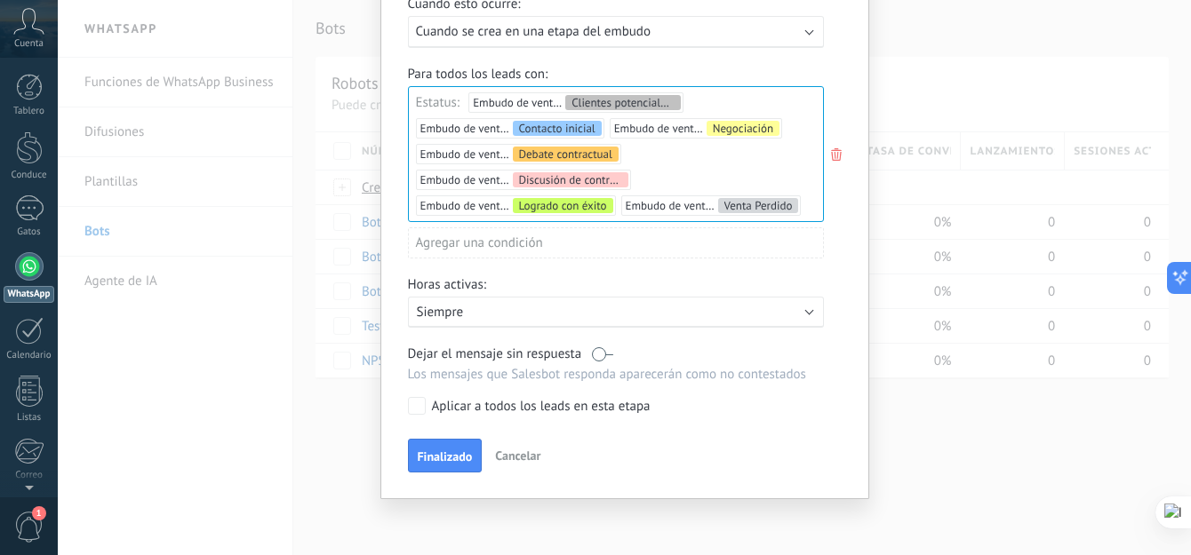
scroll to position [173, 0]
click at [808, 310] on b at bounding box center [808, 309] width 9 height 9
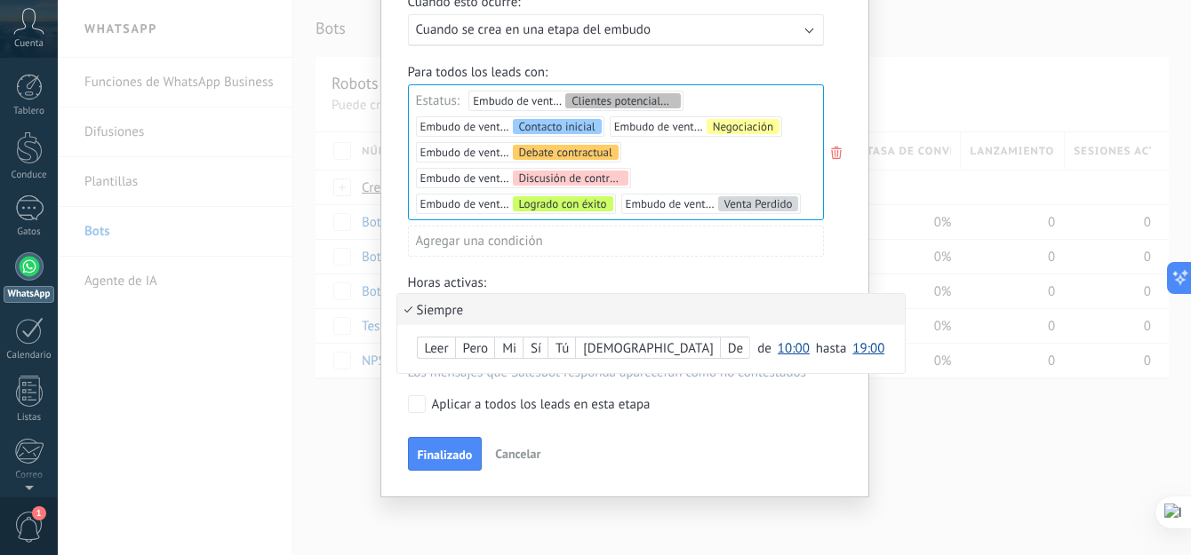
click at [808, 310] on li "Siempre" at bounding box center [651, 309] width 508 height 31
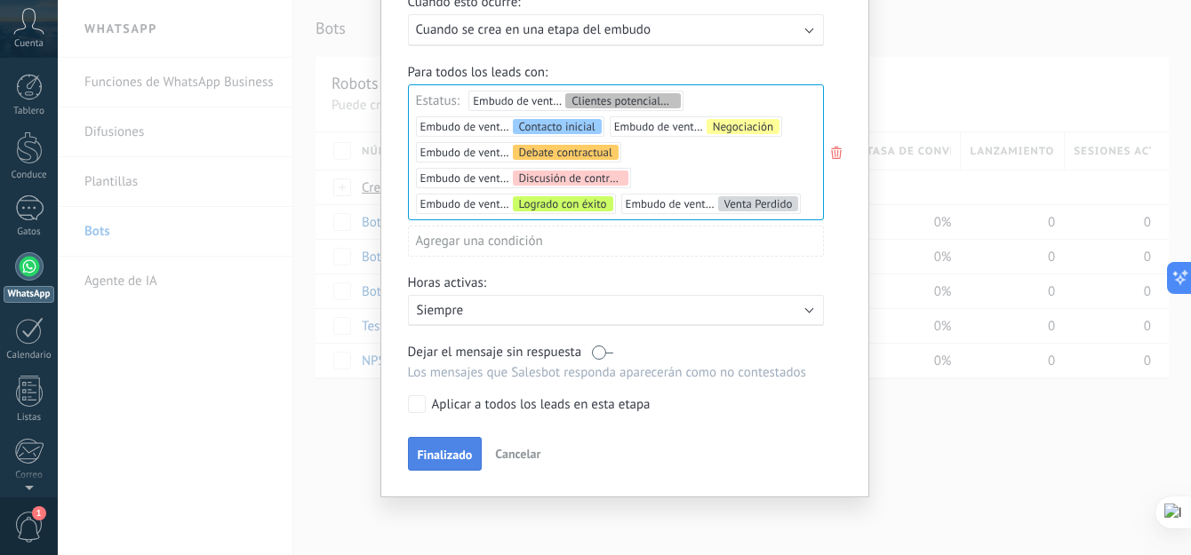
click at [436, 453] on span "Finalizado" at bounding box center [445, 455] width 55 height 12
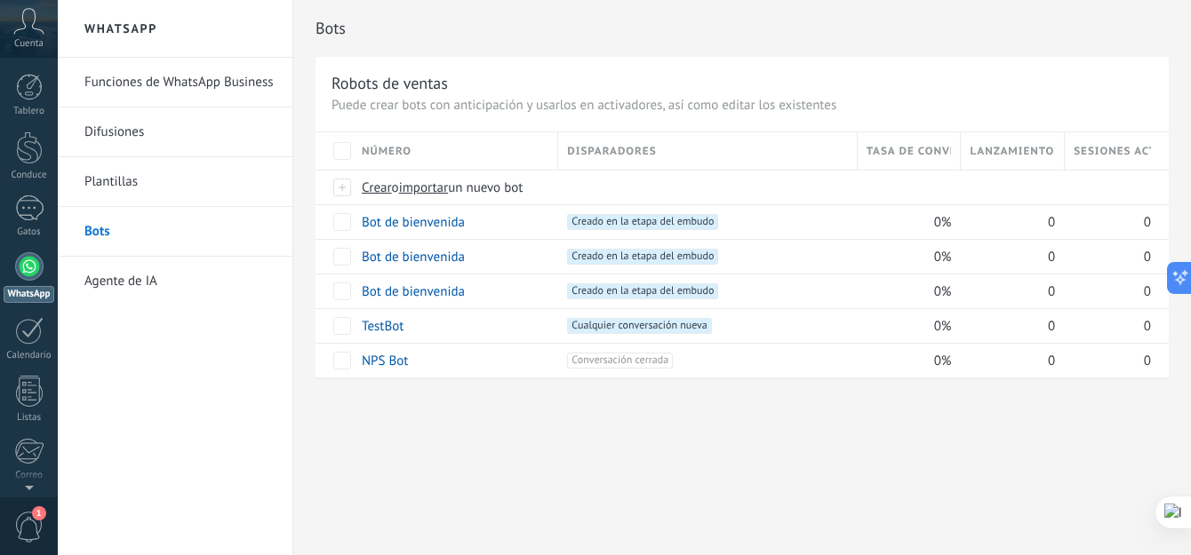
click at [113, 180] on link "Plantillas" at bounding box center [179, 182] width 190 height 50
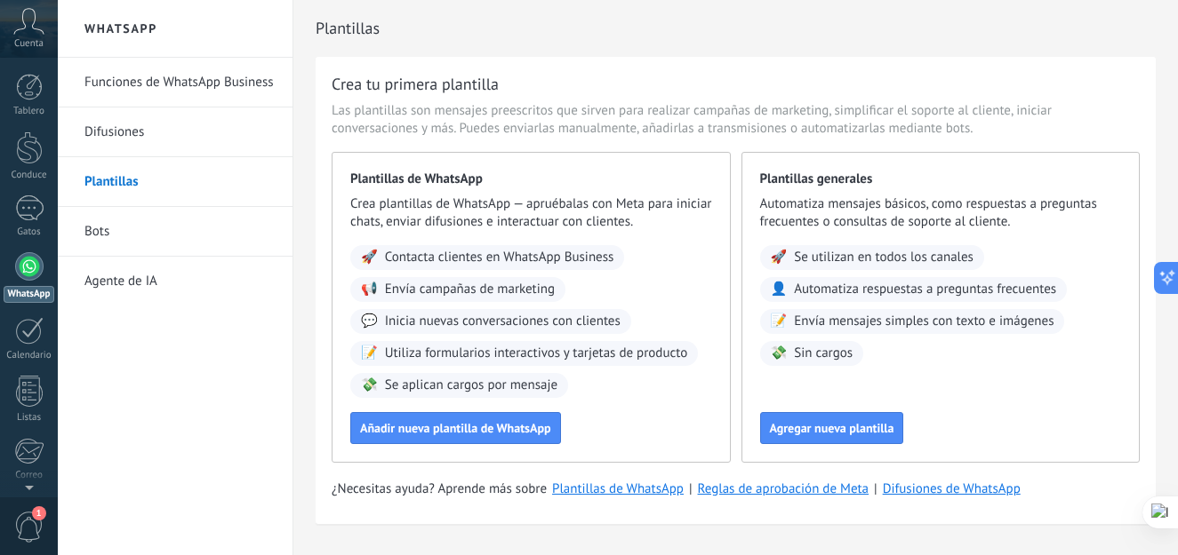
click at [135, 228] on link "Bots" at bounding box center [179, 232] width 190 height 50
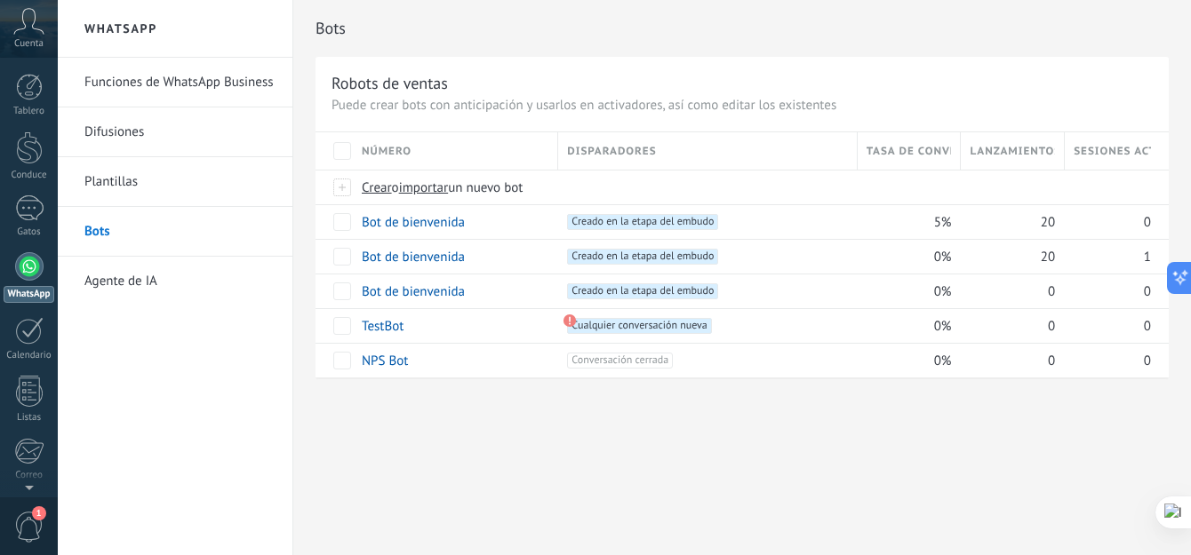
click at [529, 50] on div "Bots" at bounding box center [741, 28] width 853 height 57
click at [387, 188] on span "Crear" at bounding box center [377, 188] width 30 height 17
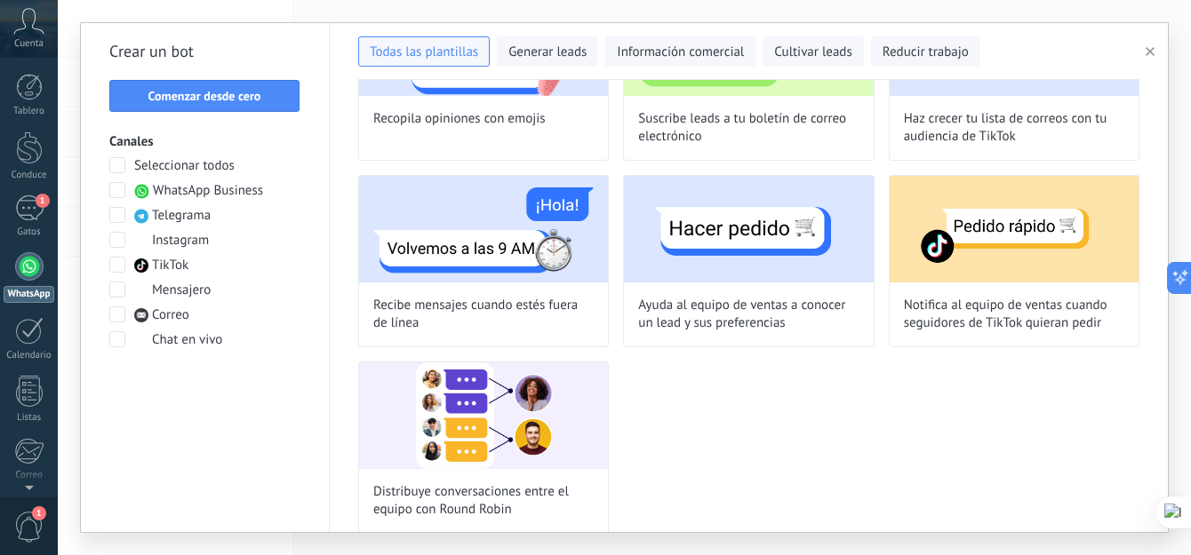
scroll to position [1480, 0]
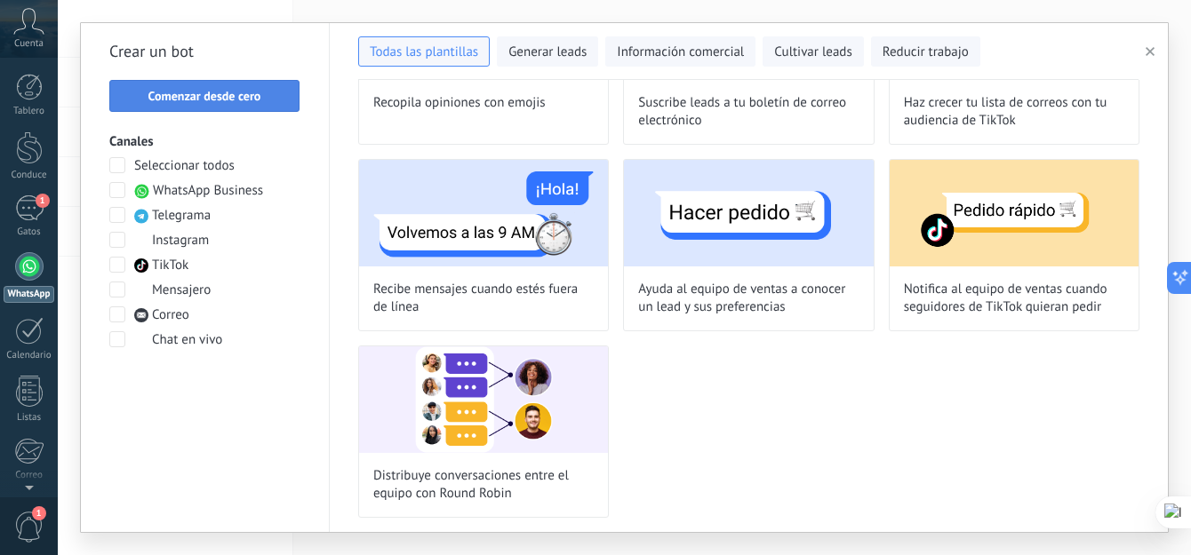
click at [180, 92] on span "Comenzar desde cero" at bounding box center [204, 96] width 113 height 12
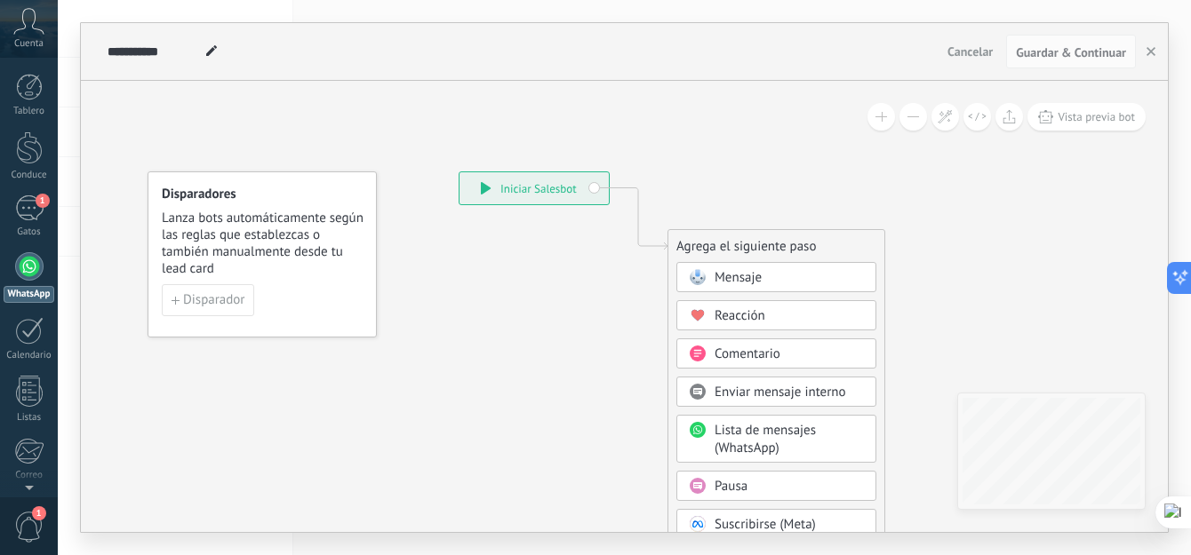
click at [771, 282] on div "Mensaje" at bounding box center [789, 278] width 149 height 18
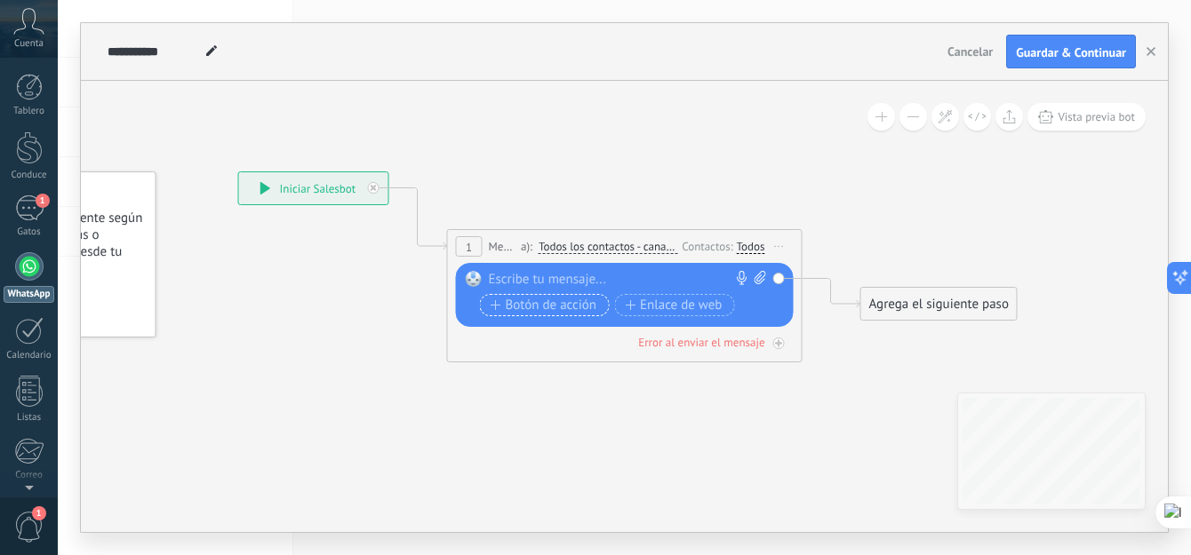
click at [575, 306] on font "Botón de acción" at bounding box center [552, 306] width 92 height 14
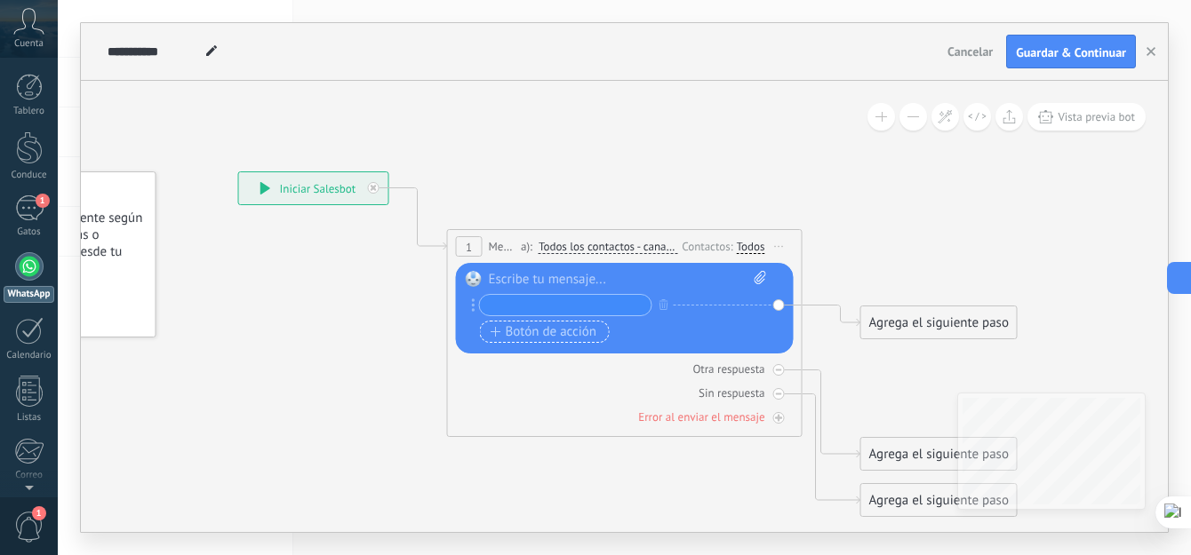
click at [564, 334] on font "Botón de acción" at bounding box center [552, 332] width 92 height 14
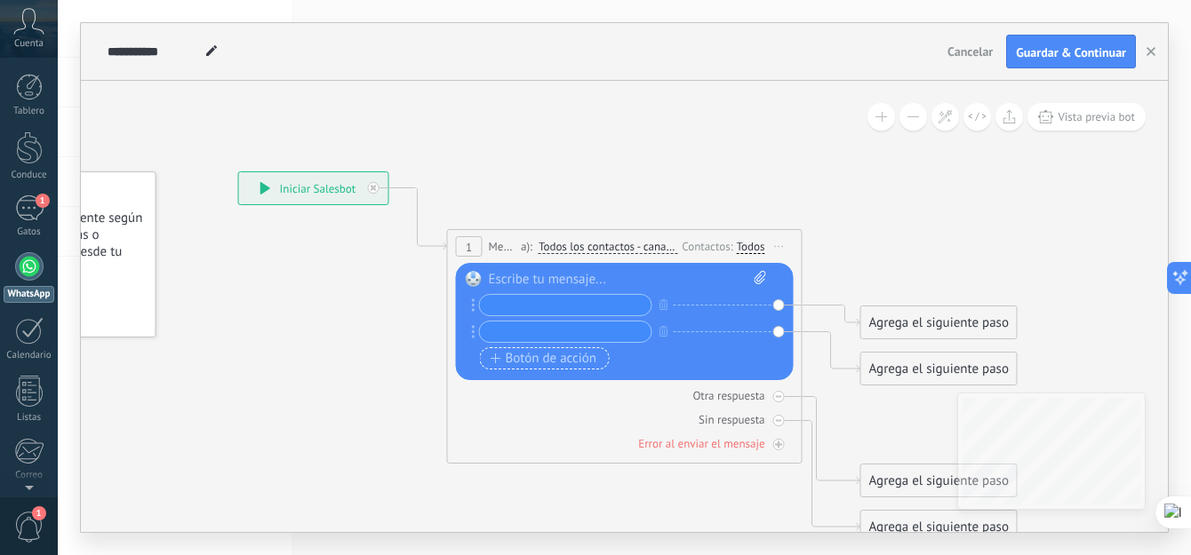
click at [570, 357] on font "Botón de acción" at bounding box center [552, 359] width 92 height 14
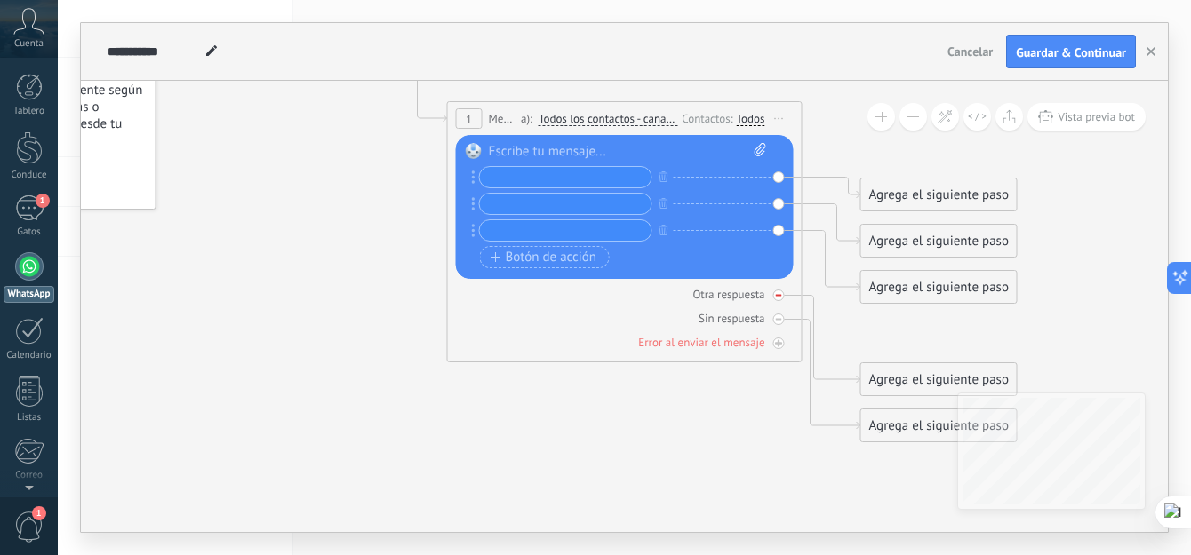
click at [0, 0] on icon at bounding box center [0, 0] width 0 height 0
click at [779, 295] on icon at bounding box center [778, 295] width 9 height 9
click at [908, 331] on div "Agrega el siguiente paso" at bounding box center [939, 329] width 156 height 29
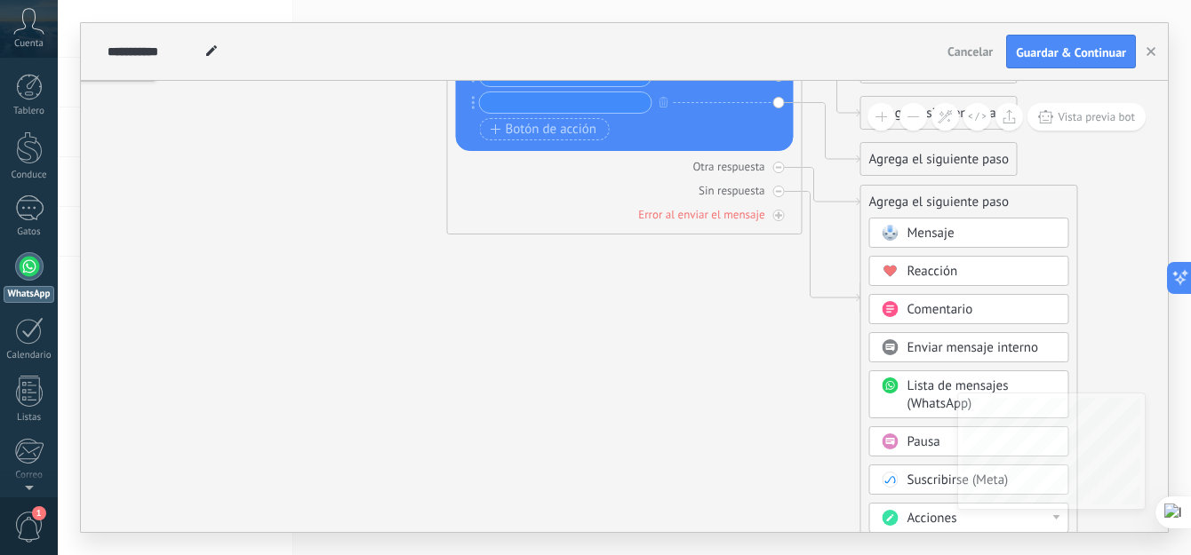
click at [981, 305] on div "Comentario" at bounding box center [981, 310] width 149 height 18
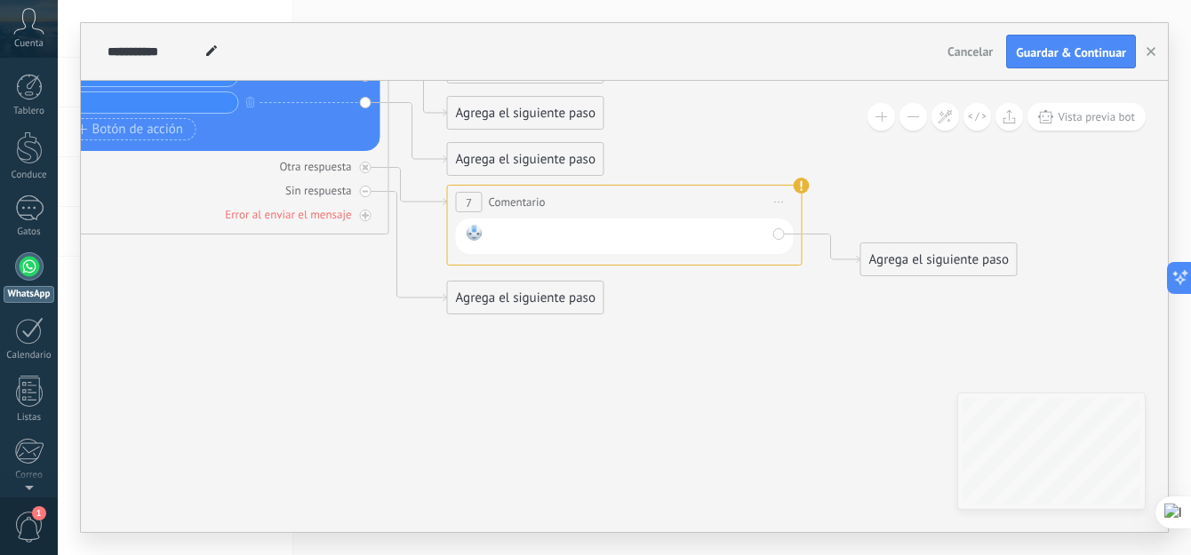
click at [669, 241] on div at bounding box center [628, 236] width 276 height 23
click at [930, 259] on div "Agrega el siguiente paso" at bounding box center [939, 259] width 156 height 29
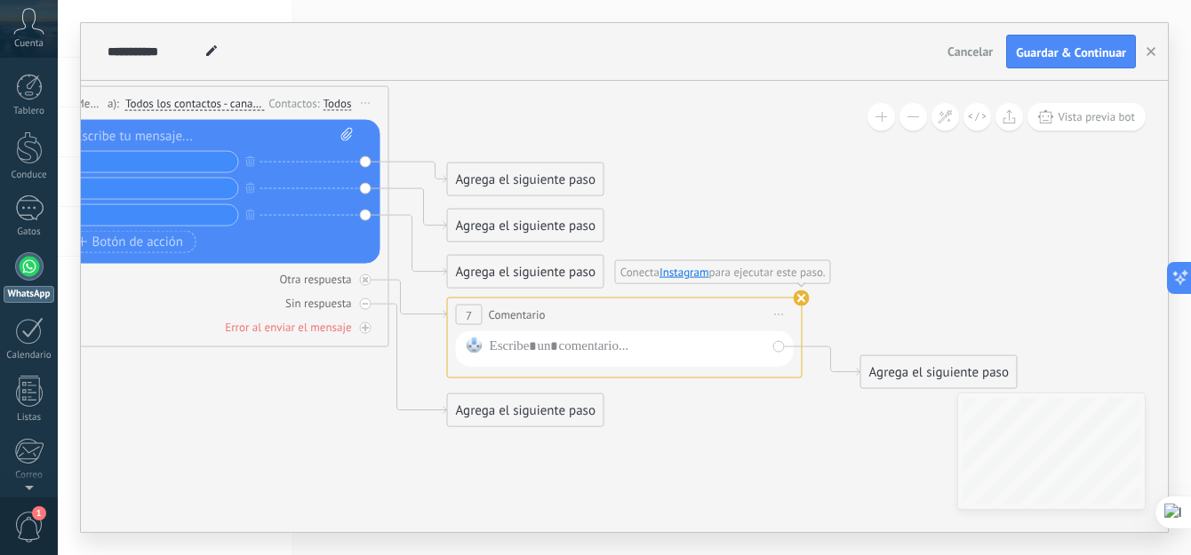
click at [806, 299] on use at bounding box center [802, 299] width 16 height 16
click at [804, 299] on use at bounding box center [802, 299] width 16 height 16
click at [648, 345] on div at bounding box center [628, 349] width 276 height 23
click at [478, 344] on rect at bounding box center [475, 346] width 16 height 16
click at [475, 344] on rect at bounding box center [475, 346] width 16 height 16
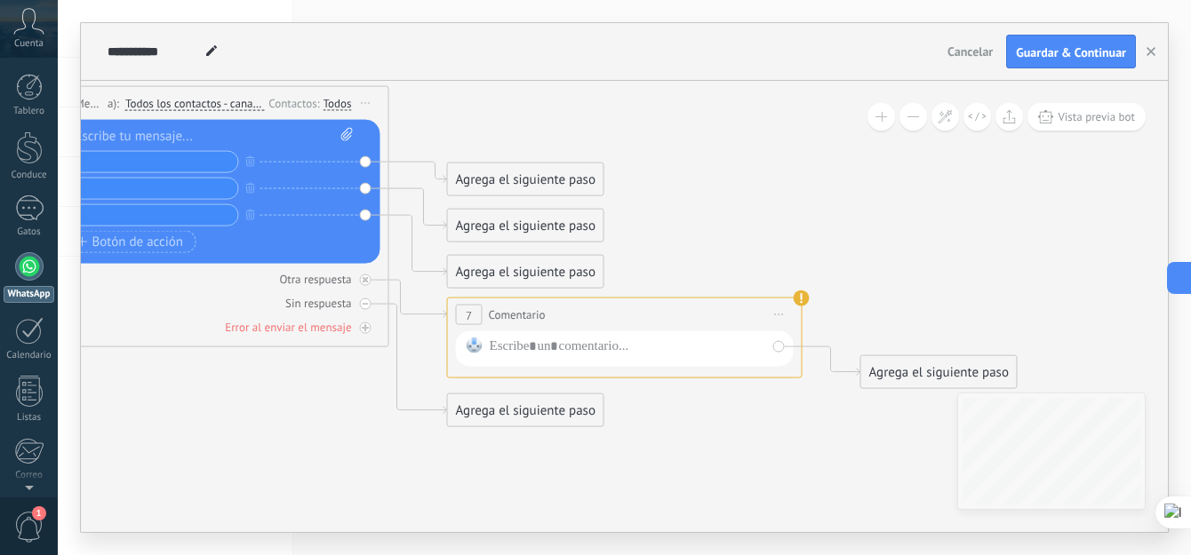
click at [469, 311] on span "7" at bounding box center [469, 314] width 6 height 15
click at [798, 292] on use at bounding box center [802, 299] width 16 height 16
click at [970, 48] on span "Cancelar" at bounding box center [969, 52] width 45 height 16
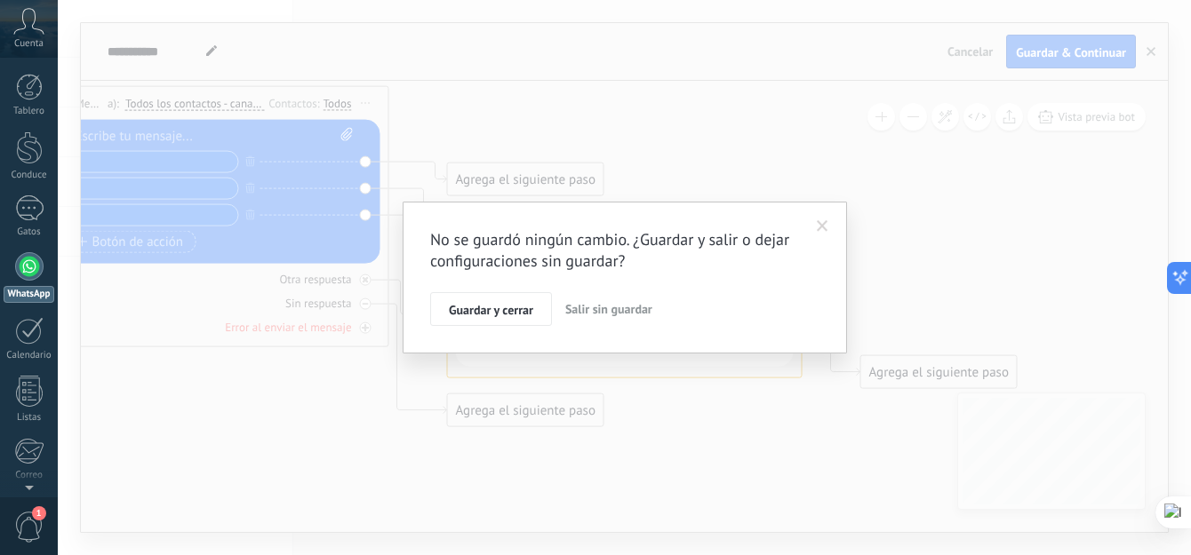
click at [575, 305] on span "Salir sin guardar" at bounding box center [608, 309] width 87 height 16
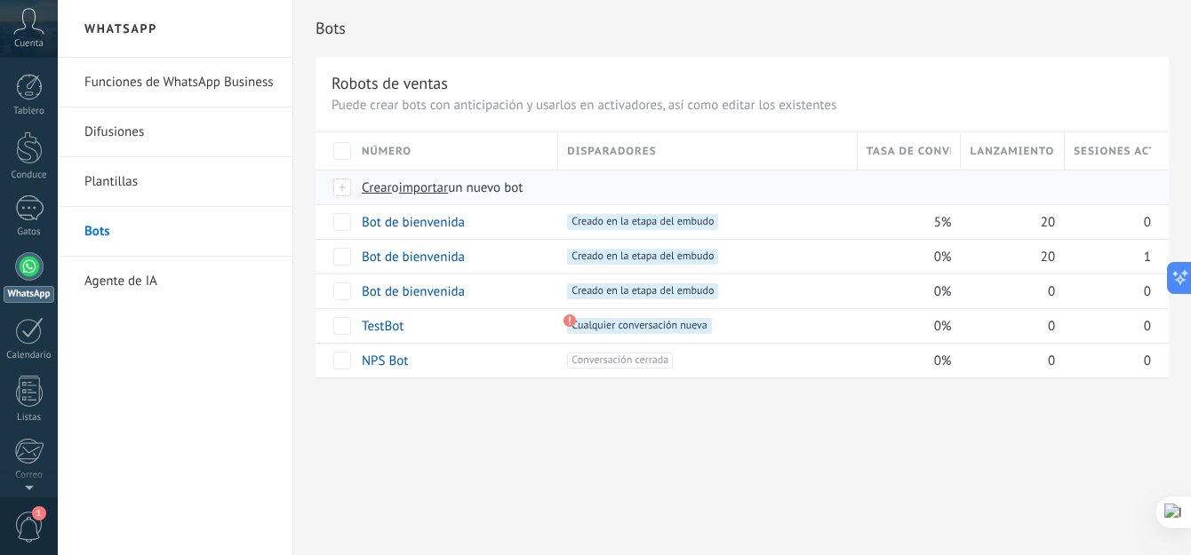
click at [385, 186] on span "Crear" at bounding box center [377, 188] width 30 height 17
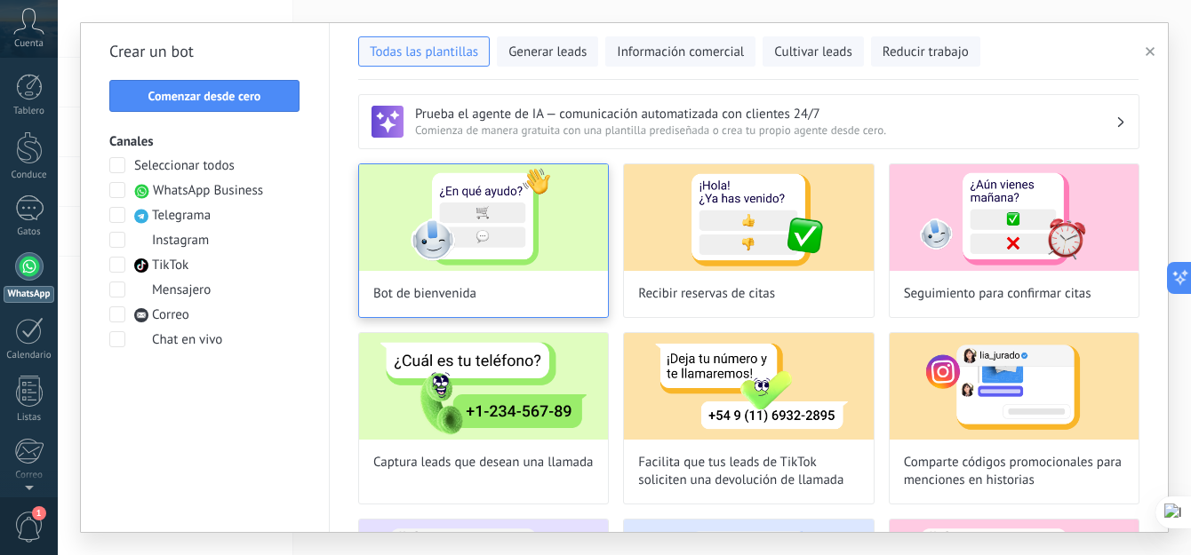
click at [547, 266] on img at bounding box center [483, 217] width 249 height 107
type input "**********"
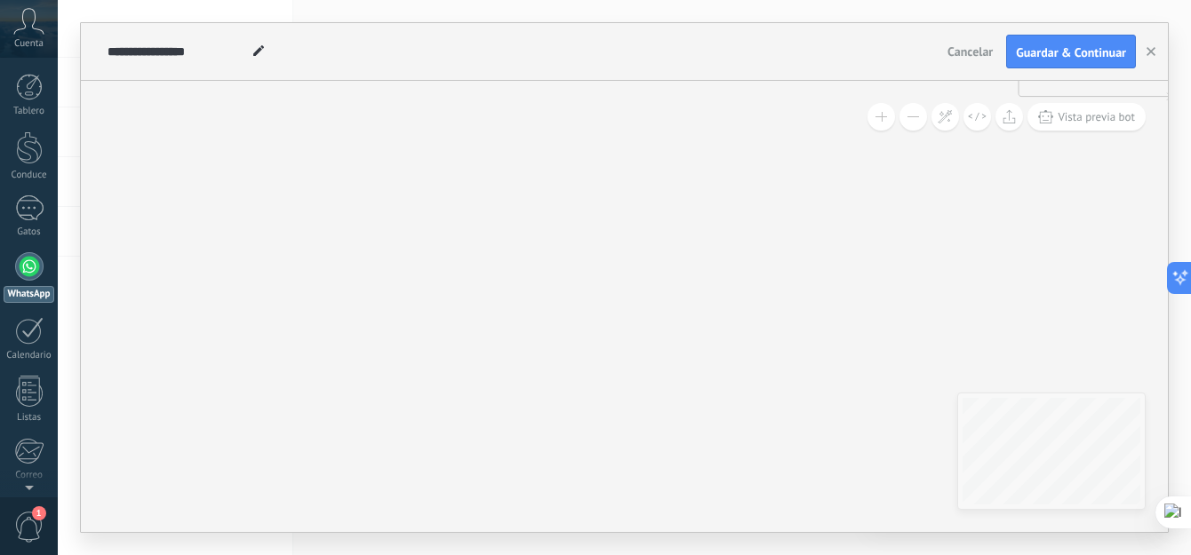
drag, startPoint x: 884, startPoint y: 271, endPoint x: 860, endPoint y: 424, distance: 154.7
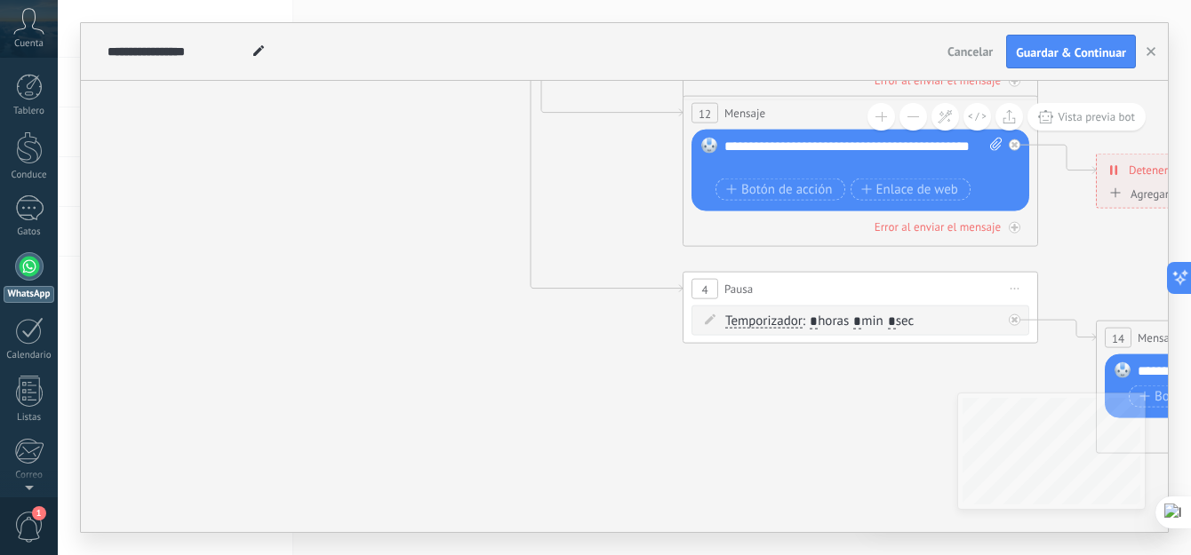
drag, startPoint x: 970, startPoint y: 324, endPoint x: 487, endPoint y: 435, distance: 496.1
click at [485, 443] on icon at bounding box center [901, 0] width 2770 height 1795
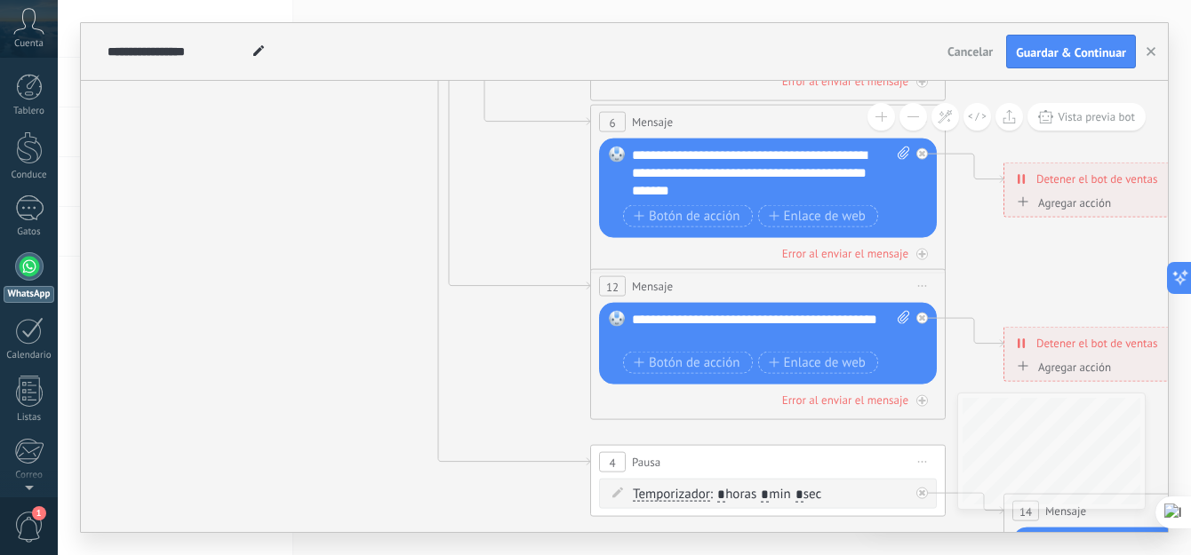
drag, startPoint x: 571, startPoint y: 236, endPoint x: 476, endPoint y: 452, distance: 236.0
click at [476, 452] on icon at bounding box center [808, 174] width 2770 height 1795
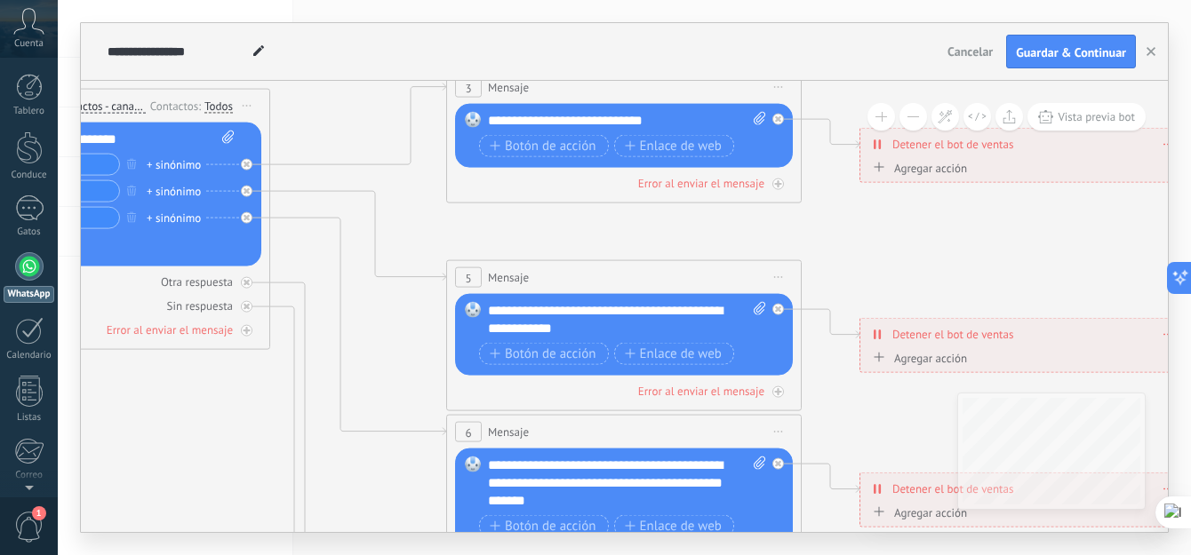
drag, startPoint x: 1066, startPoint y: 321, endPoint x: 936, endPoint y: 238, distance: 154.6
click at [936, 238] on icon at bounding box center [664, 484] width 2770 height 1795
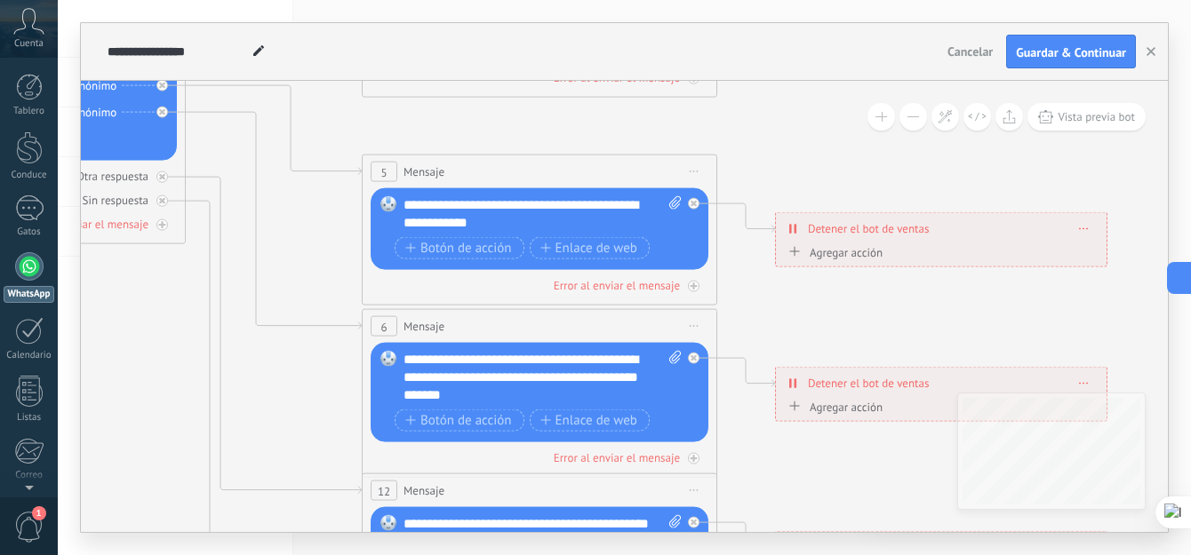
drag, startPoint x: 435, startPoint y: 212, endPoint x: 351, endPoint y: 107, distance: 135.3
click at [351, 107] on icon at bounding box center [580, 378] width 2770 height 1795
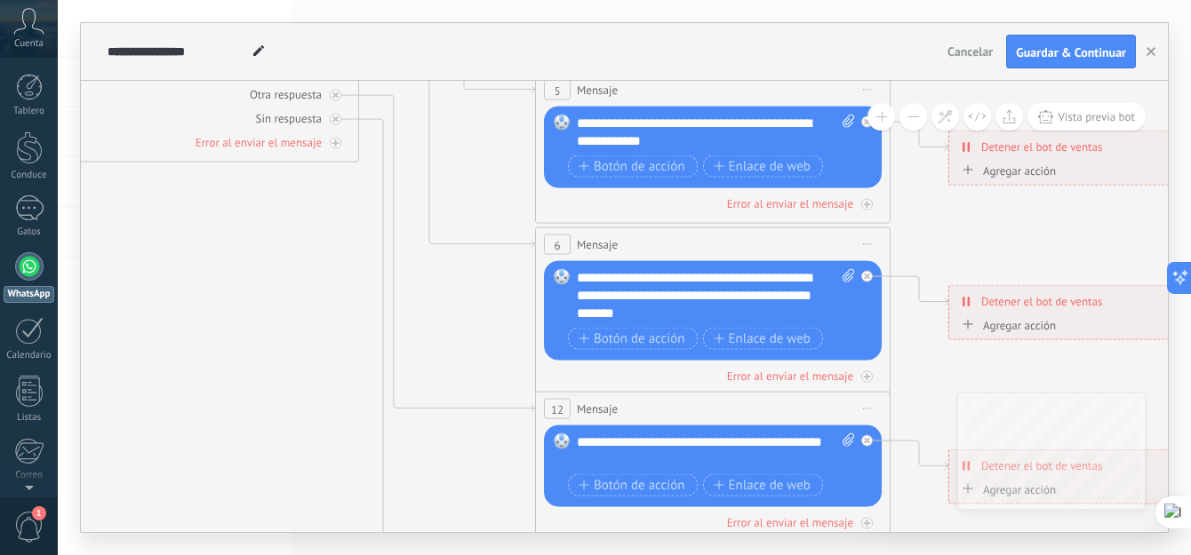
drag, startPoint x: 289, startPoint y: 212, endPoint x: 462, endPoint y: 130, distance: 191.6
click at [462, 130] on icon at bounding box center [753, 296] width 2770 height 1795
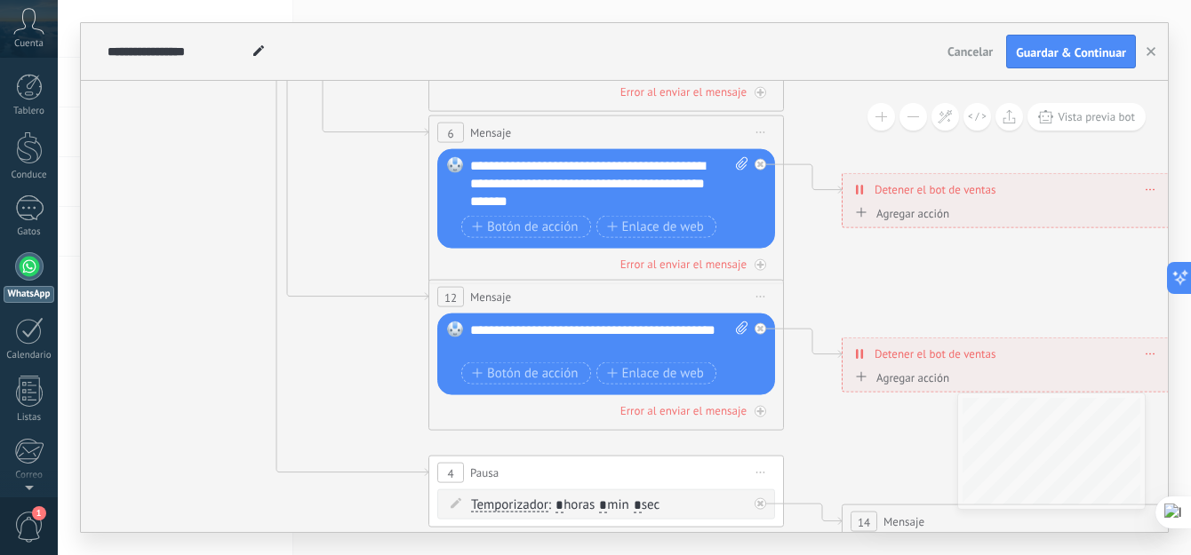
drag, startPoint x: 495, startPoint y: 331, endPoint x: 387, endPoint y: 218, distance: 155.9
click at [387, 218] on icon at bounding box center [646, 184] width 2770 height 1795
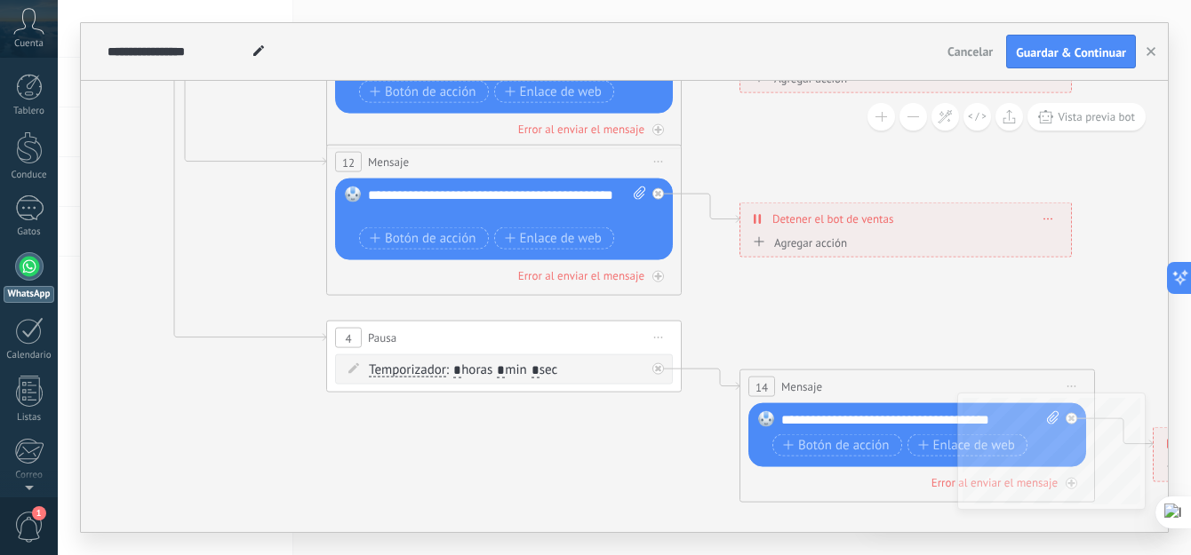
drag, startPoint x: 417, startPoint y: 380, endPoint x: 307, endPoint y: 226, distance: 189.4
click at [307, 226] on icon at bounding box center [544, 49] width 2770 height 1795
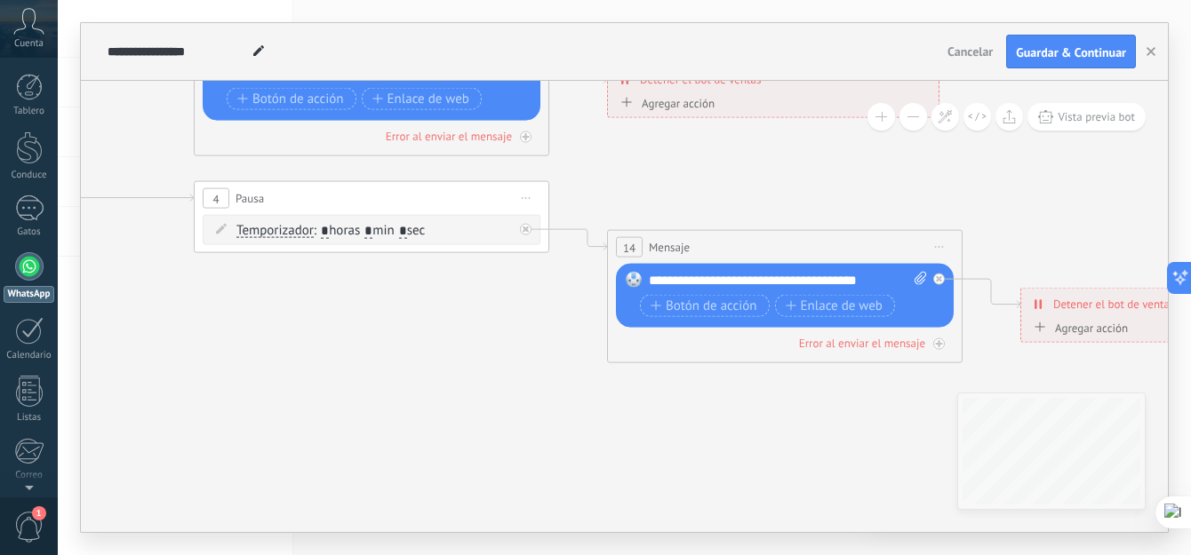
drag, startPoint x: 397, startPoint y: 424, endPoint x: 248, endPoint y: 300, distance: 193.8
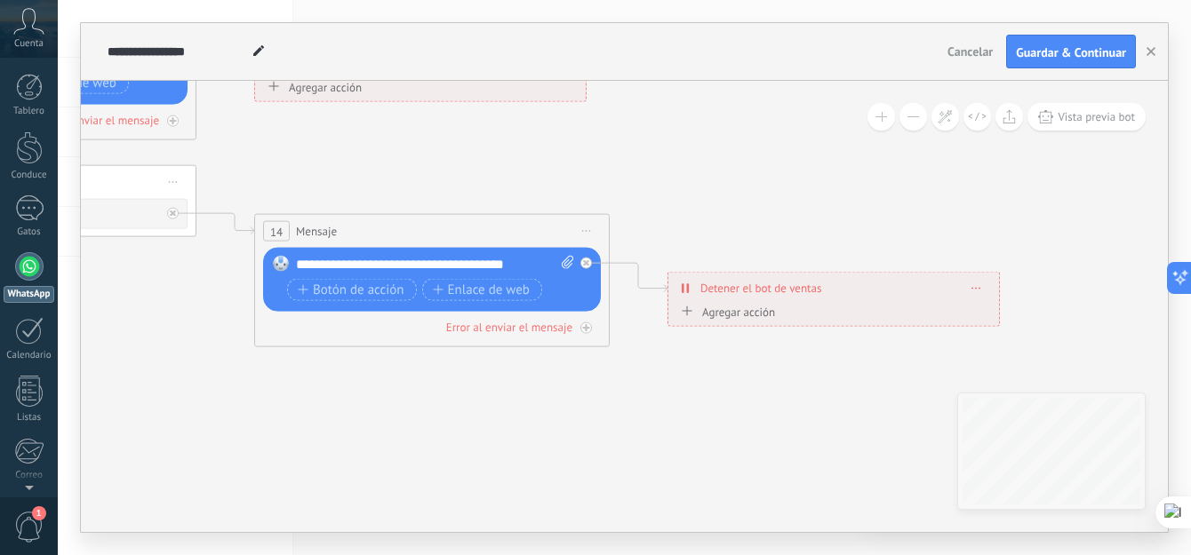
drag, startPoint x: 849, startPoint y: 403, endPoint x: 521, endPoint y: 392, distance: 328.1
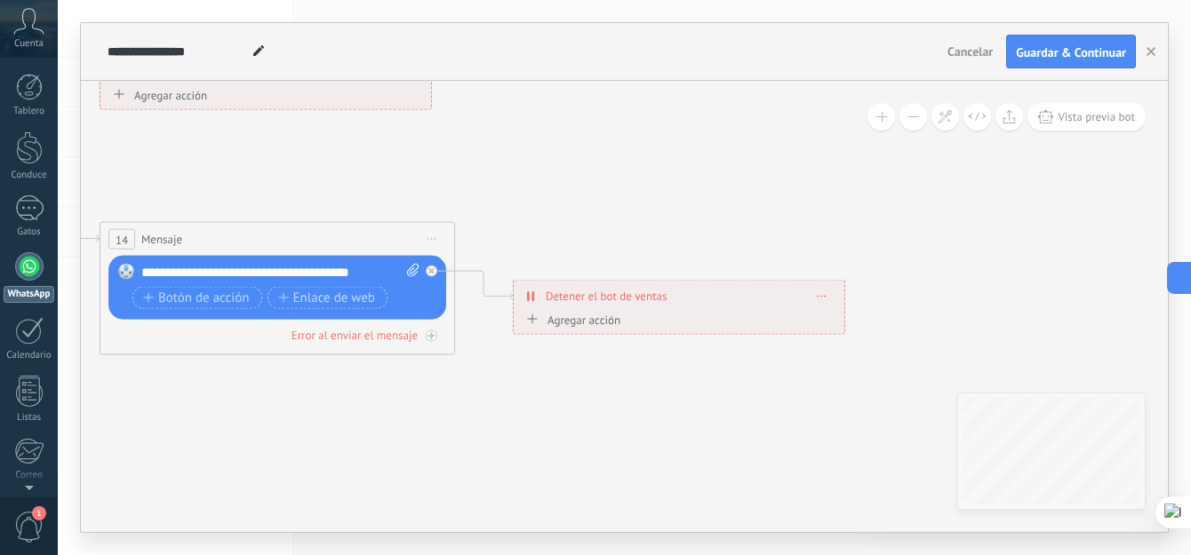
drag, startPoint x: 906, startPoint y: 395, endPoint x: 697, endPoint y: 405, distance: 209.1
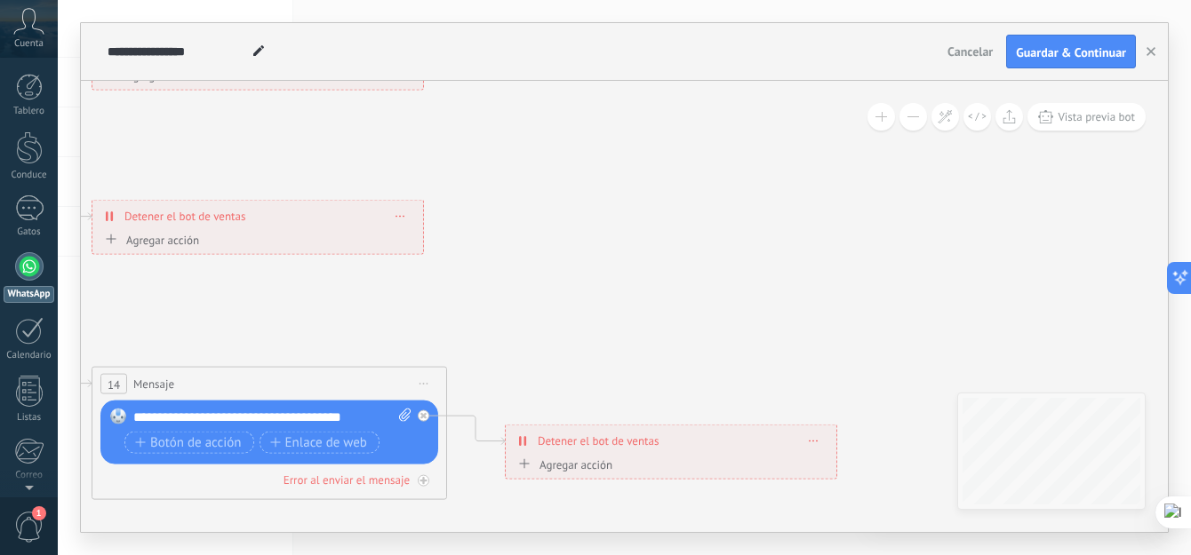
drag, startPoint x: 722, startPoint y: 246, endPoint x: 946, endPoint y: 359, distance: 251.6
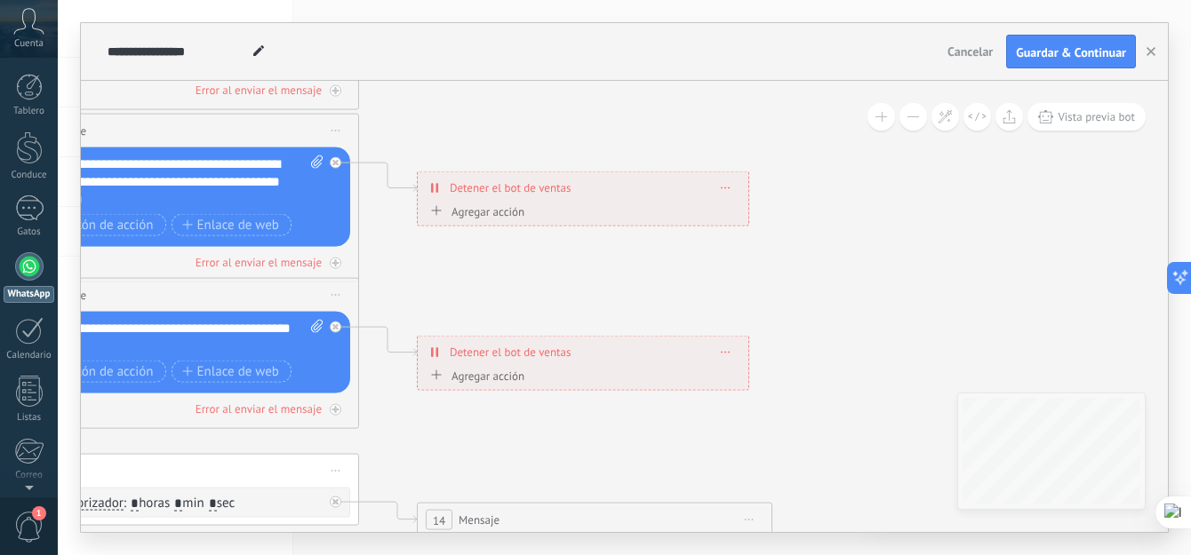
drag, startPoint x: 805, startPoint y: 271, endPoint x: 1034, endPoint y: 306, distance: 231.0
click at [1021, 305] on icon at bounding box center [222, 182] width 2770 height 1795
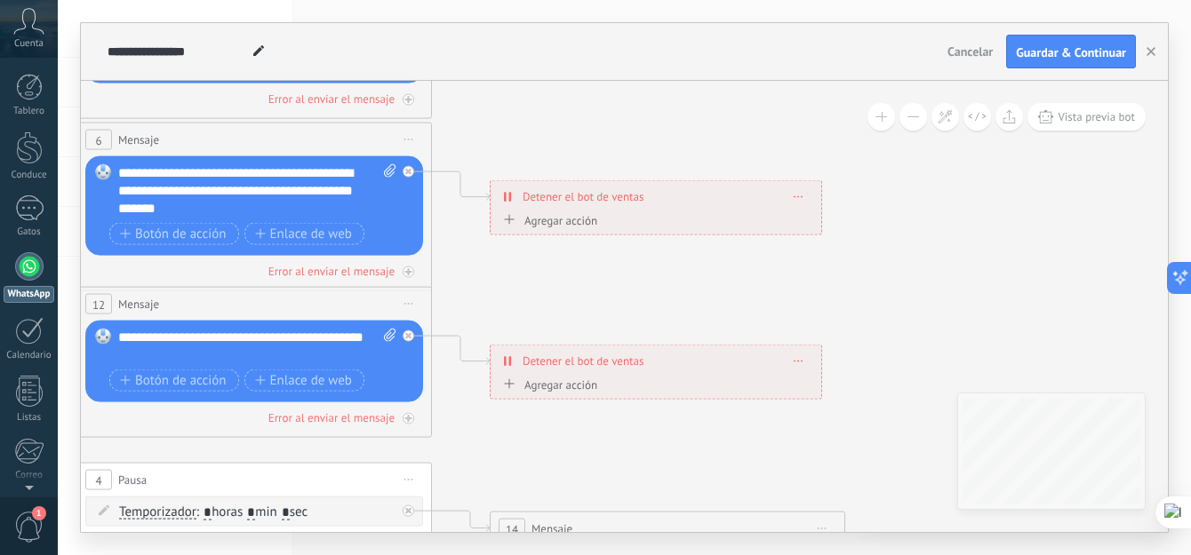
drag, startPoint x: 873, startPoint y: 291, endPoint x: 1036, endPoint y: 291, distance: 163.5
click at [1036, 291] on icon at bounding box center [295, 191] width 2770 height 1795
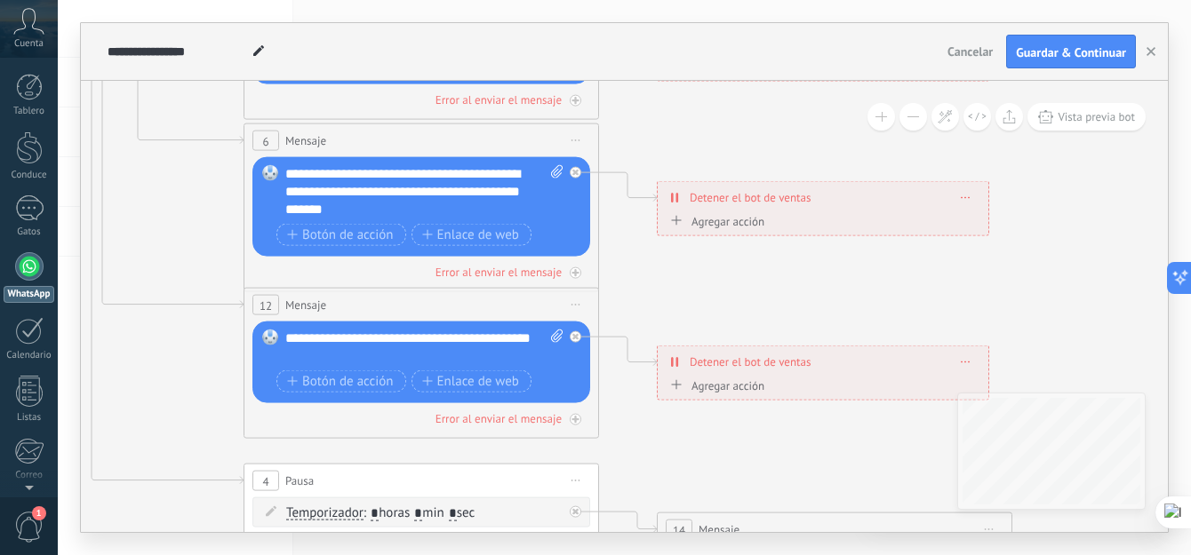
drag, startPoint x: 674, startPoint y: 271, endPoint x: 1030, endPoint y: 344, distance: 363.7
click at [1019, 345] on icon at bounding box center [462, 192] width 2770 height 1795
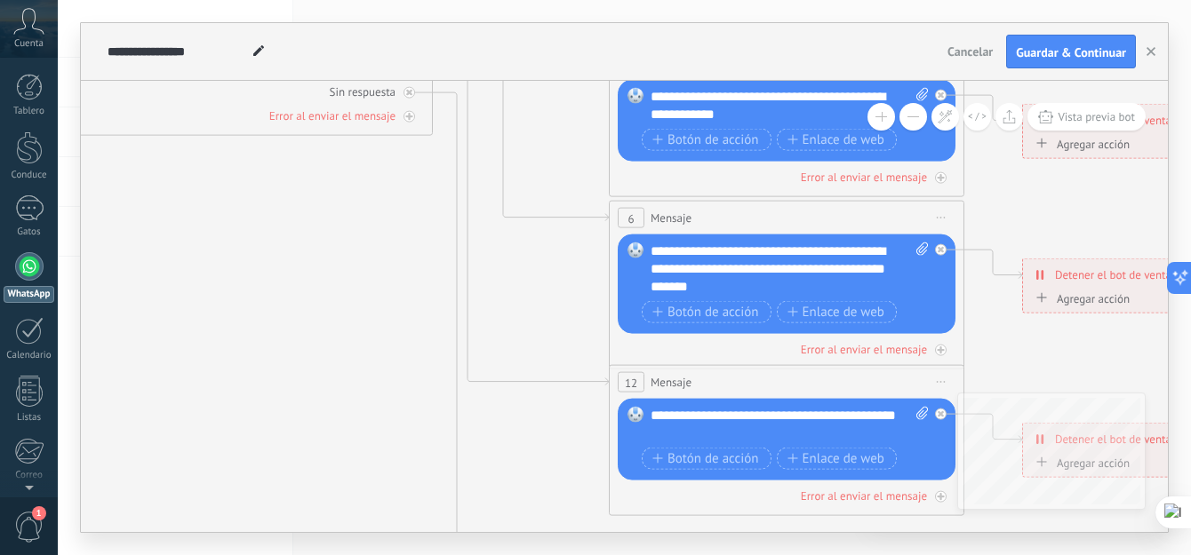
drag, startPoint x: 533, startPoint y: 306, endPoint x: 715, endPoint y: 321, distance: 181.9
click at [712, 321] on icon at bounding box center [827, 270] width 2770 height 1795
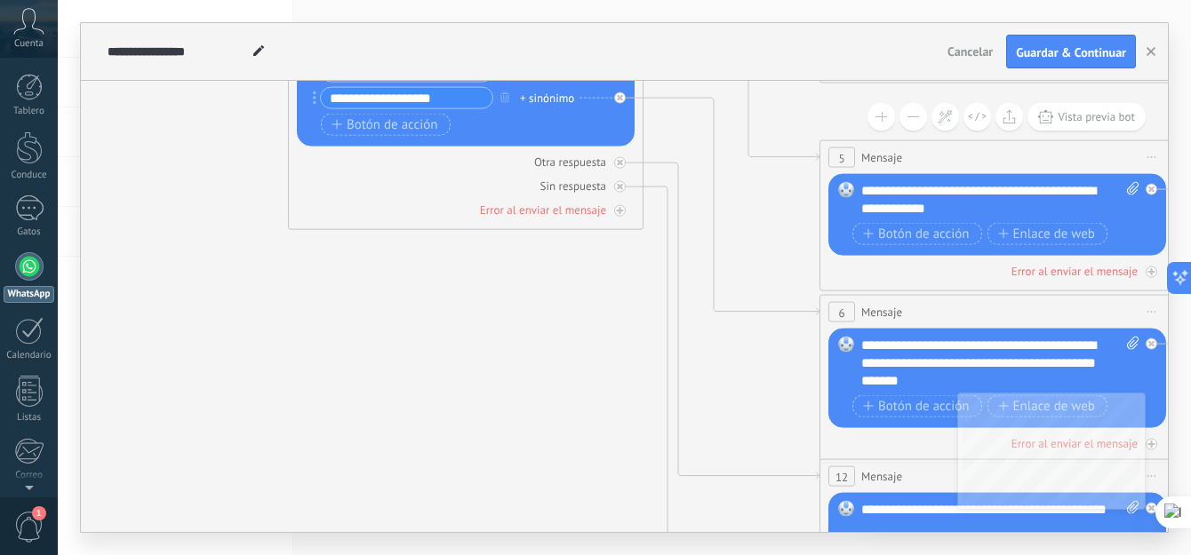
drag, startPoint x: 501, startPoint y: 255, endPoint x: 565, endPoint y: 351, distance: 115.4
click at [563, 346] on icon at bounding box center [1038, 364] width 2770 height 1795
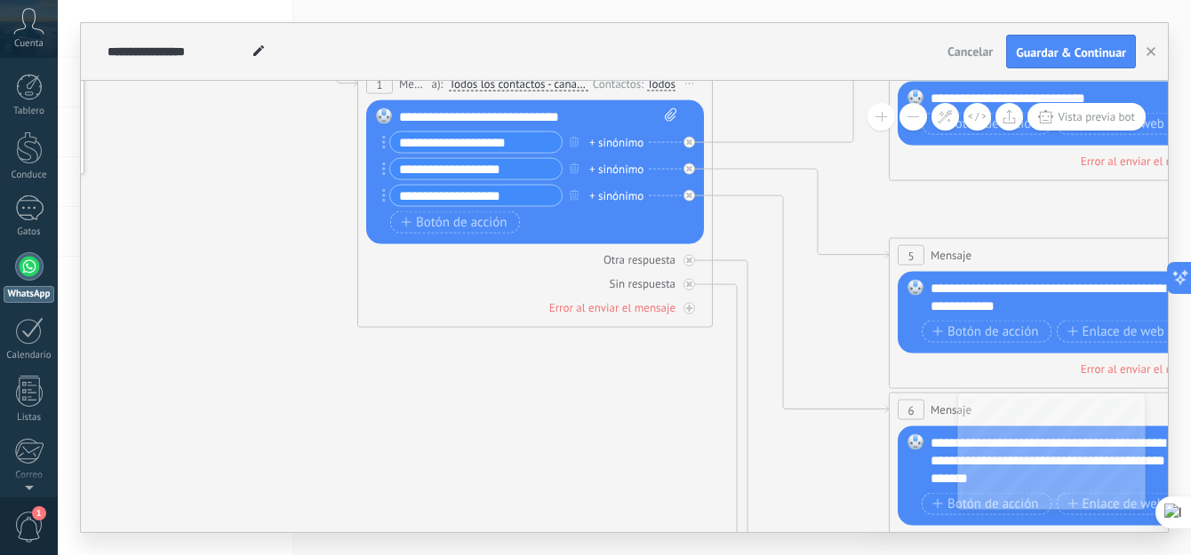
drag, startPoint x: 530, startPoint y: 327, endPoint x: 632, endPoint y: 468, distance: 174.4
click at [623, 456] on icon at bounding box center [1107, 462] width 2770 height 1795
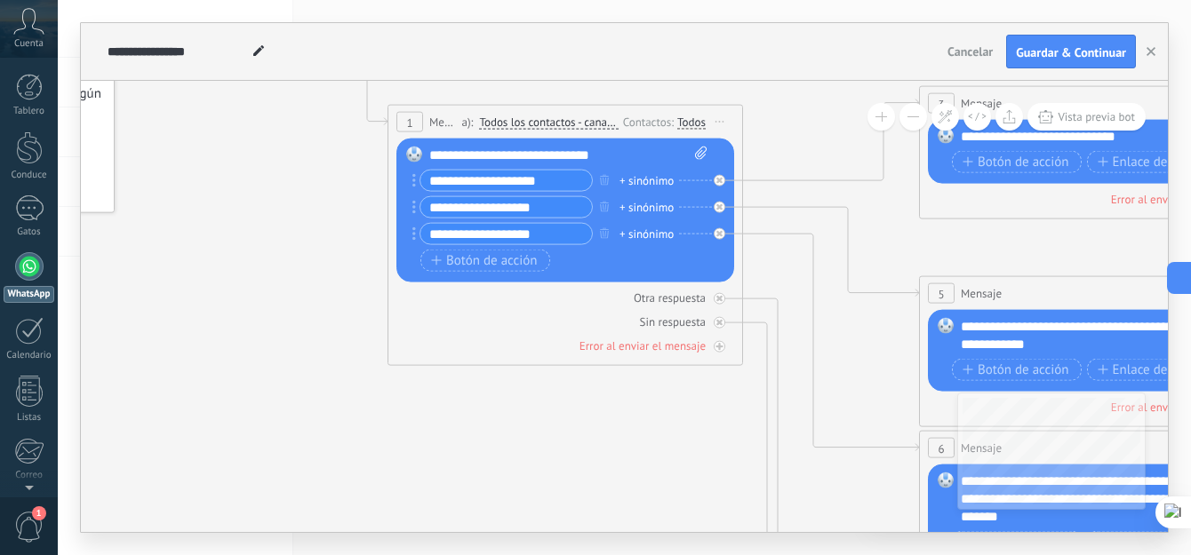
drag, startPoint x: 503, startPoint y: 384, endPoint x: 605, endPoint y: 452, distance: 123.0
click at [602, 451] on icon at bounding box center [1137, 500] width 2770 height 1795
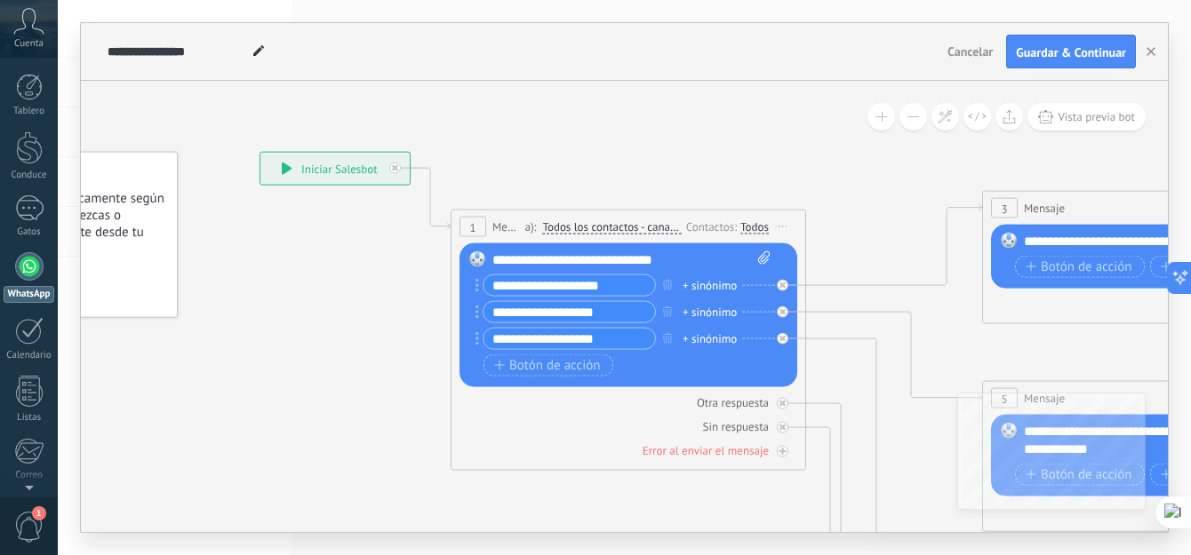
drag, startPoint x: 442, startPoint y: 374, endPoint x: 405, endPoint y: 411, distance: 52.2
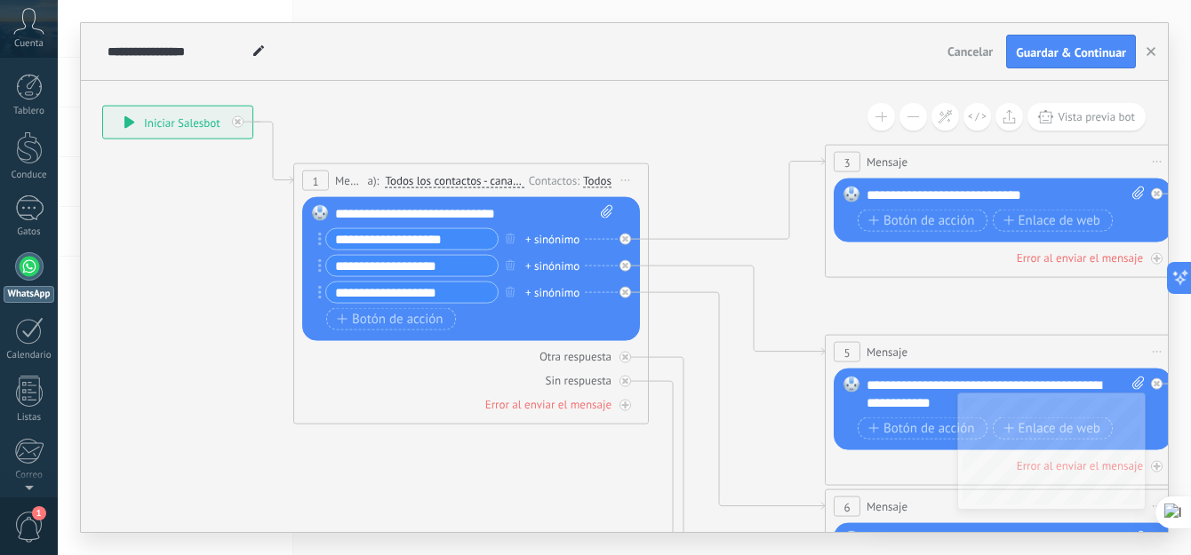
drag, startPoint x: 675, startPoint y: 157, endPoint x: 518, endPoint y: 112, distance: 163.7
click at [518, 112] on icon at bounding box center [1043, 558] width 2770 height 1795
click at [142, 124] on div "**********" at bounding box center [177, 123] width 149 height 32
click at [125, 122] on icon at bounding box center [129, 122] width 10 height 12
click at [609, 208] on icon at bounding box center [607, 211] width 12 height 13
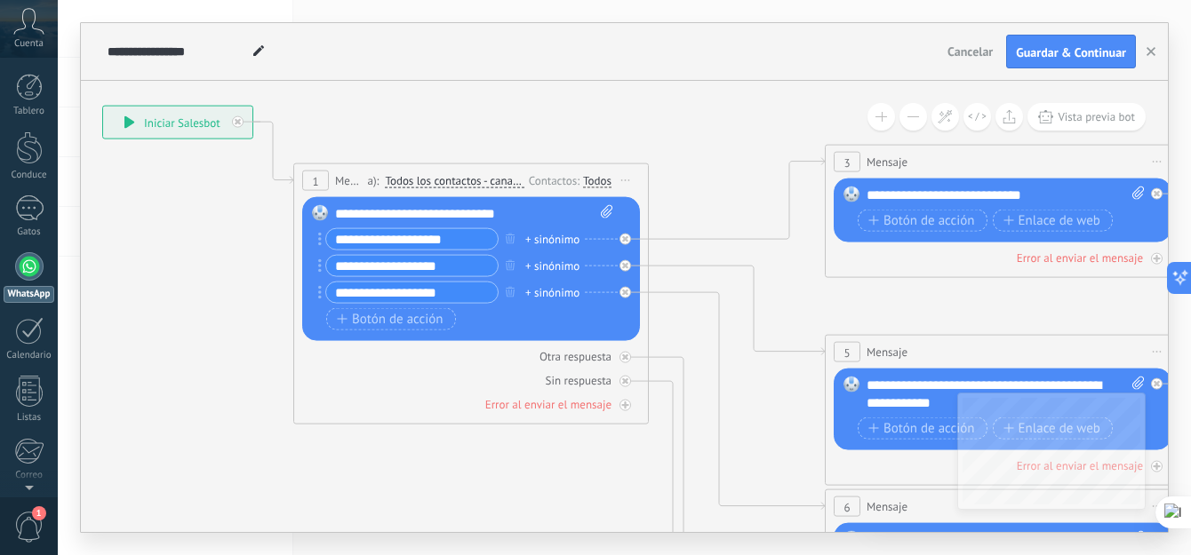
click input "Subir" at bounding box center [0, 0] width 0 height 0
click at [37, 35] on div "Cuenta" at bounding box center [29, 29] width 58 height 58
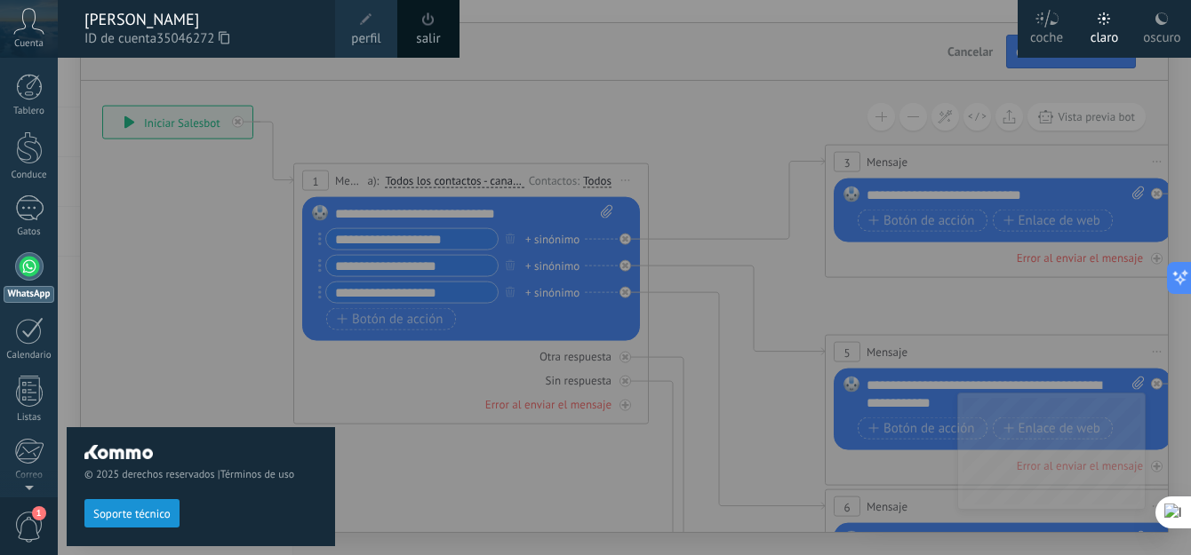
click at [150, 36] on font "ID de cuenta" at bounding box center [120, 38] width 72 height 17
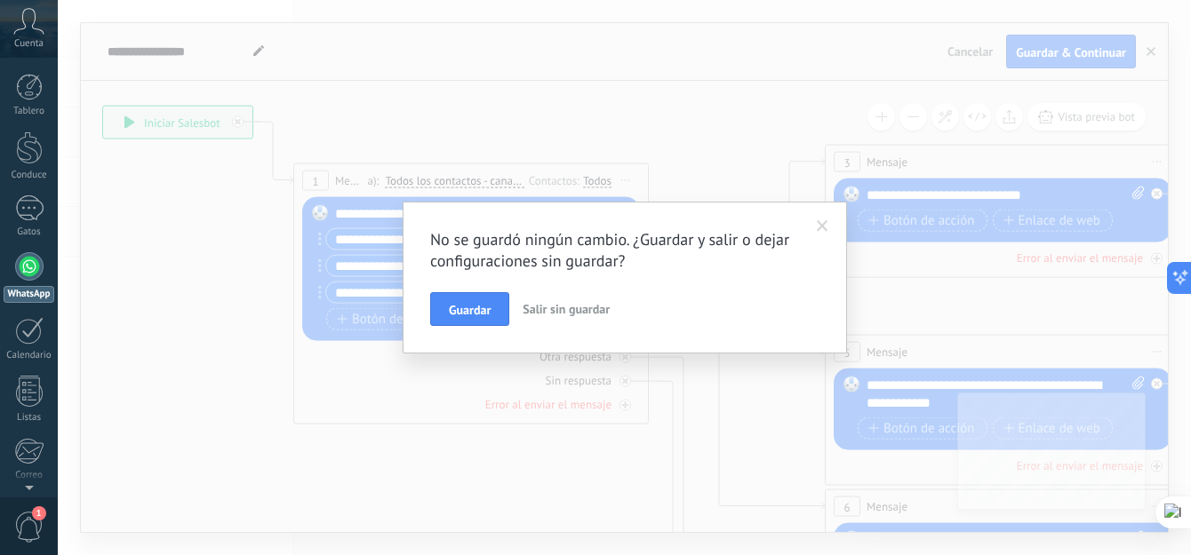
click at [974, 52] on div "No se guardó ningún cambio. ¿Guardar y salir o dejar configuraciones sin guarda…" at bounding box center [624, 277] width 1133 height 555
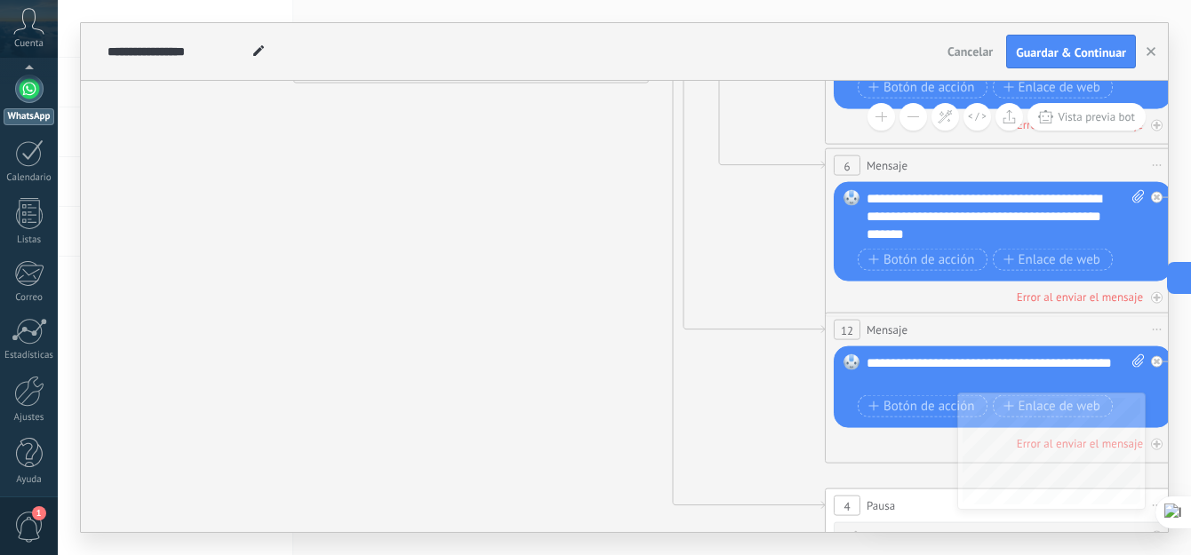
scroll to position [184, 0]
click at [29, 386] on div at bounding box center [29, 385] width 30 height 31
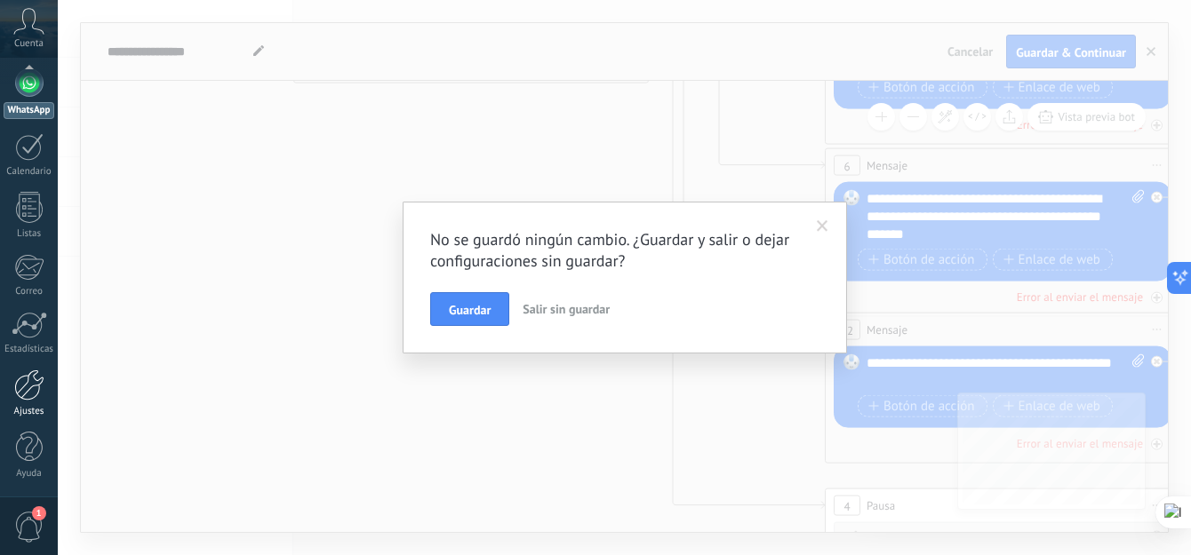
scroll to position [0, 0]
click at [573, 307] on span "Salir sin guardar" at bounding box center [566, 309] width 87 height 16
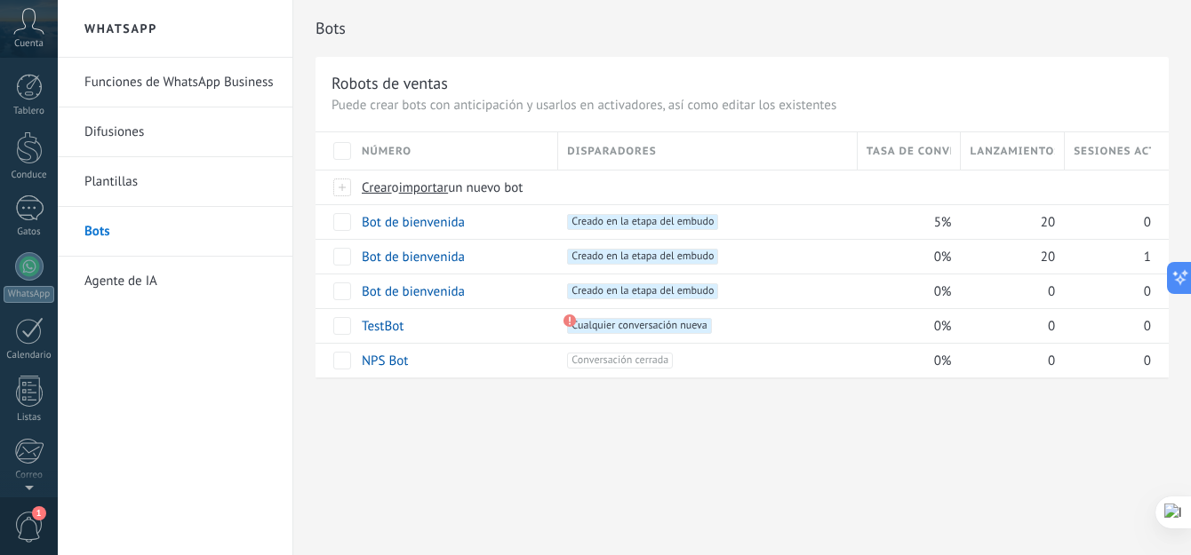
scroll to position [184, 0]
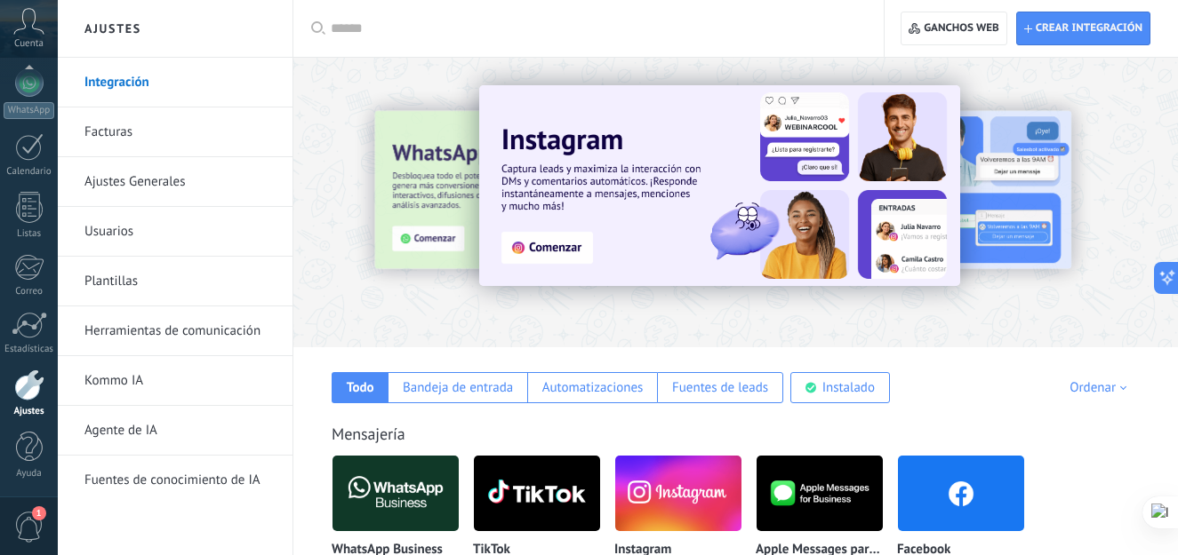
click at [149, 231] on link "Usuarios" at bounding box center [179, 232] width 190 height 50
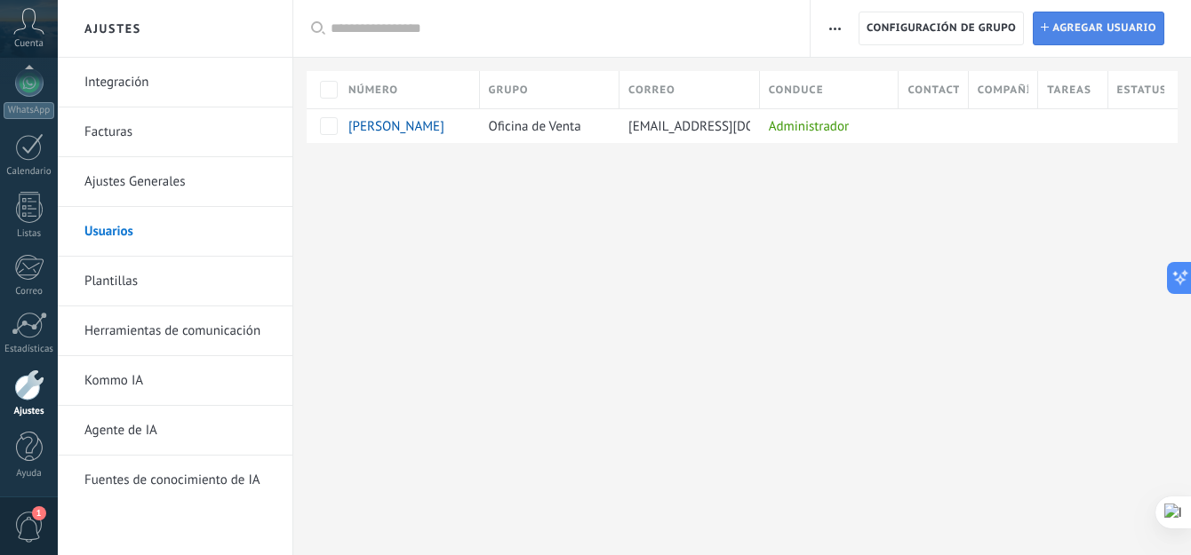
click at [1087, 30] on span "Agregar usuario" at bounding box center [1104, 28] width 104 height 32
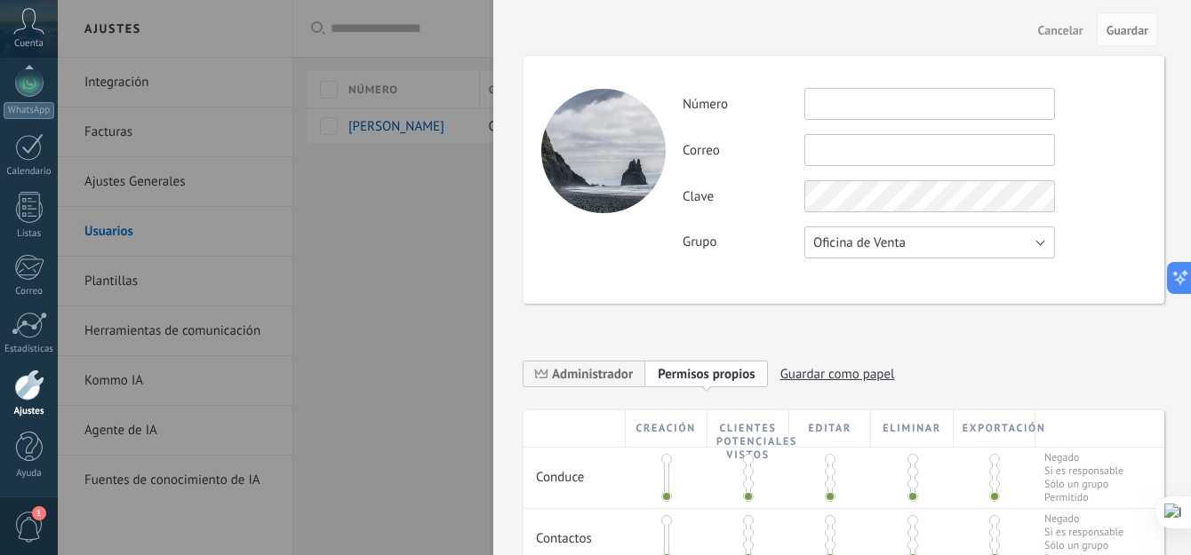
click at [990, 236] on button "Oficina de Venta" at bounding box center [929, 243] width 251 height 32
click at [990, 236] on span "Oficina de Venta" at bounding box center [921, 243] width 255 height 17
click at [891, 108] on input "text" at bounding box center [929, 104] width 251 height 32
click at [864, 145] on input "text" at bounding box center [929, 150] width 251 height 32
click at [756, 195] on label "Clave" at bounding box center [744, 196] width 122 height 17
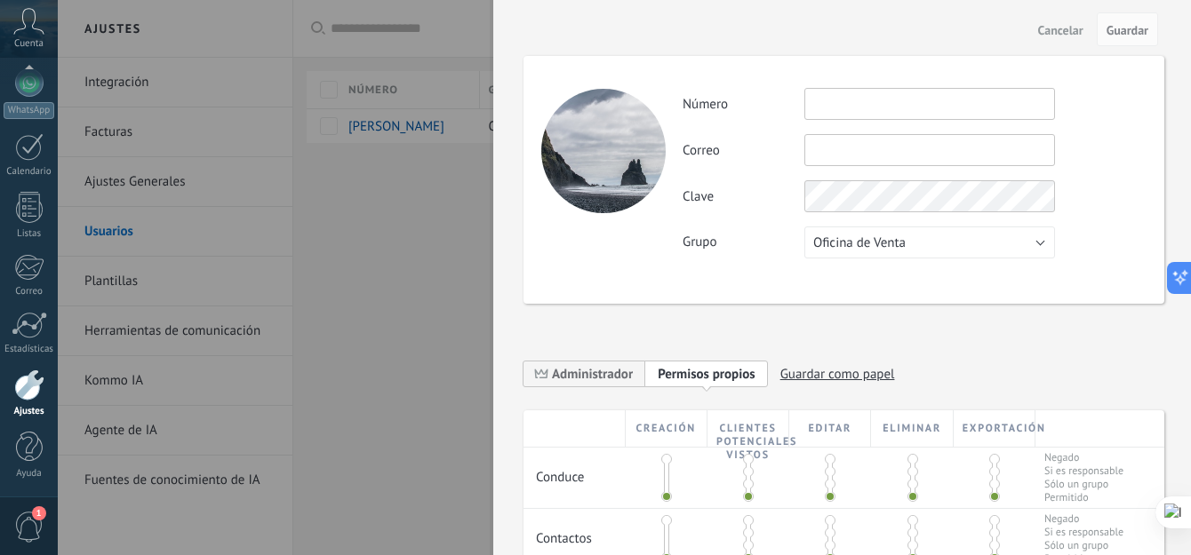
click at [1051, 36] on span "Cancelar" at bounding box center [1060, 30] width 45 height 12
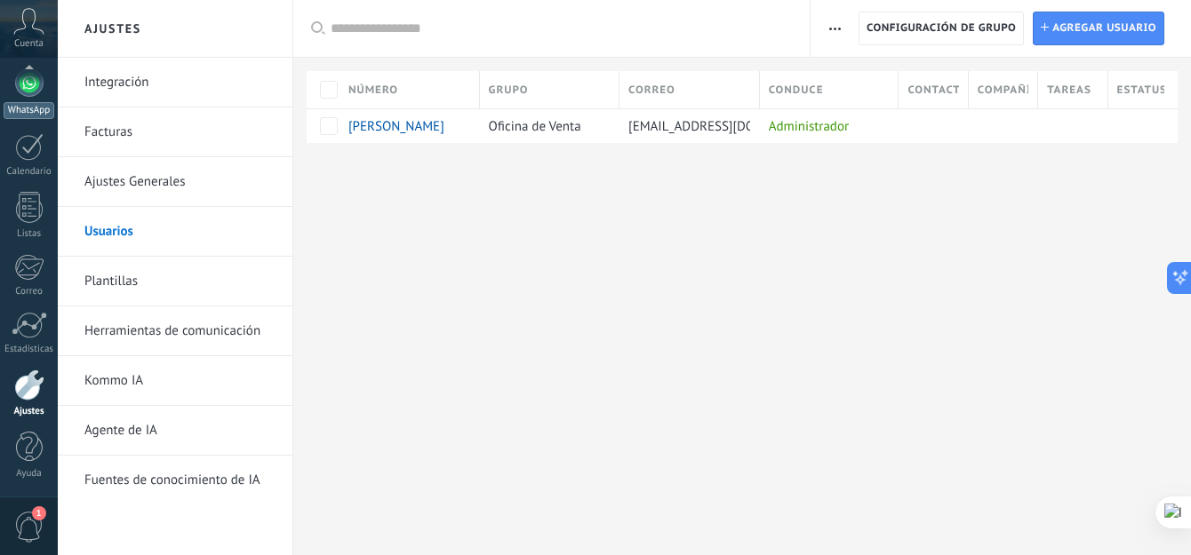
click at [40, 92] on div at bounding box center [29, 82] width 28 height 28
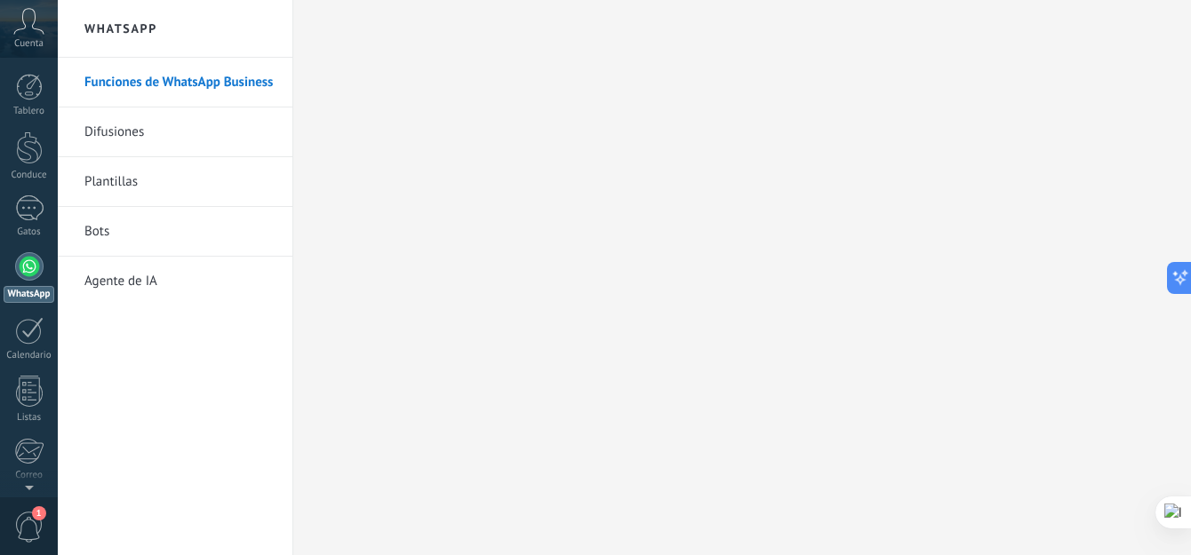
click at [117, 189] on link "Plantillas" at bounding box center [179, 182] width 190 height 50
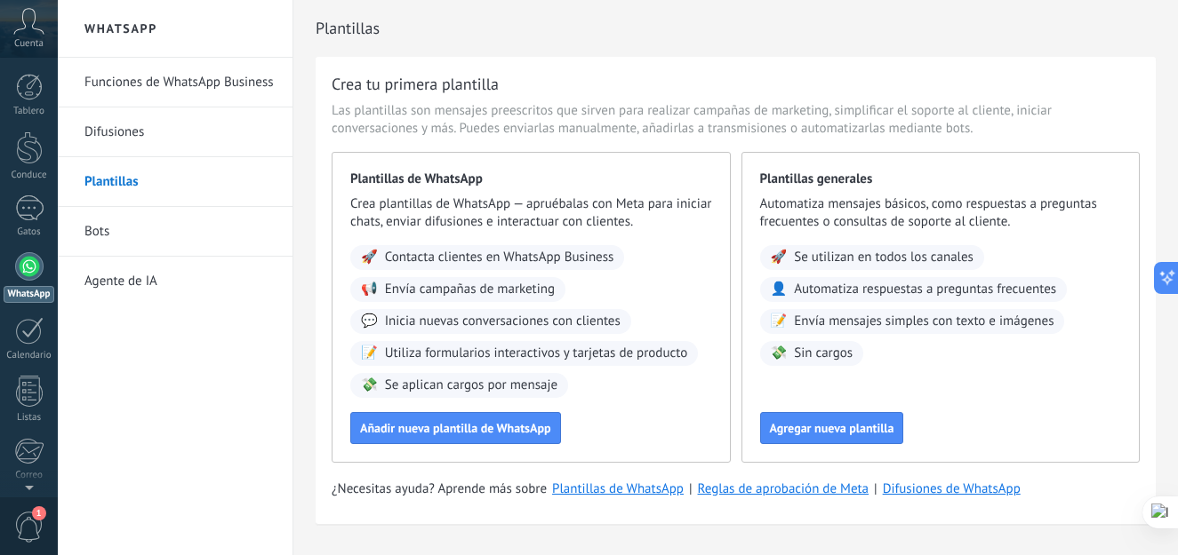
click at [114, 227] on link "Bots" at bounding box center [179, 232] width 190 height 50
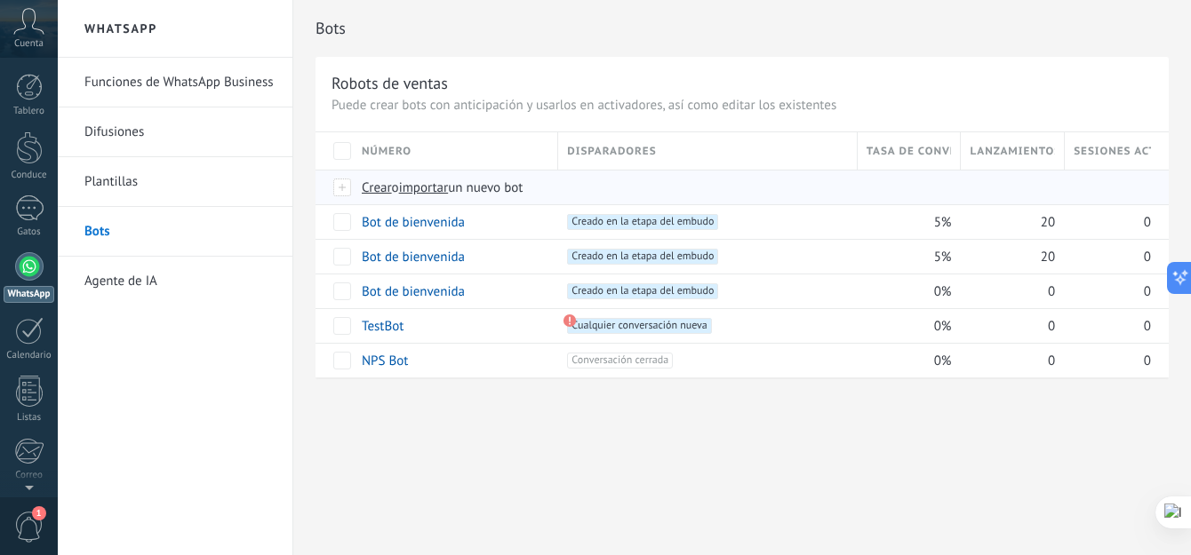
click at [387, 184] on span "Crear" at bounding box center [377, 188] width 30 height 17
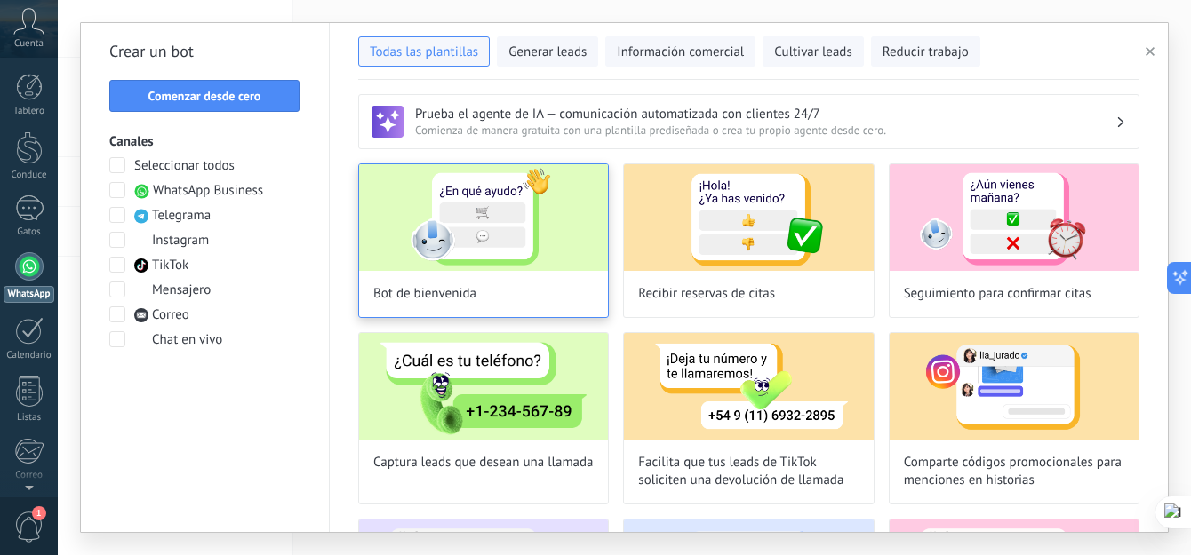
click at [501, 249] on img at bounding box center [483, 217] width 249 height 107
type input "**********"
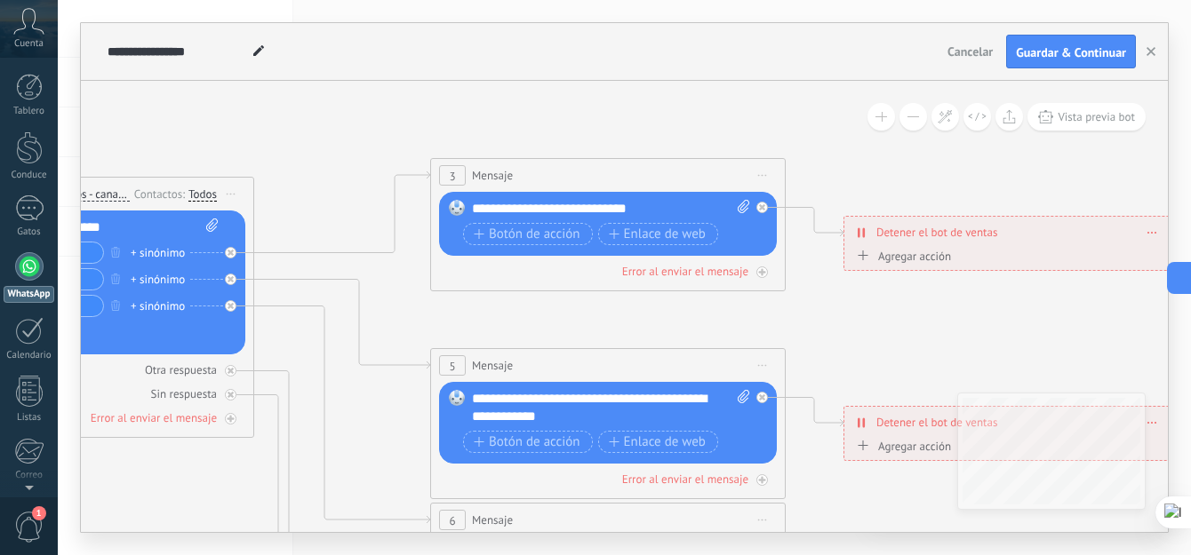
drag, startPoint x: 1004, startPoint y: 210, endPoint x: 265, endPoint y: 119, distance: 744.9
click at [265, 119] on icon at bounding box center [648, 563] width 2770 height 1776
